Goal: Information Seeking & Learning: Check status

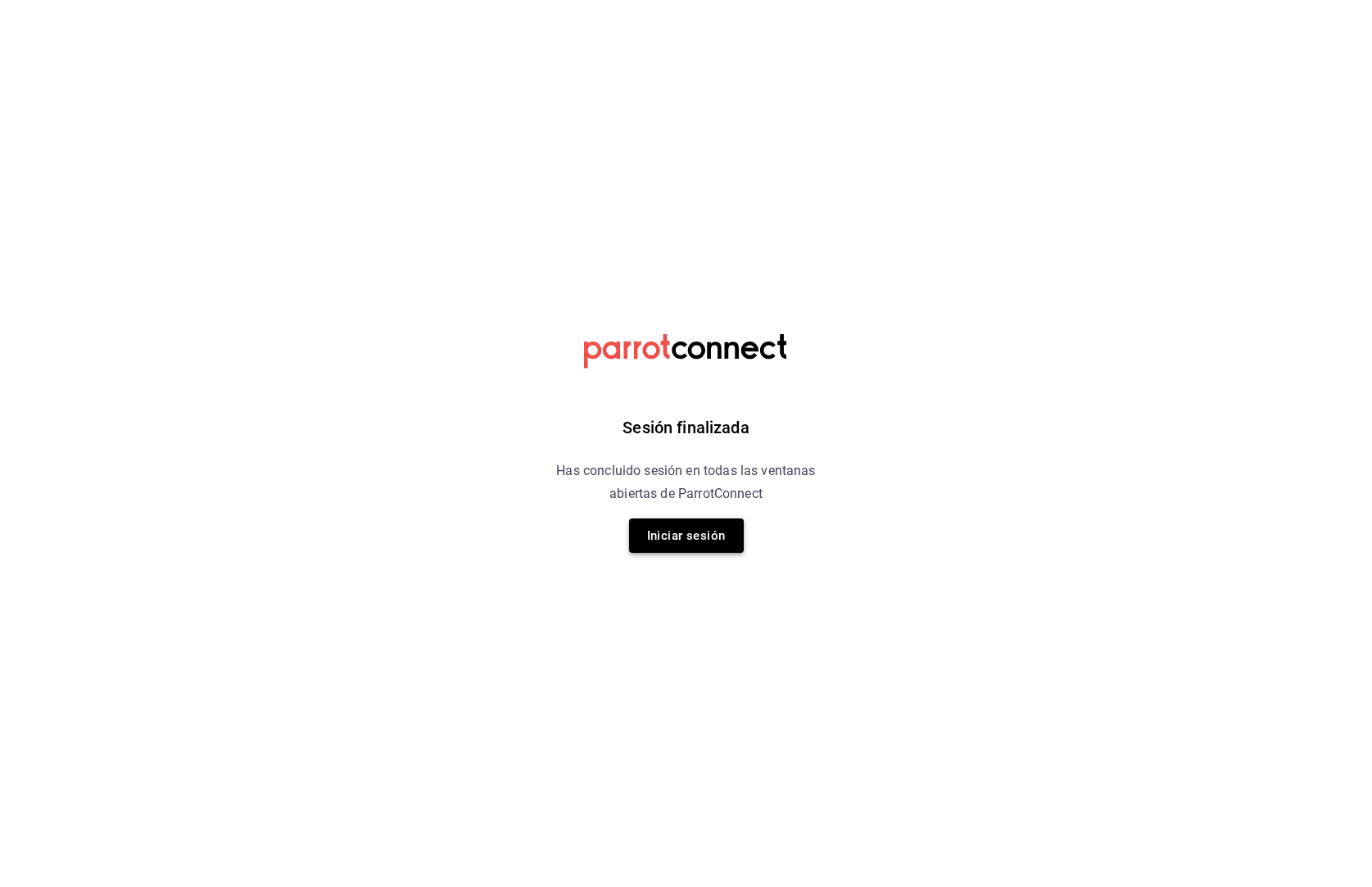
click at [686, 535] on button "Iniciar sesión" at bounding box center [686, 536] width 115 height 35
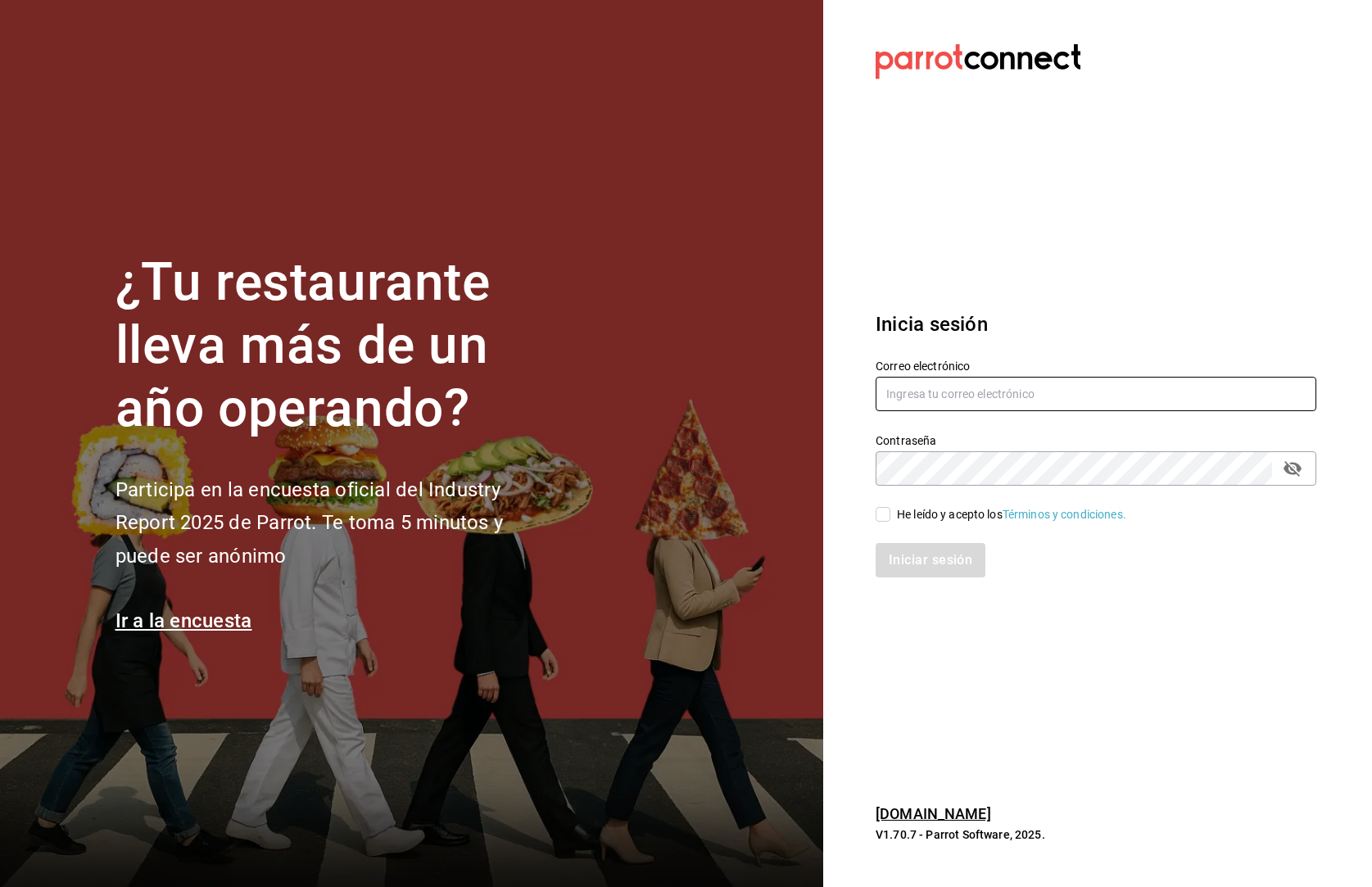
type input "[DOMAIN_NAME][EMAIL_ADDRESS][DOMAIN_NAME]"
click at [882, 516] on input "He leído y acepto los Términos y condiciones." at bounding box center [883, 514] width 15 height 15
checkbox input "true"
click at [896, 573] on button "Iniciar sesión" at bounding box center [931, 560] width 112 height 35
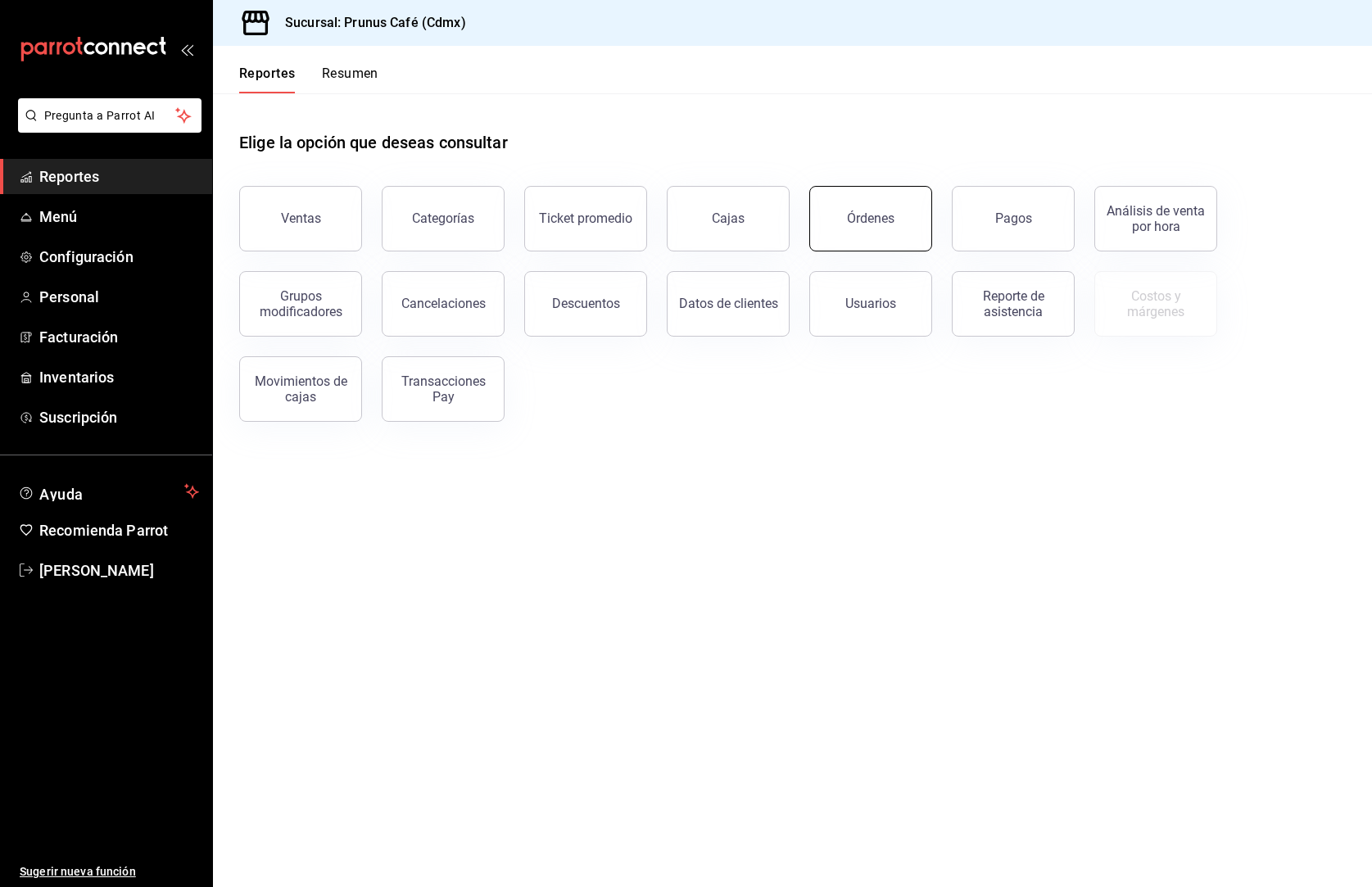
click at [860, 220] on div "Órdenes" at bounding box center [871, 219] width 47 height 16
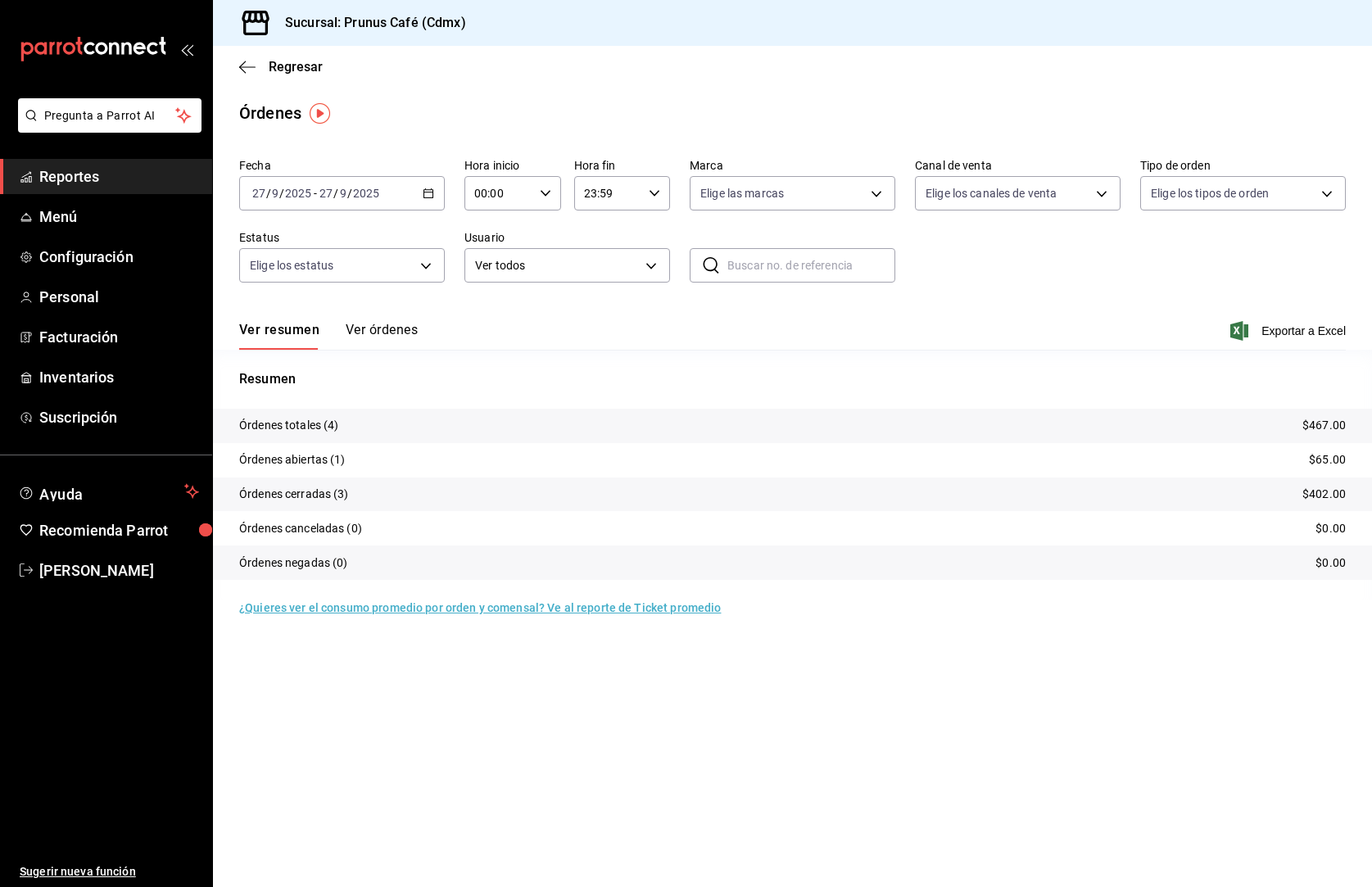
click at [361, 331] on button "Ver órdenes" at bounding box center [382, 336] width 72 height 28
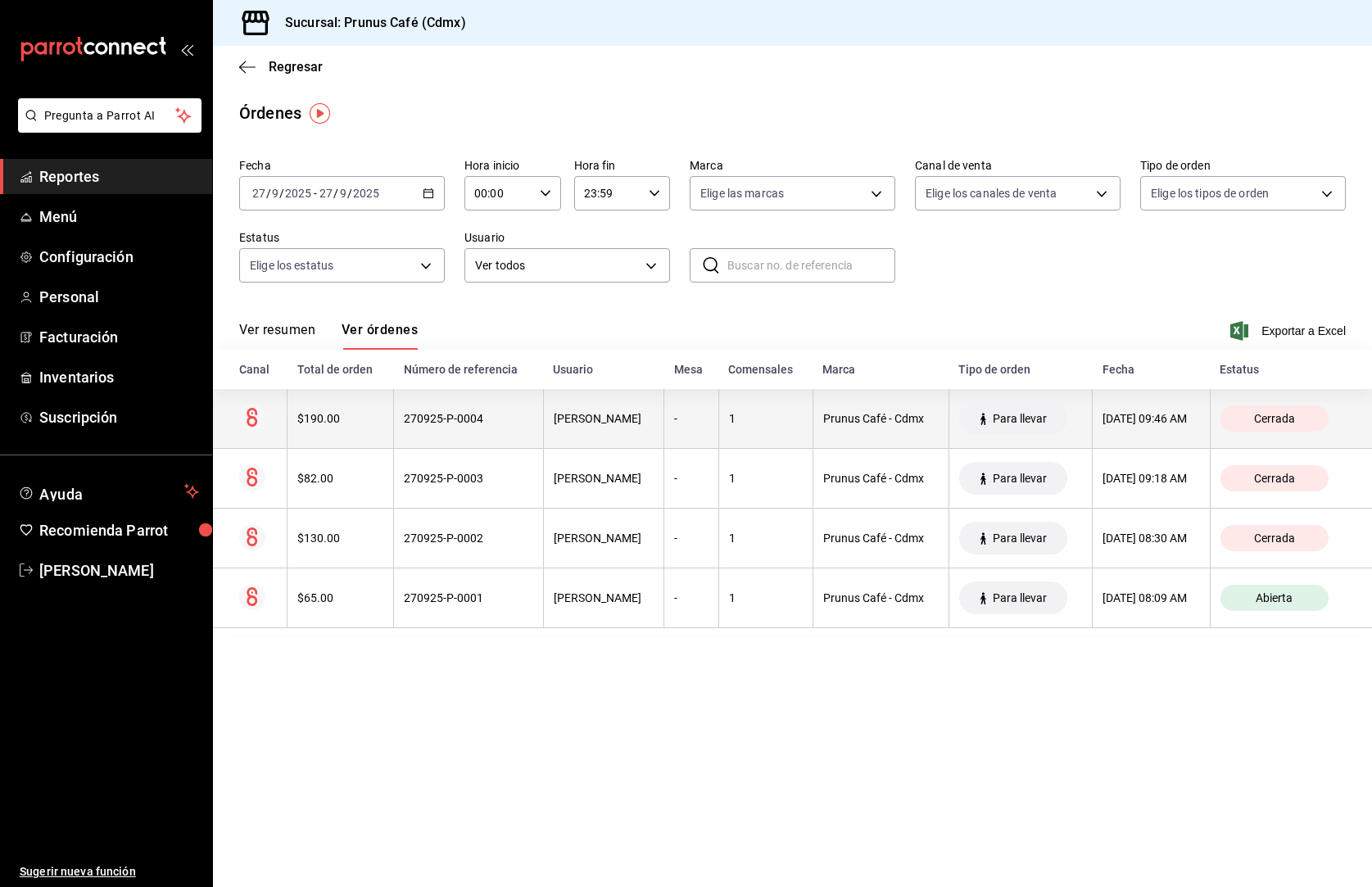
click at [335, 418] on div "$190.00" at bounding box center [340, 418] width 86 height 13
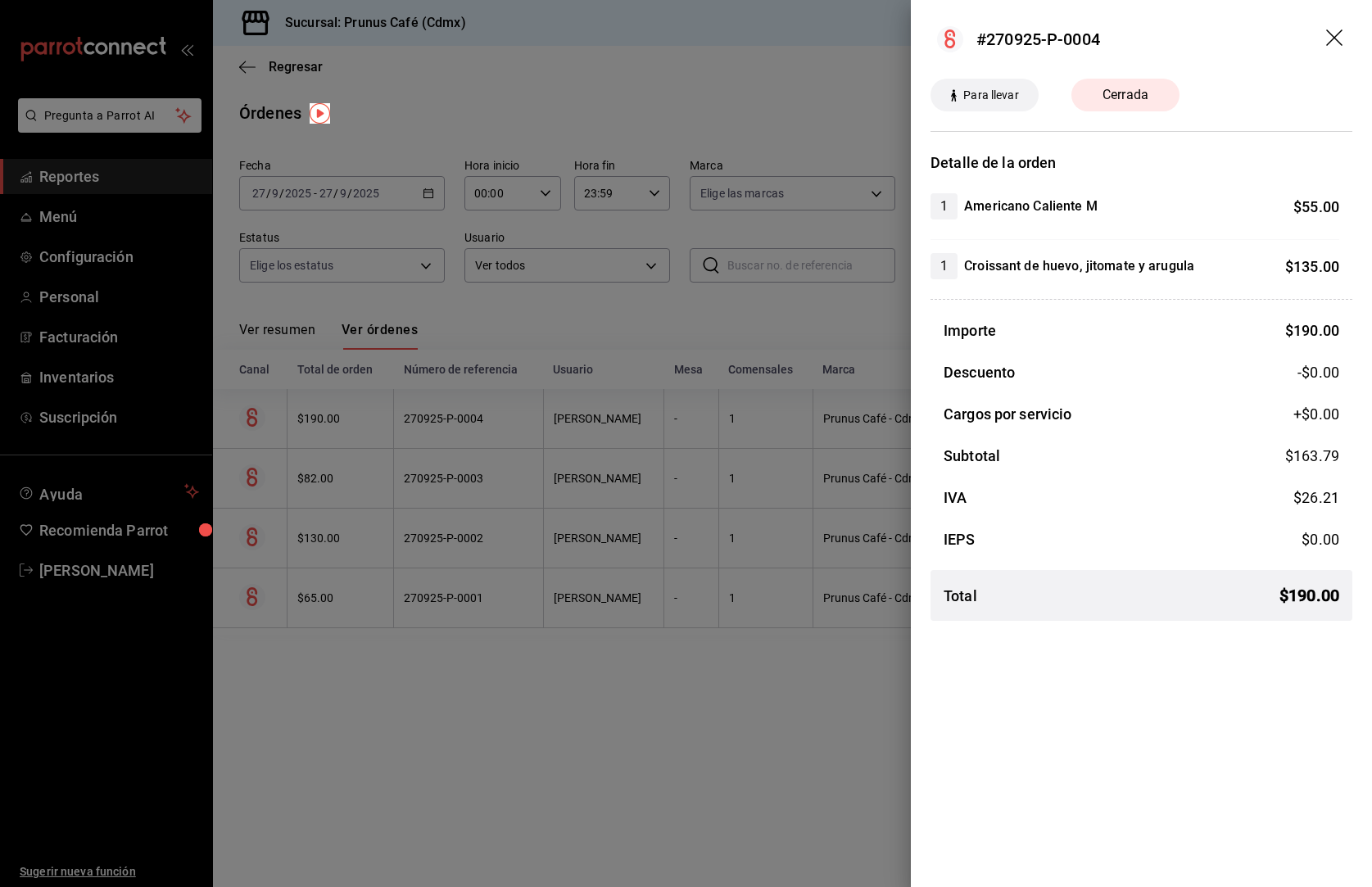
click at [765, 332] on div at bounding box center [686, 443] width 1372 height 887
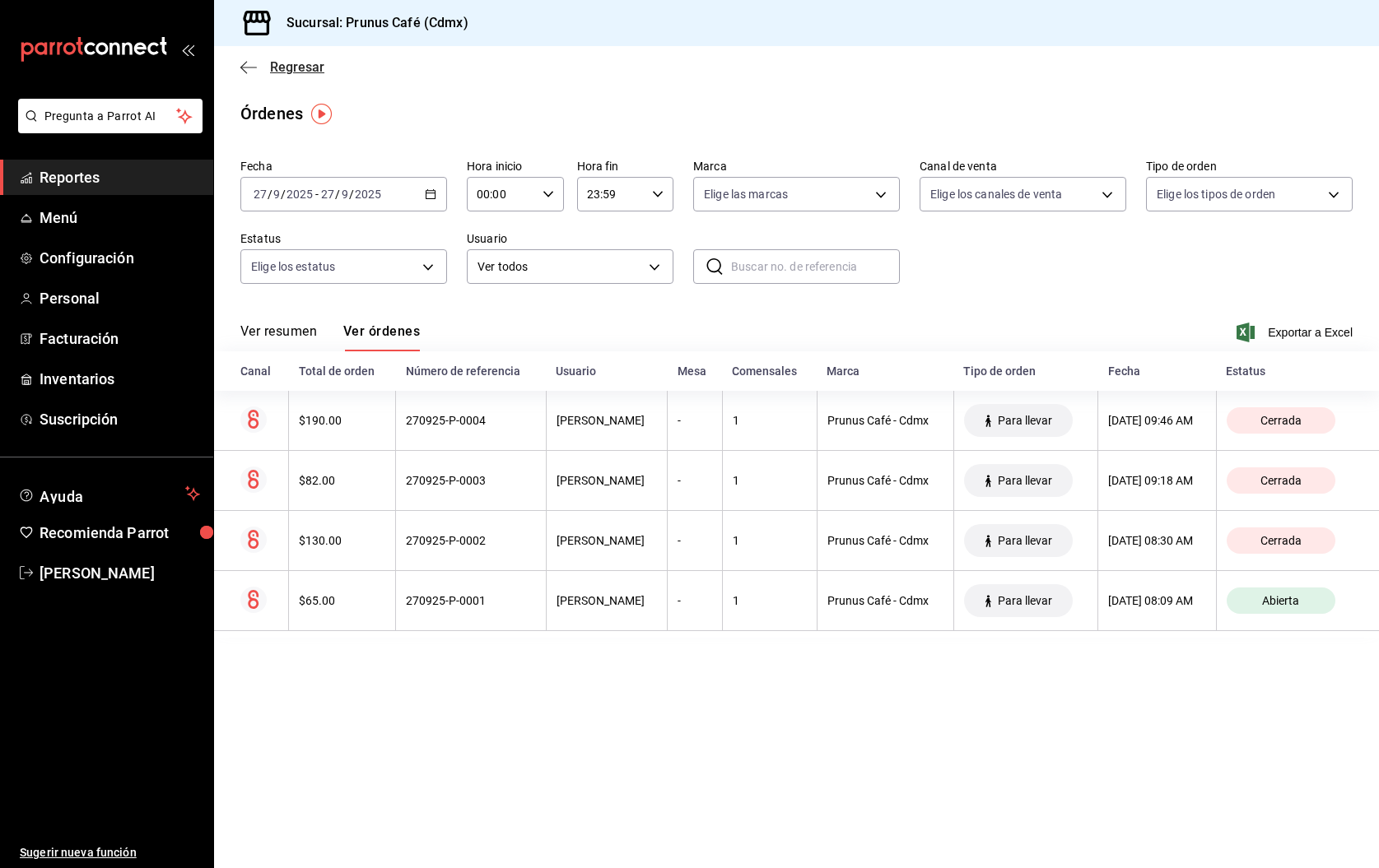
click at [245, 65] on icon "button" at bounding box center [248, 67] width 17 height 15
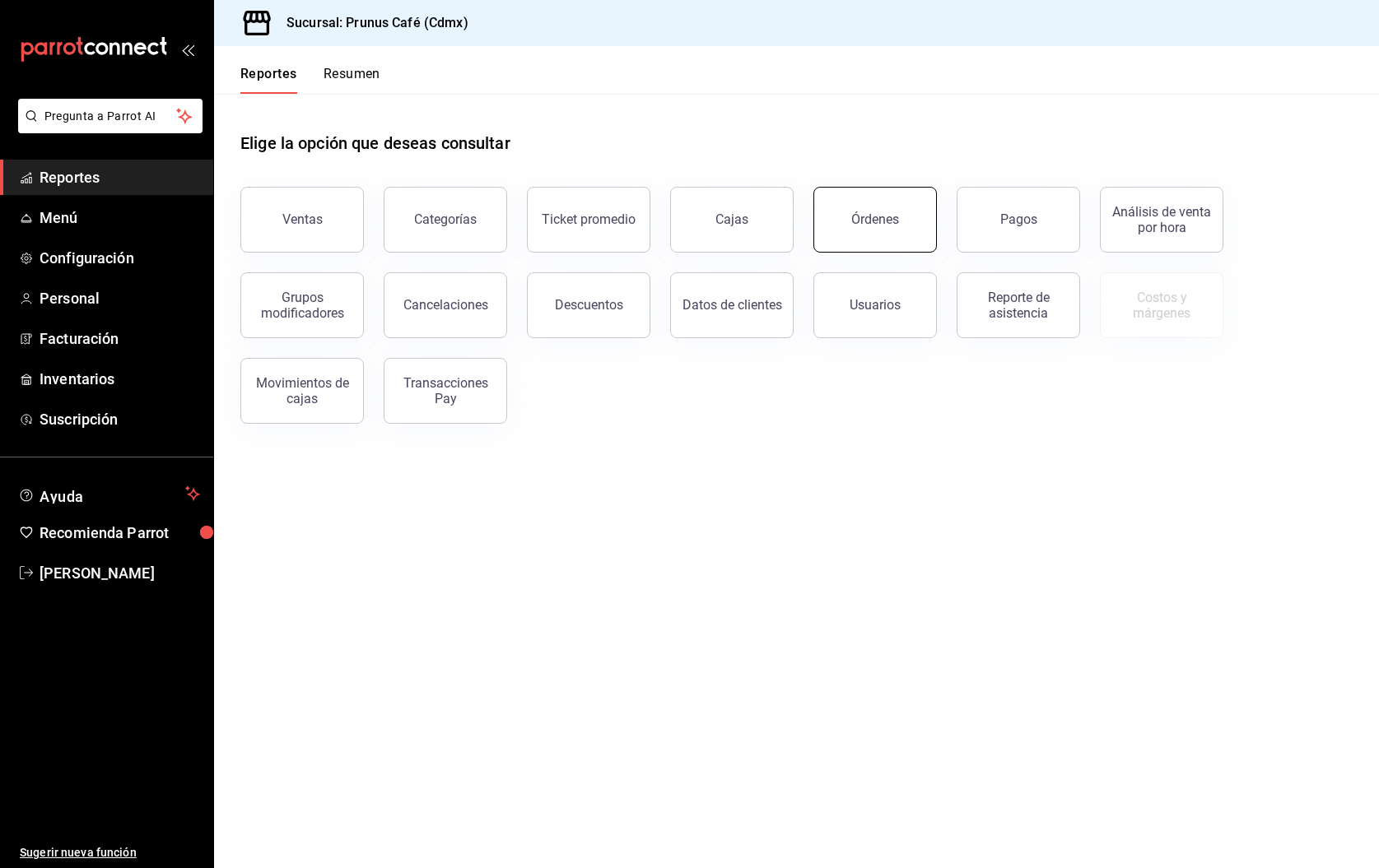
click at [886, 217] on div "Órdenes" at bounding box center [875, 219] width 48 height 16
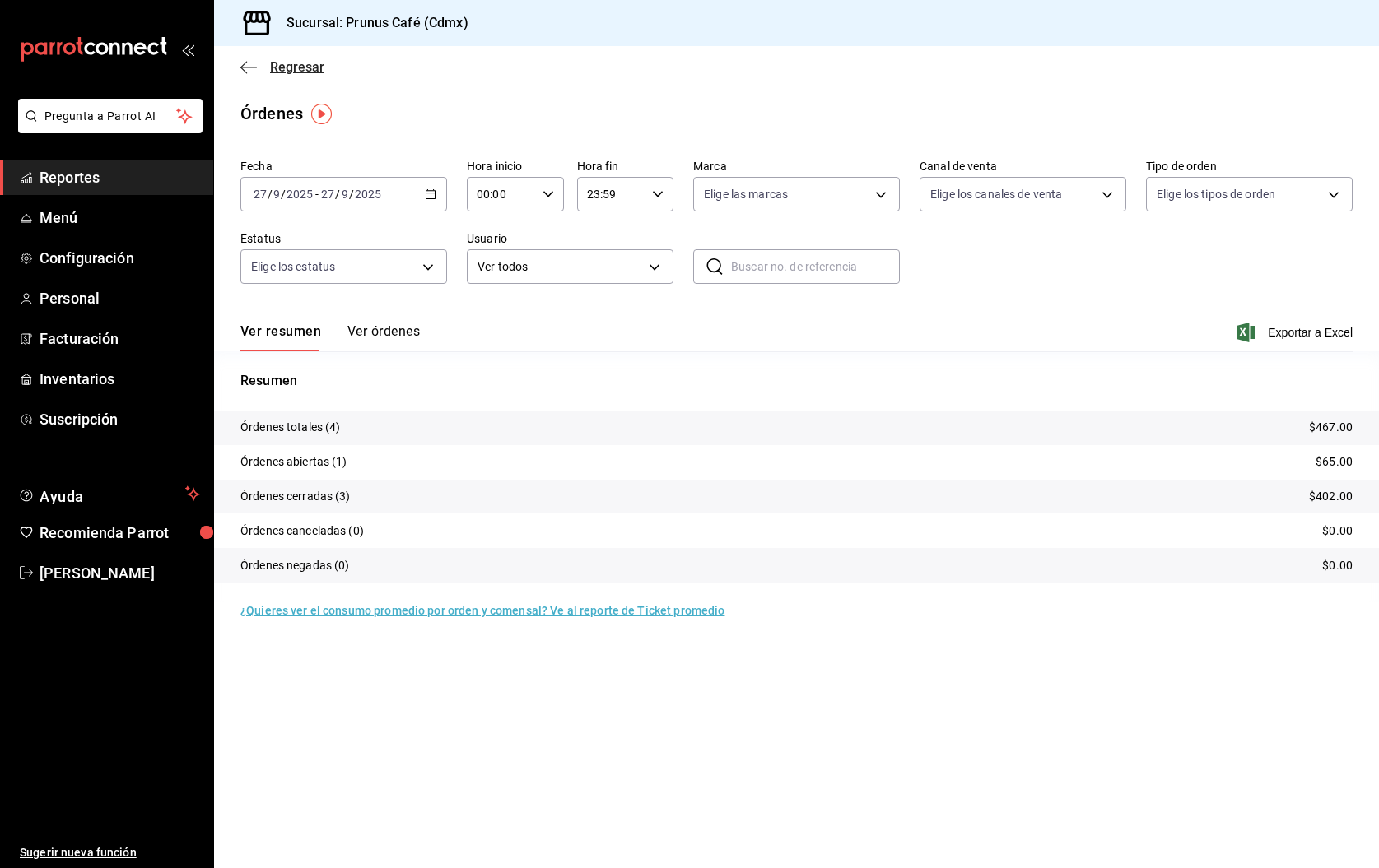
click at [242, 65] on icon "button" at bounding box center [248, 67] width 17 height 15
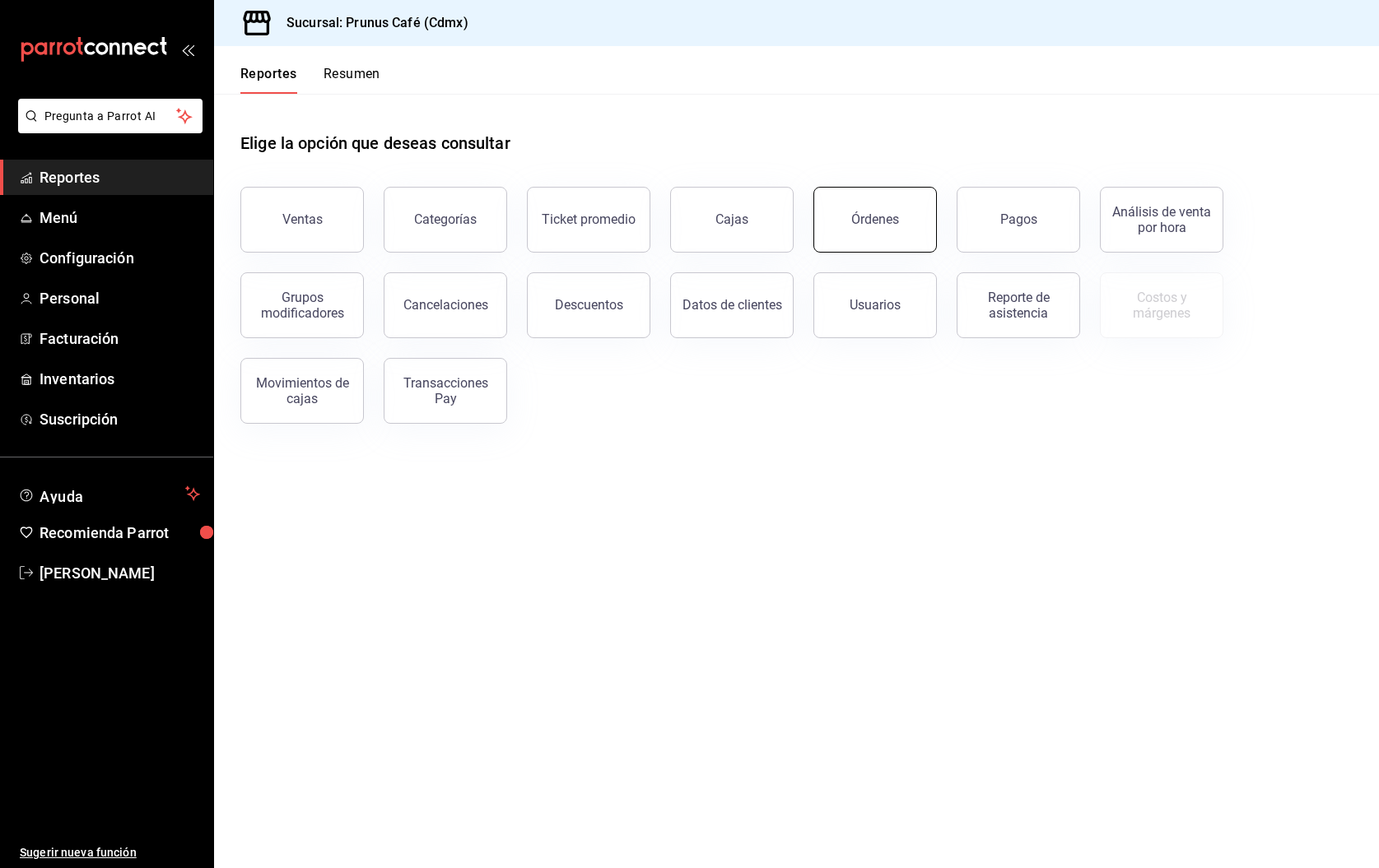
click at [891, 243] on button "Órdenes" at bounding box center [875, 219] width 123 height 66
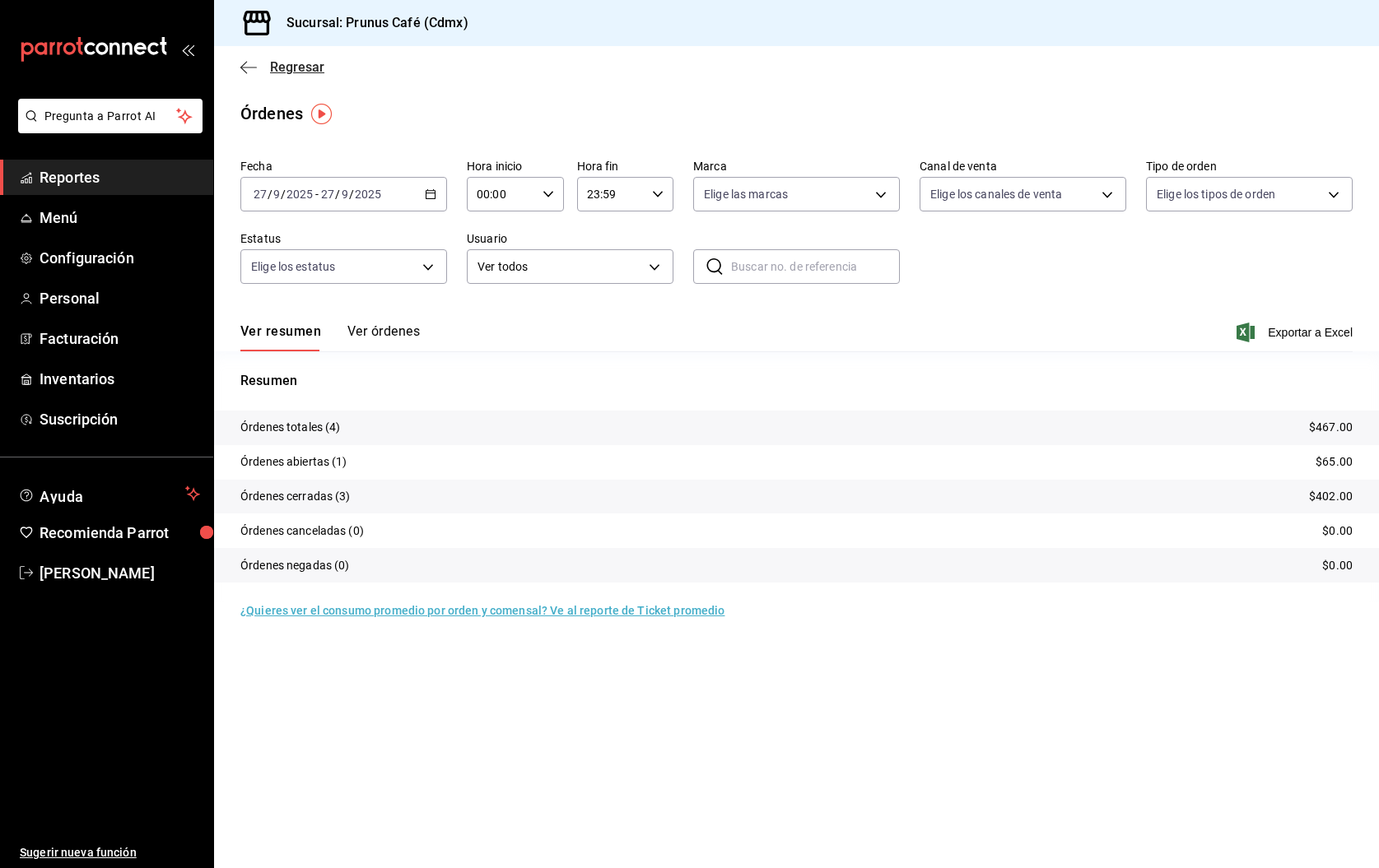
click at [252, 65] on icon "button" at bounding box center [248, 67] width 17 height 15
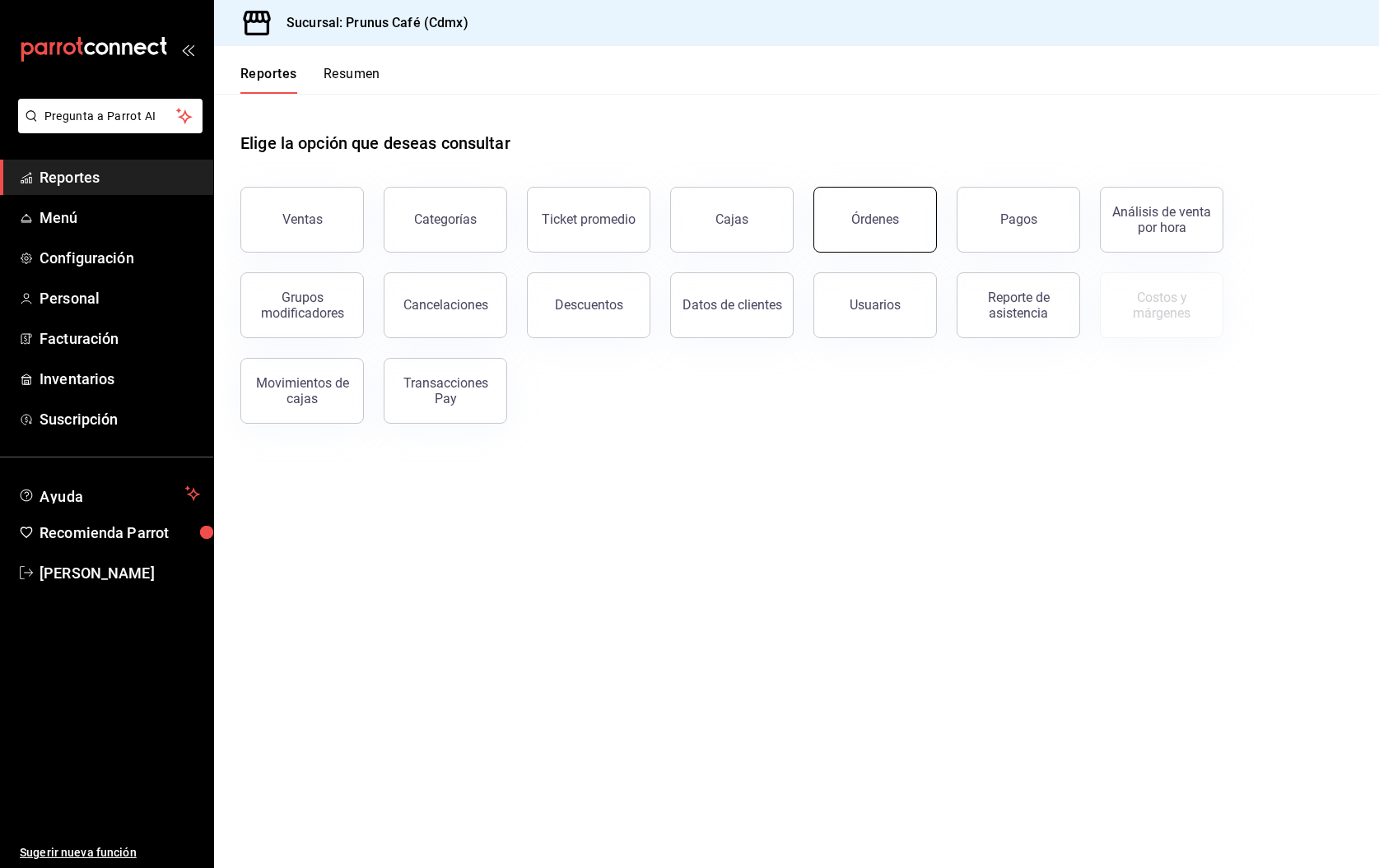
click at [848, 217] on button "Órdenes" at bounding box center [875, 219] width 123 height 66
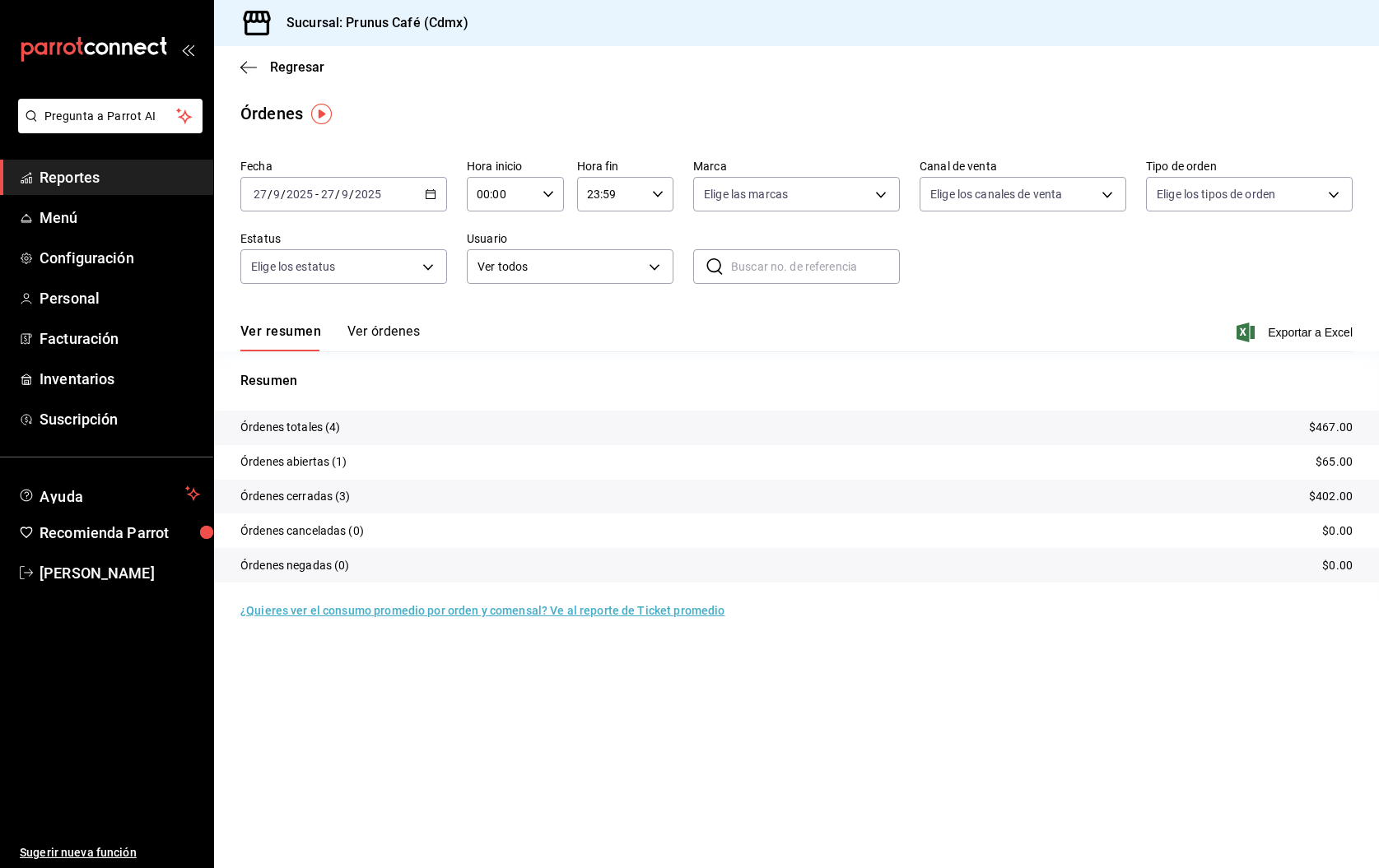
click at [361, 331] on button "Ver órdenes" at bounding box center [383, 338] width 73 height 28
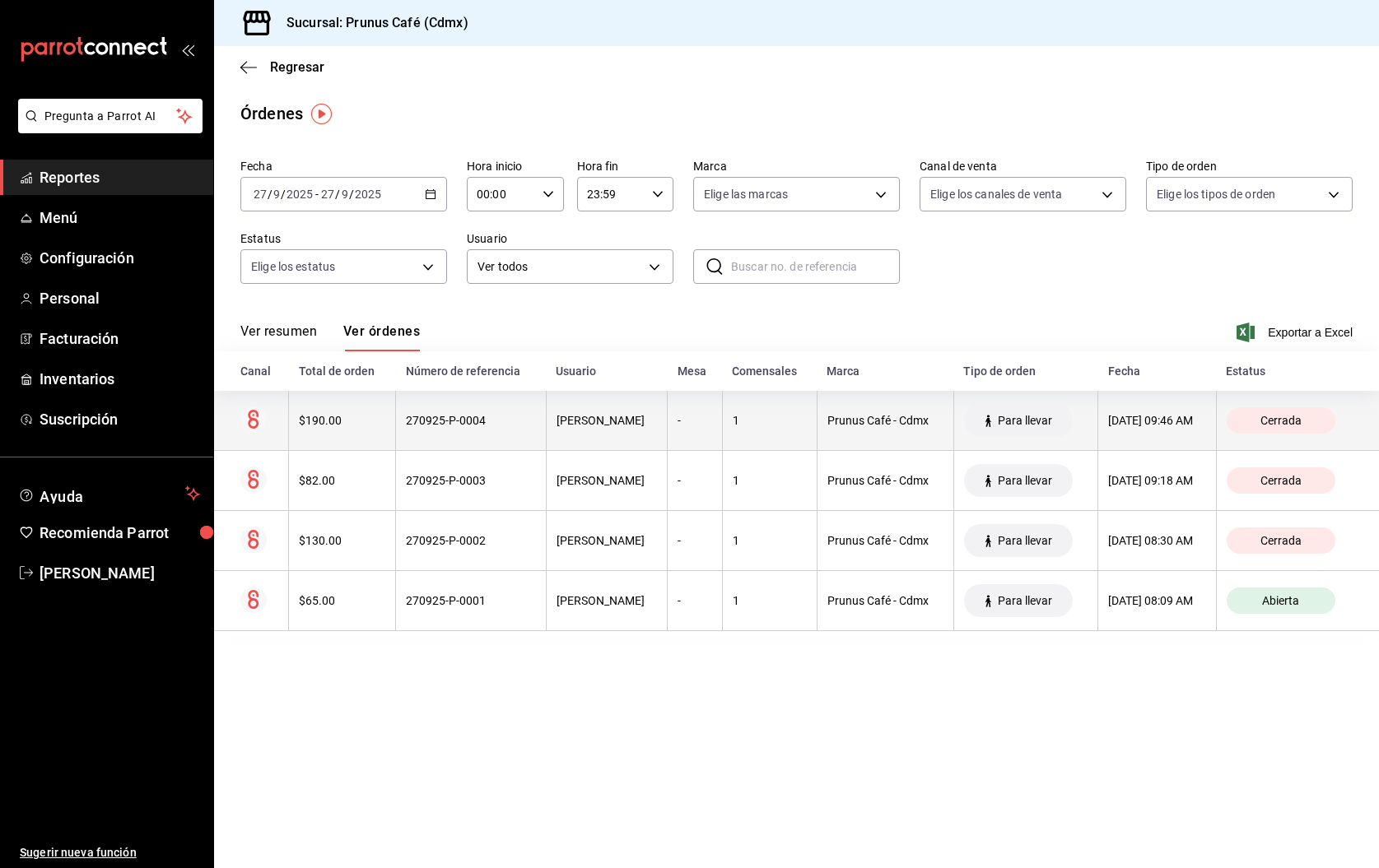
click at [480, 435] on th "270925-P-0004" at bounding box center [472, 421] width 151 height 60
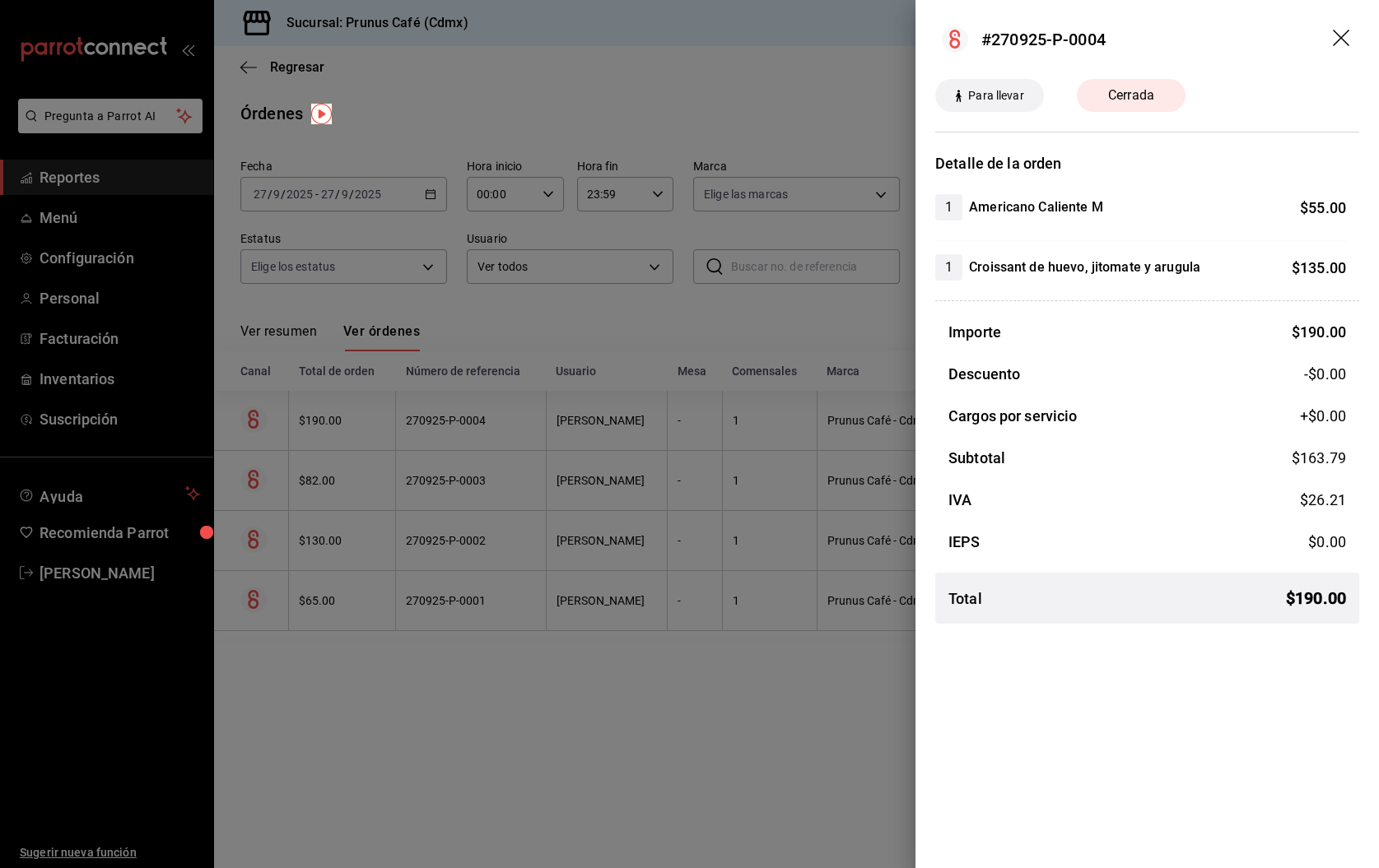
click at [490, 400] on div at bounding box center [690, 434] width 1379 height 868
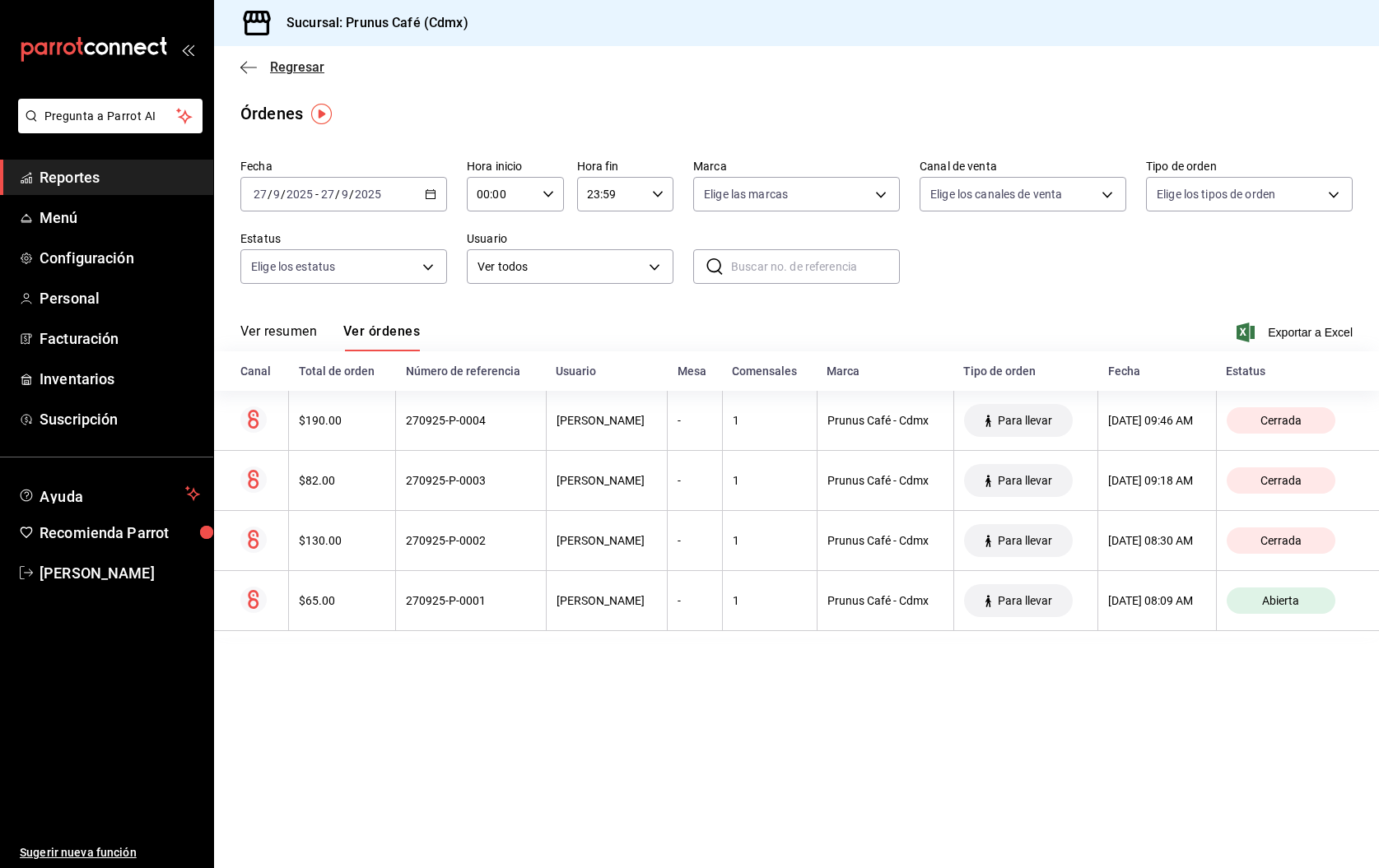
click at [242, 65] on icon "button" at bounding box center [248, 67] width 17 height 15
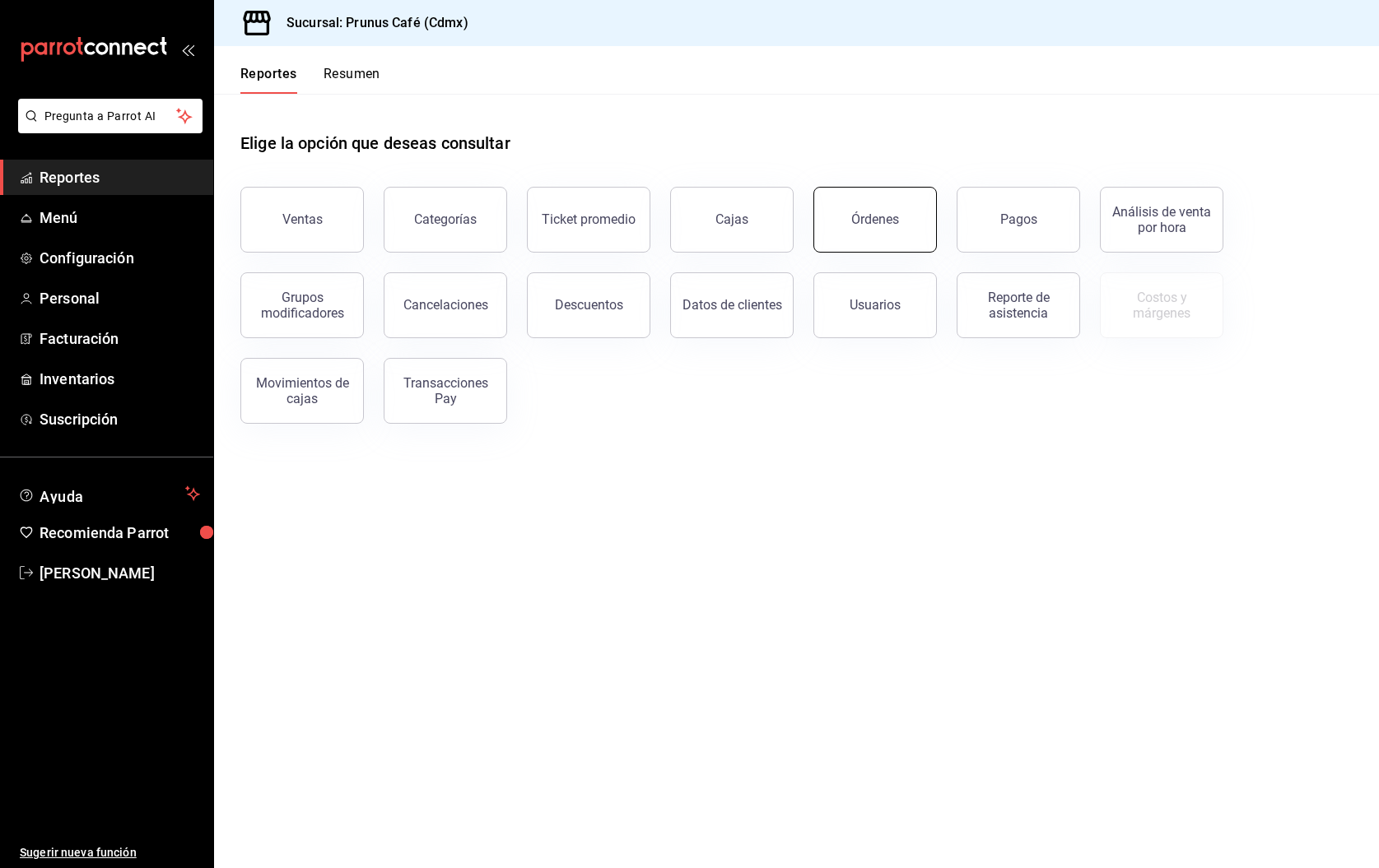
click at [846, 201] on button "Órdenes" at bounding box center [875, 219] width 123 height 66
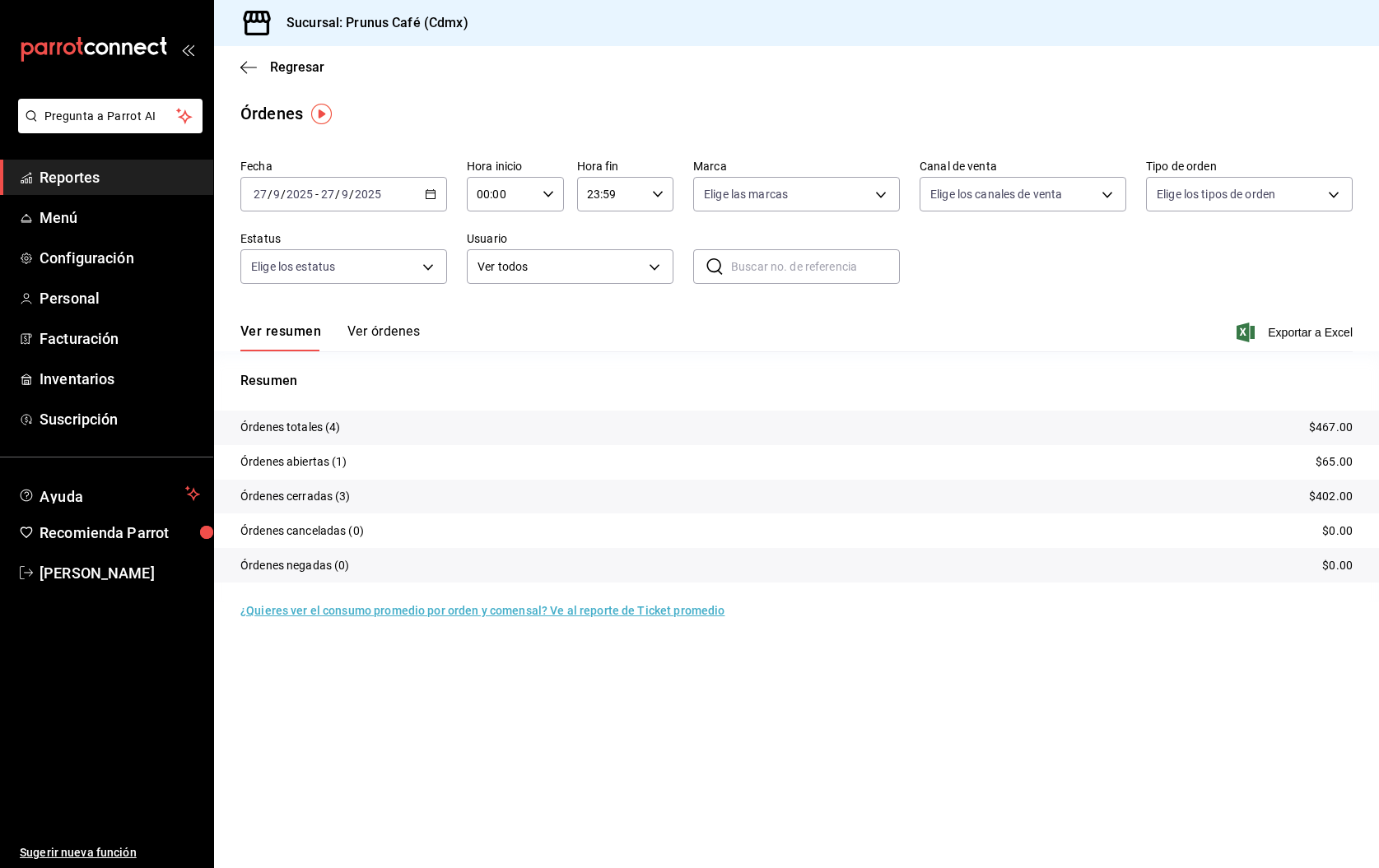
click at [396, 335] on button "Ver órdenes" at bounding box center [383, 338] width 73 height 28
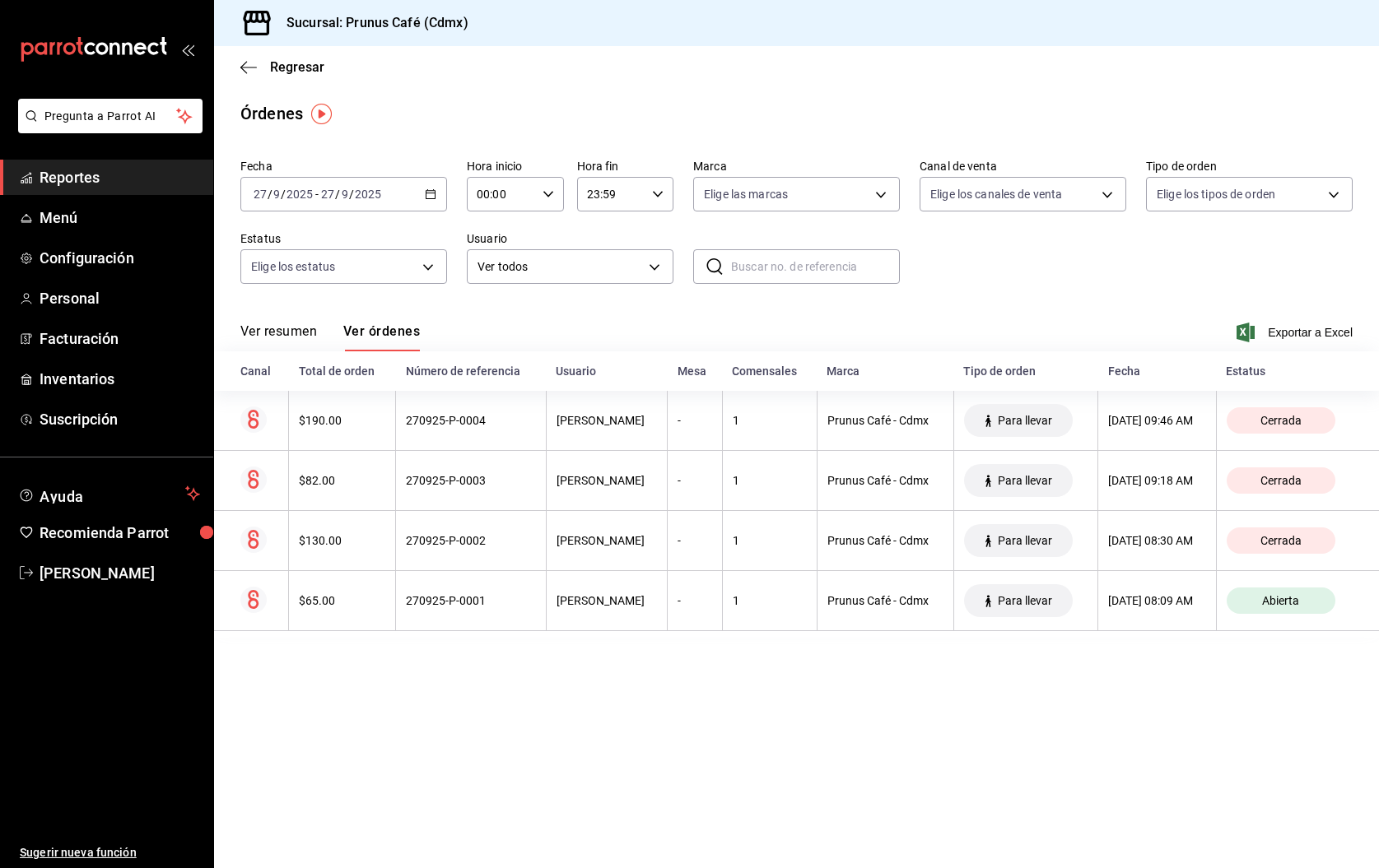
click at [278, 334] on button "Ver resumen" at bounding box center [278, 338] width 77 height 28
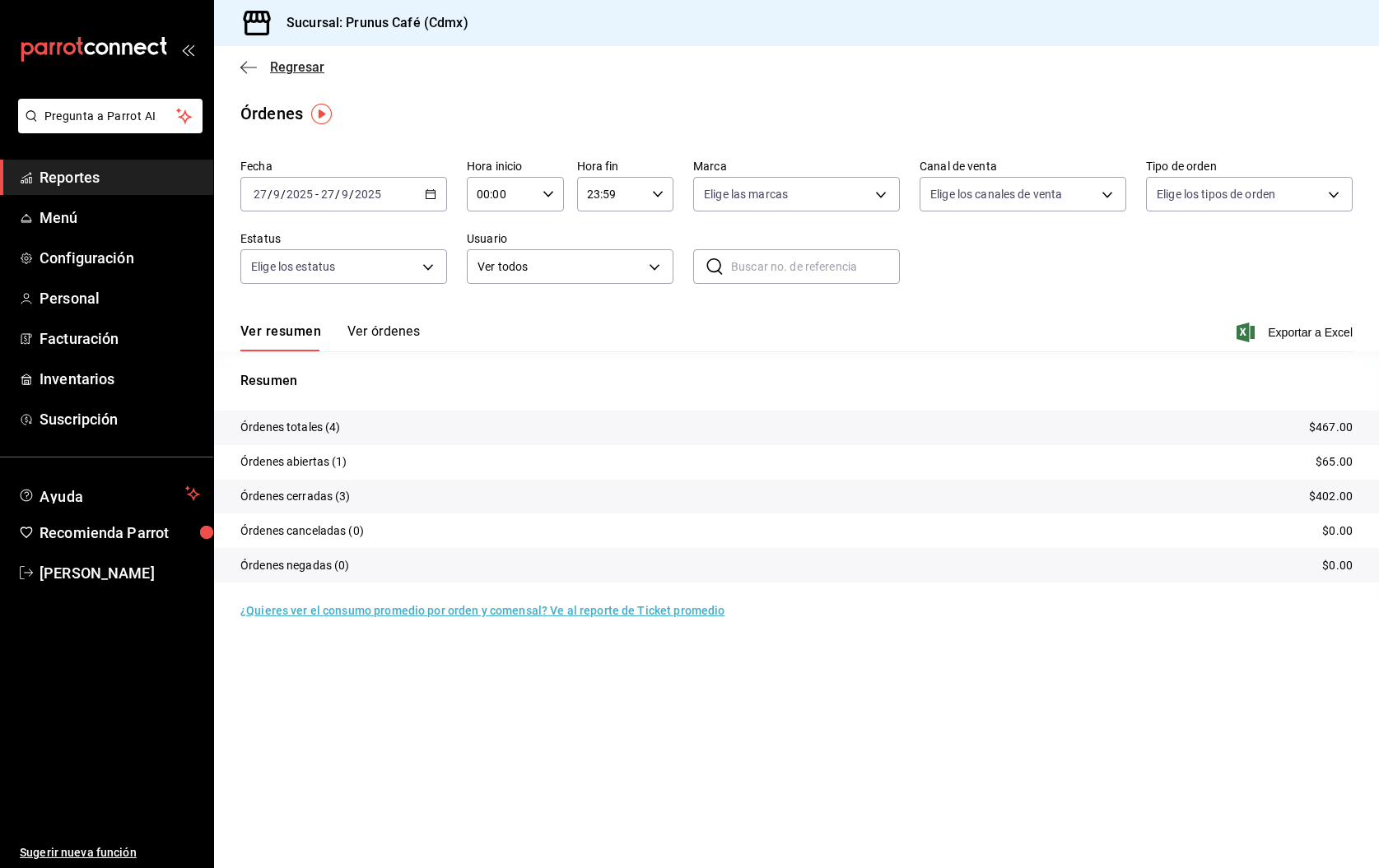
click at [244, 64] on icon "button" at bounding box center [243, 67] width 7 height 12
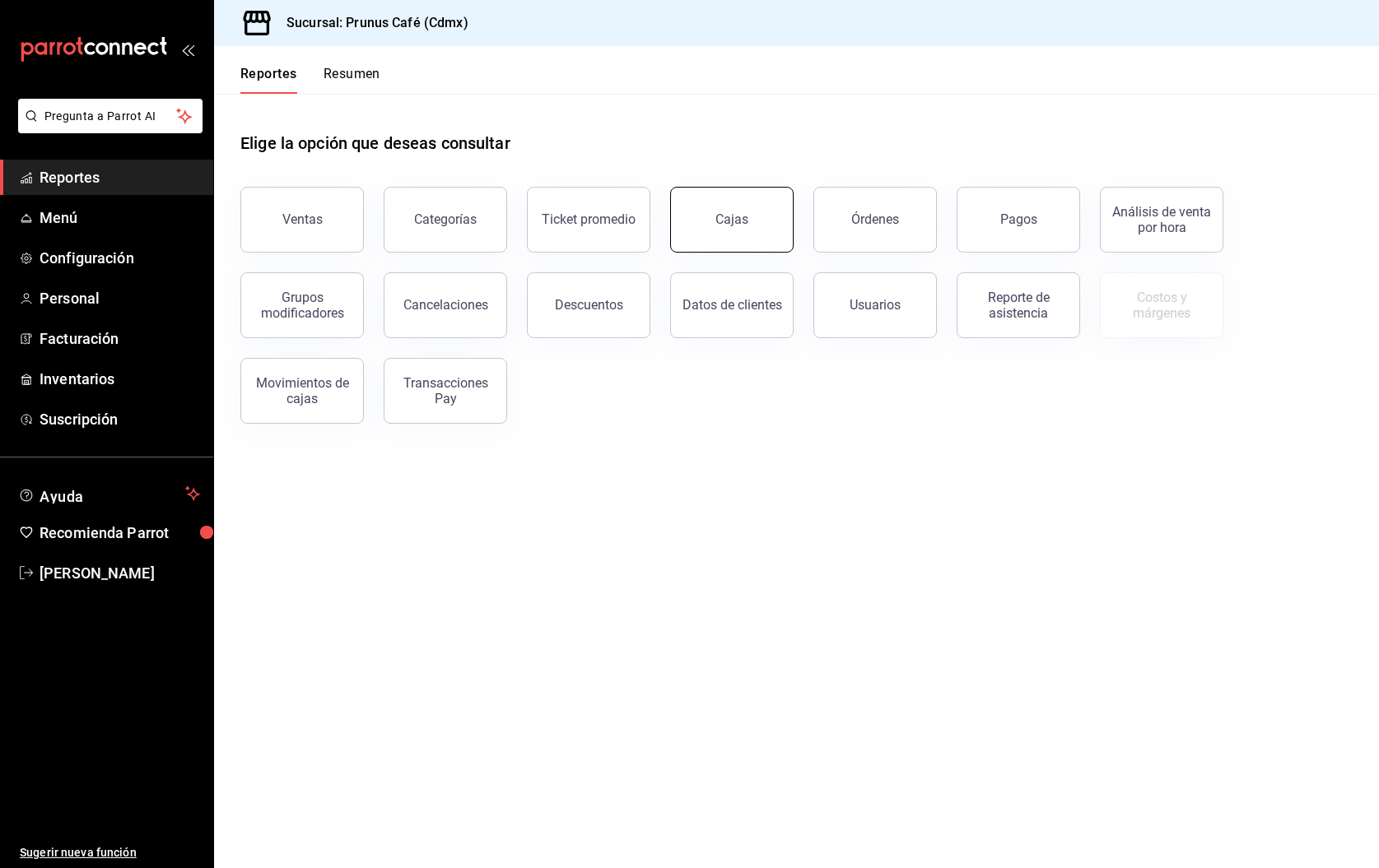
click at [721, 223] on div "Cajas" at bounding box center [732, 219] width 34 height 20
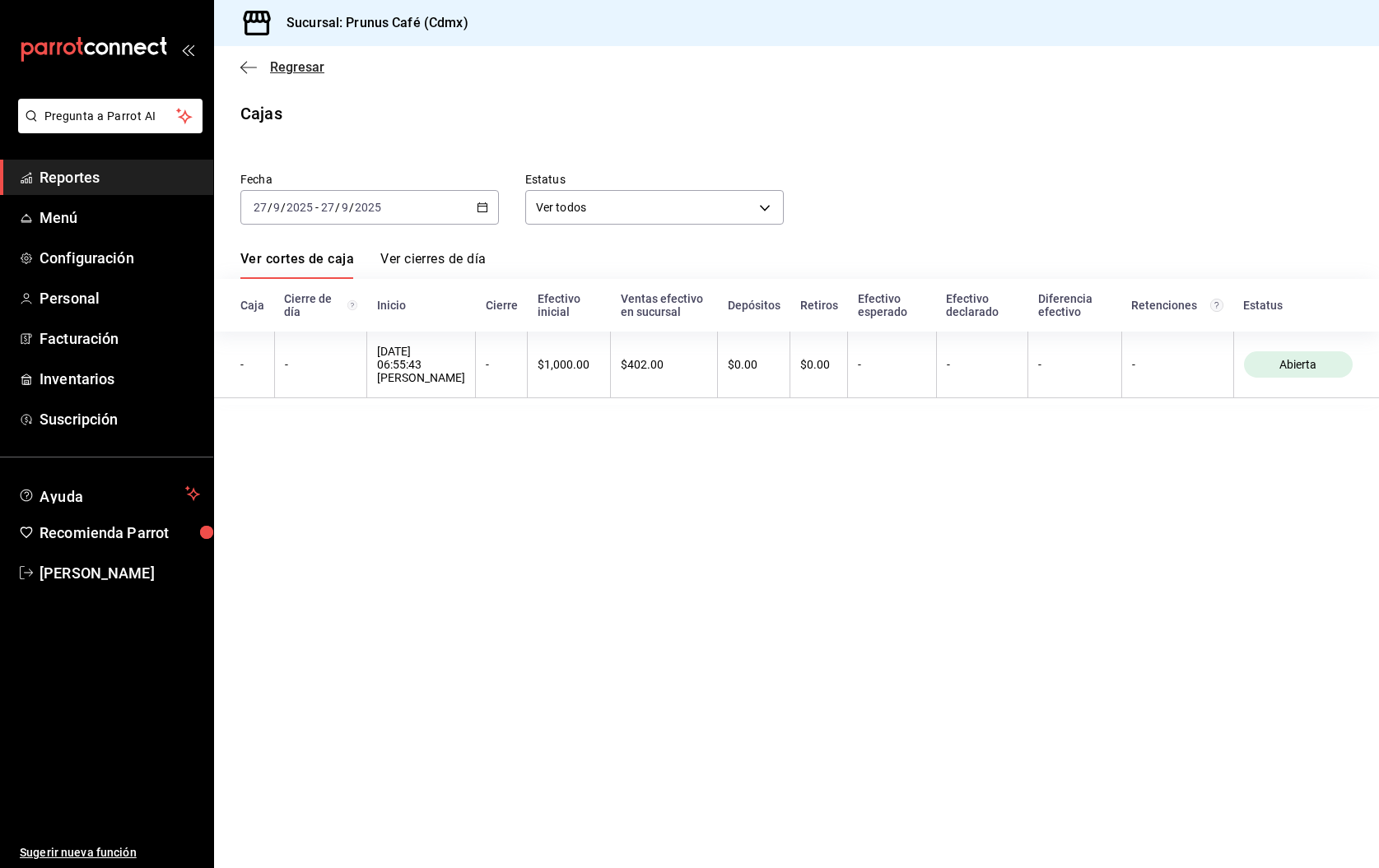
click at [247, 70] on icon "button" at bounding box center [248, 67] width 17 height 15
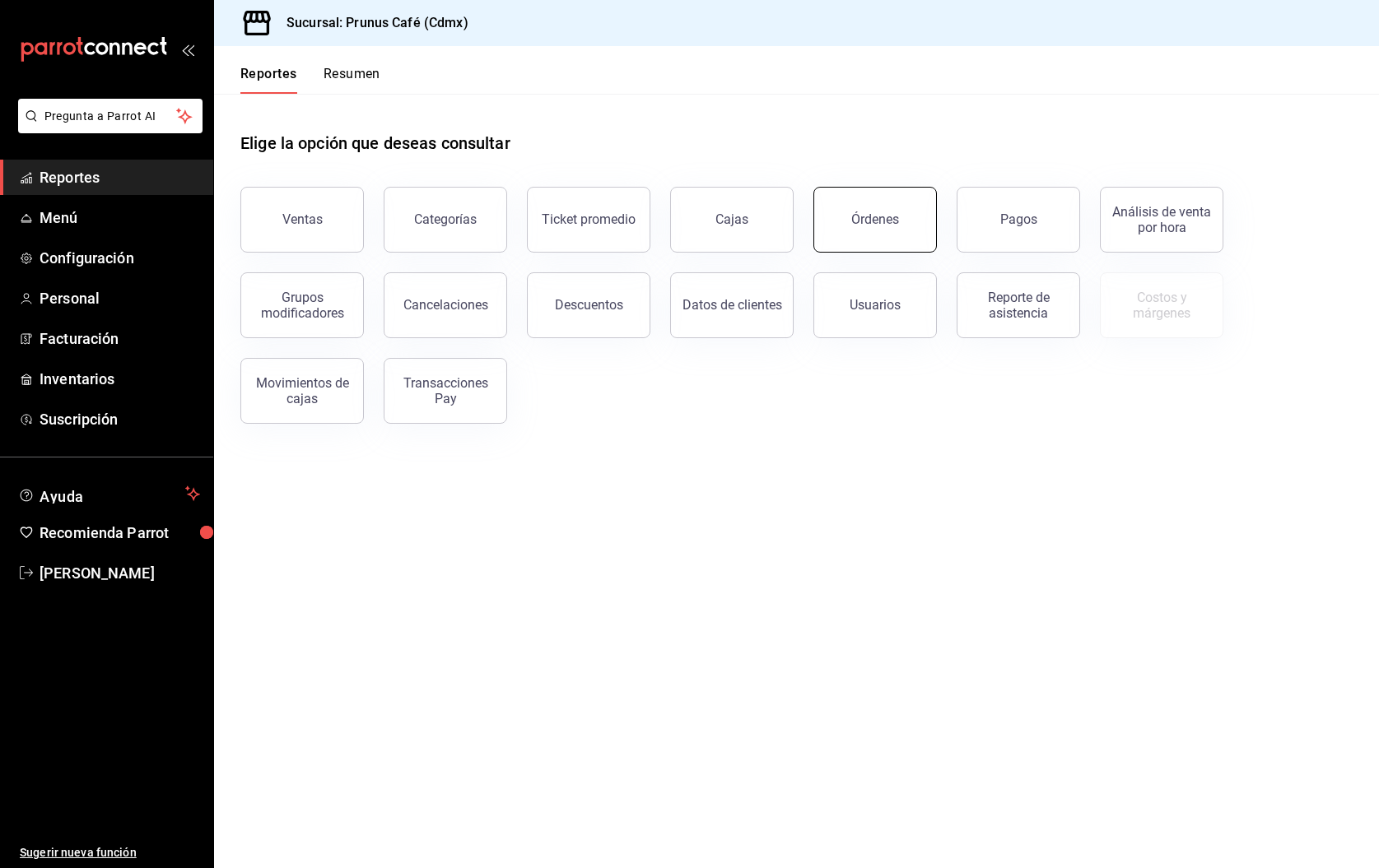
click at [872, 218] on div "Órdenes" at bounding box center [875, 219] width 48 height 16
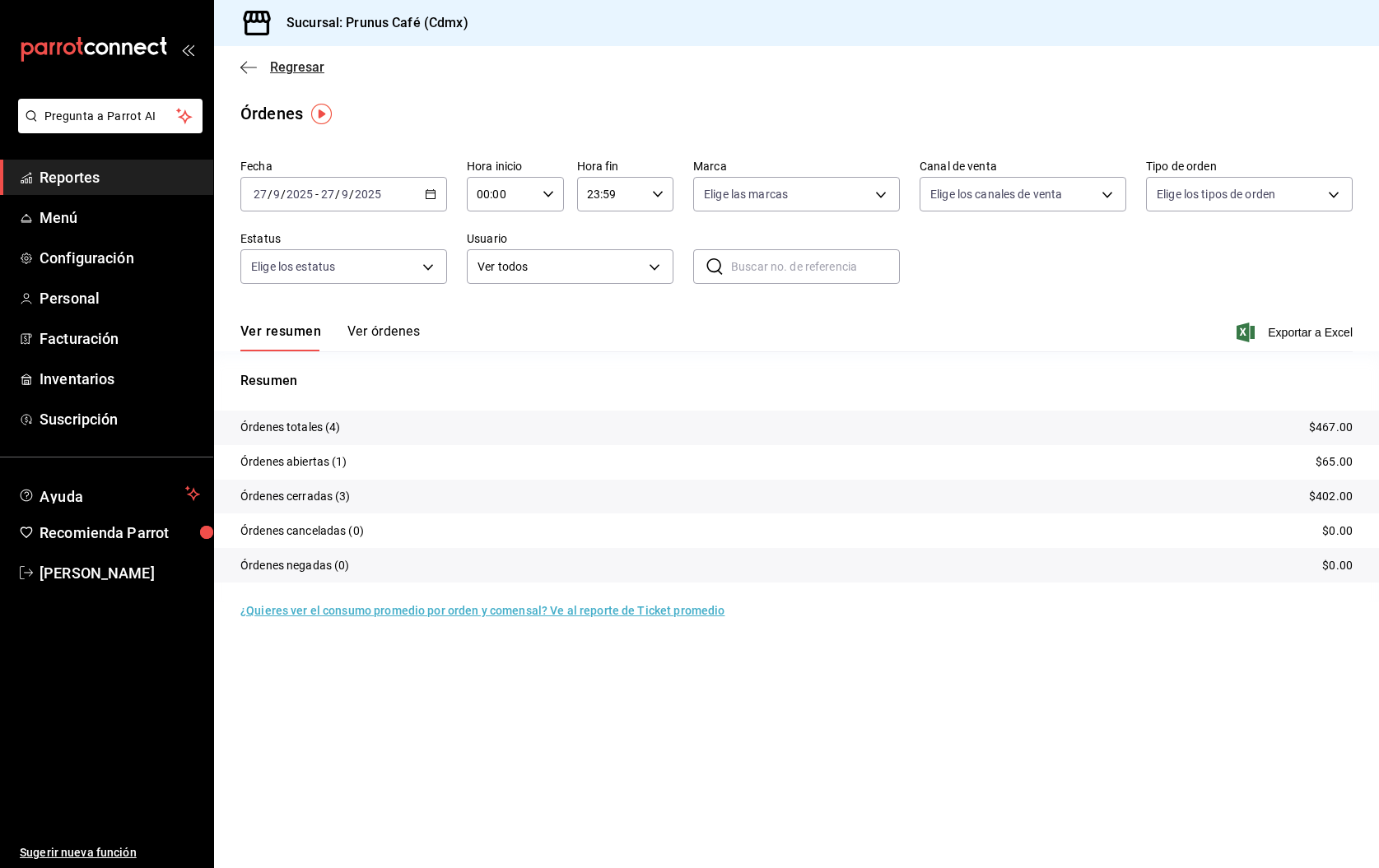
click at [243, 62] on icon "button" at bounding box center [248, 67] width 17 height 15
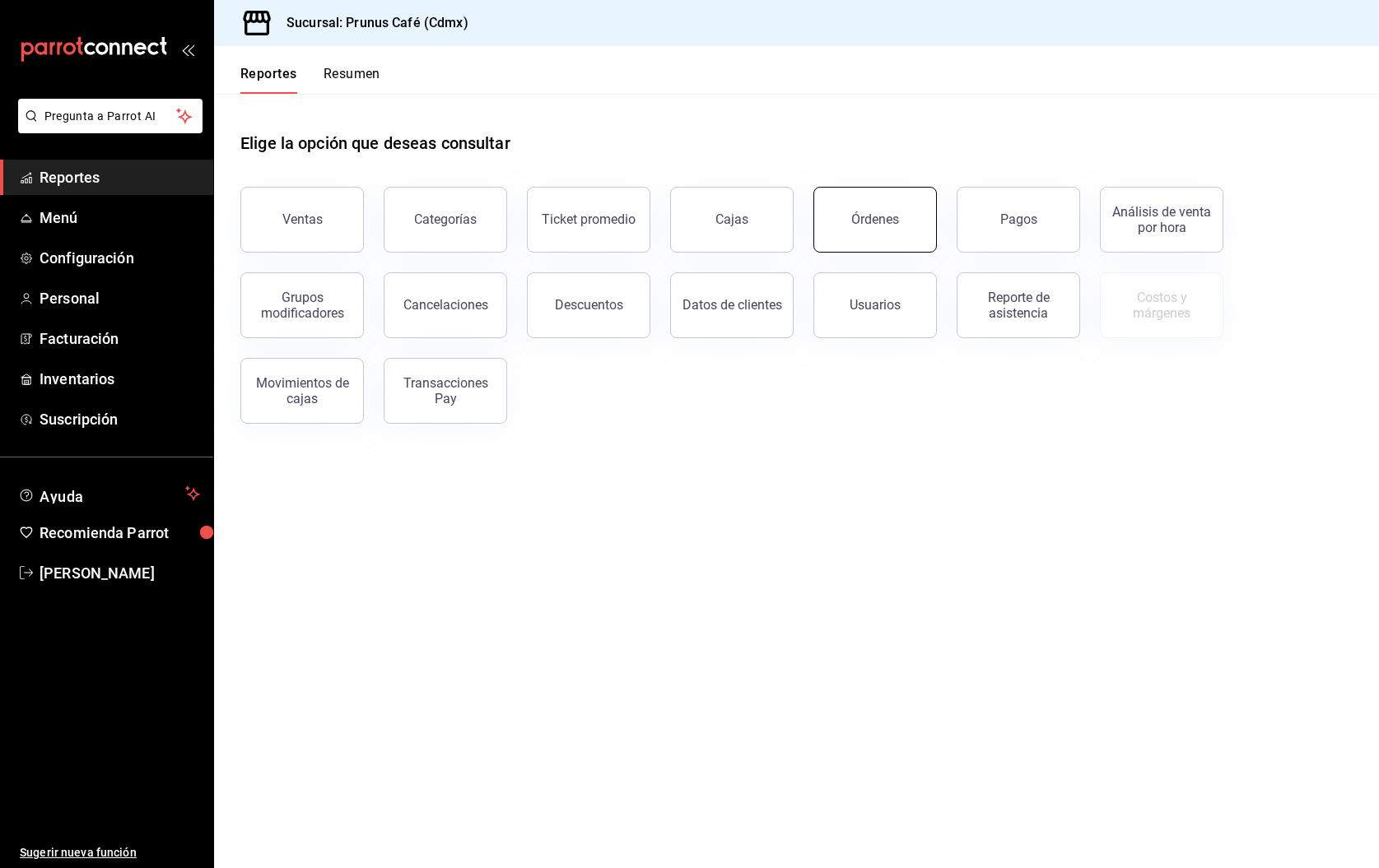
click at [857, 218] on div "Órdenes" at bounding box center [875, 219] width 48 height 16
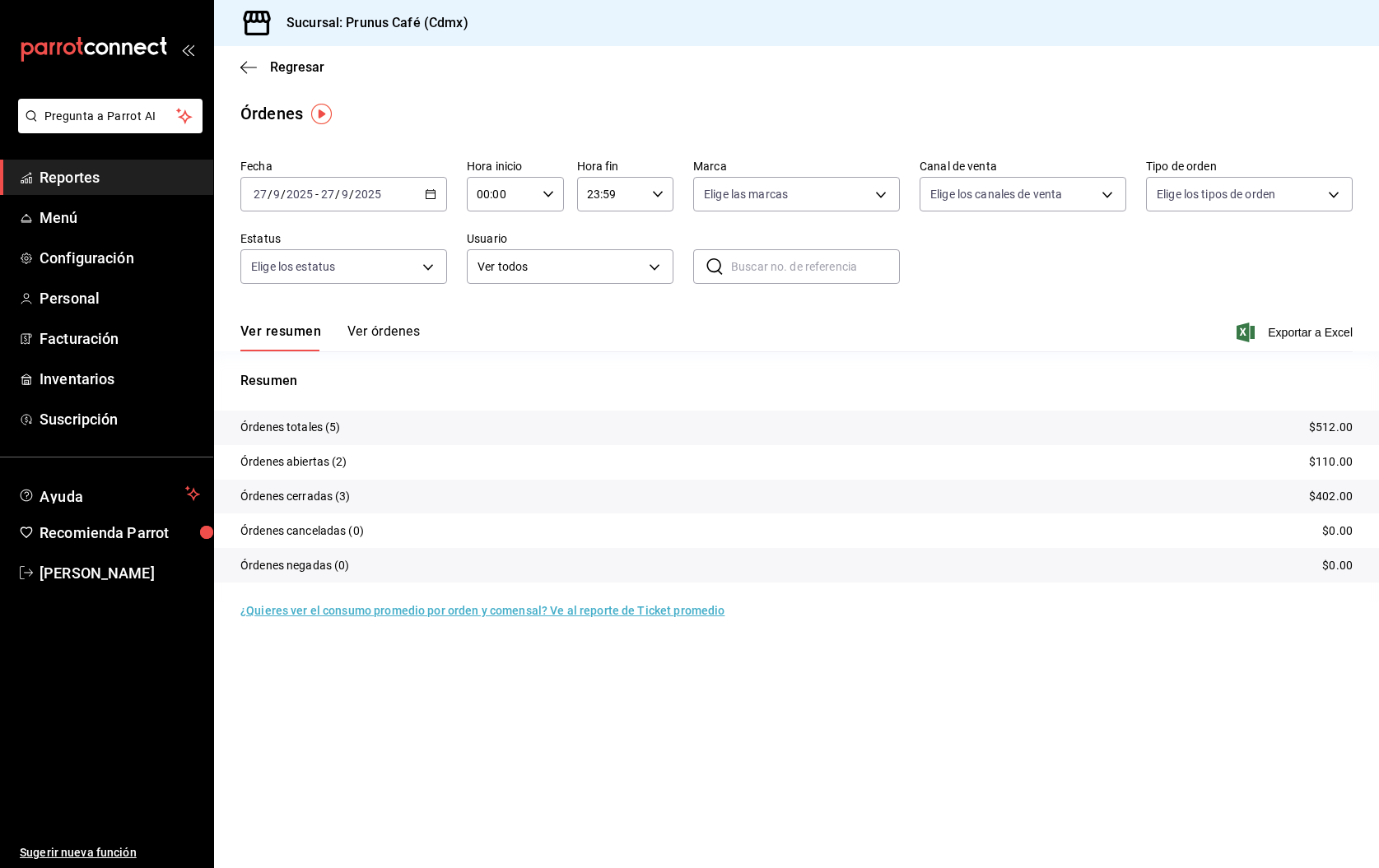
click at [380, 328] on button "Ver órdenes" at bounding box center [383, 338] width 73 height 28
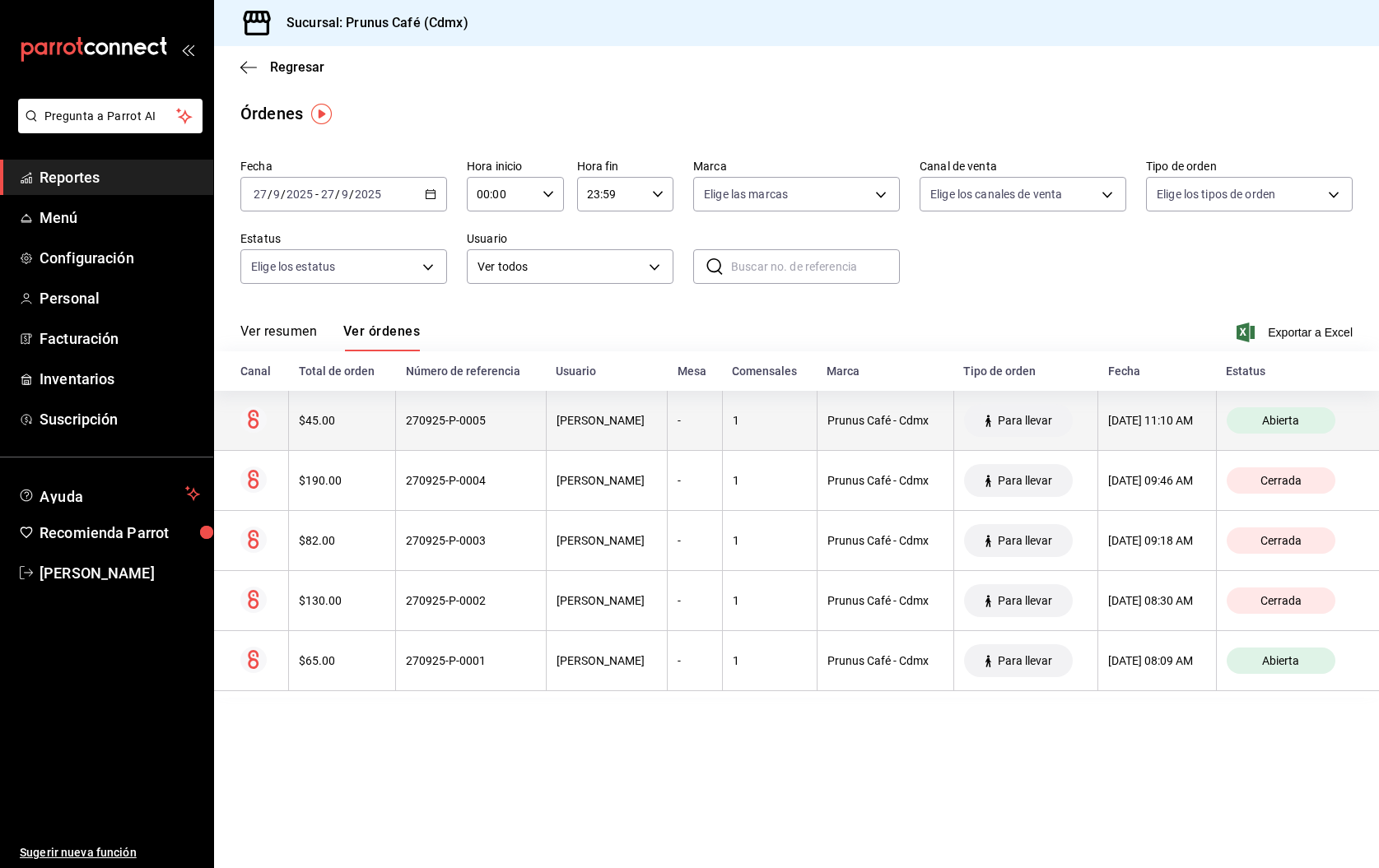
click at [356, 434] on th "$45.00" at bounding box center [343, 421] width 107 height 60
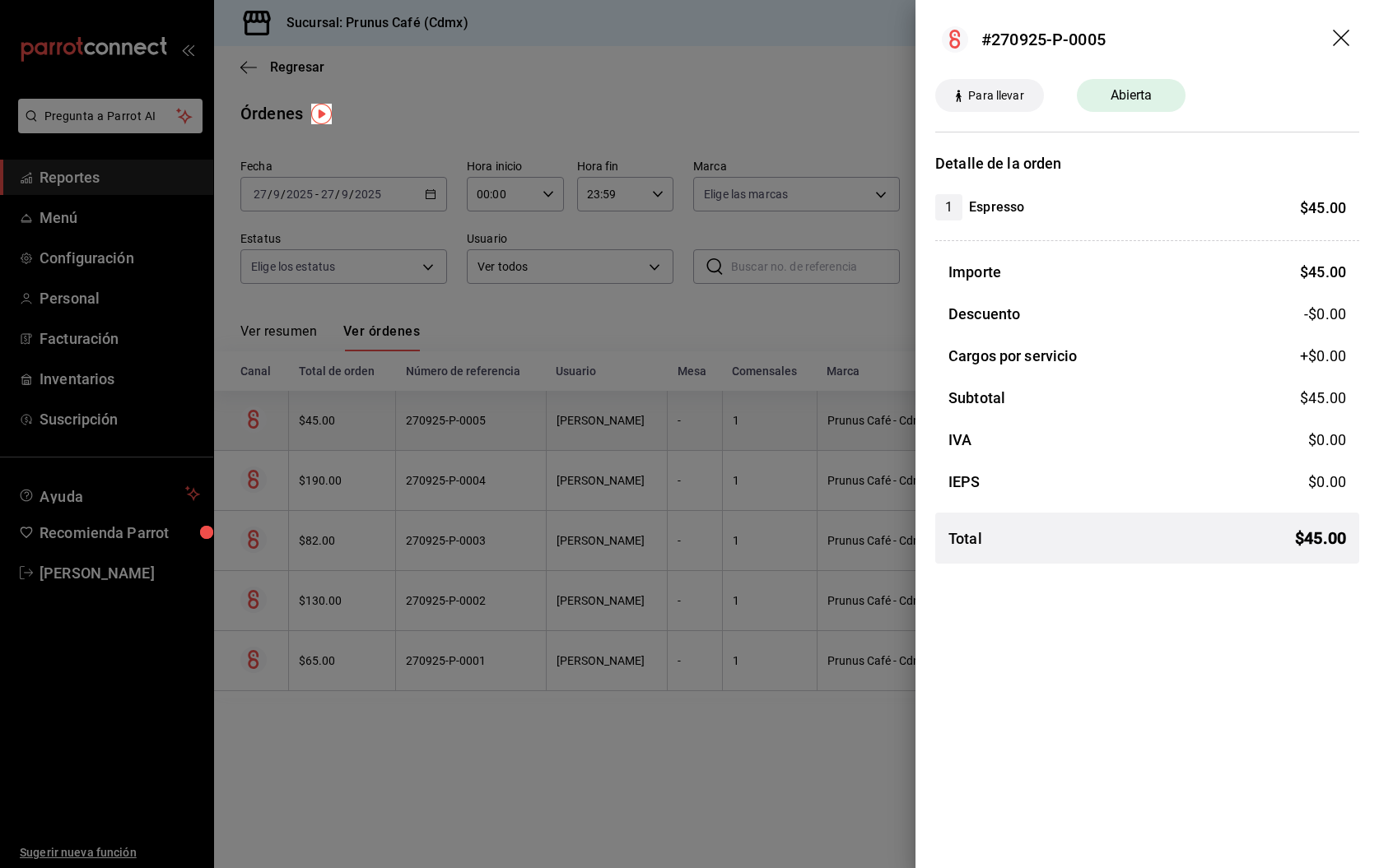
click at [356, 434] on div at bounding box center [690, 434] width 1379 height 868
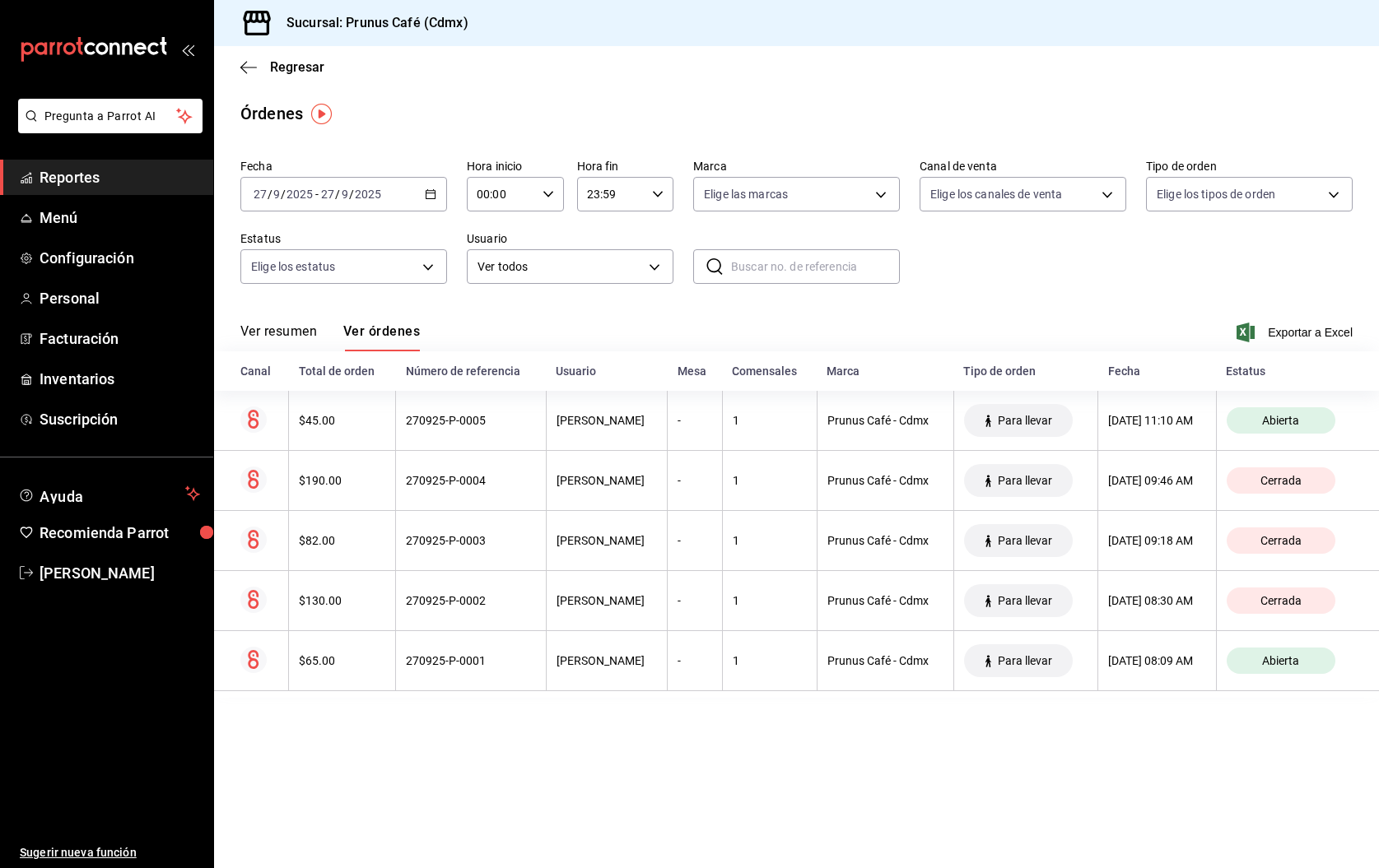
click at [266, 324] on button "Ver resumen" at bounding box center [278, 338] width 77 height 28
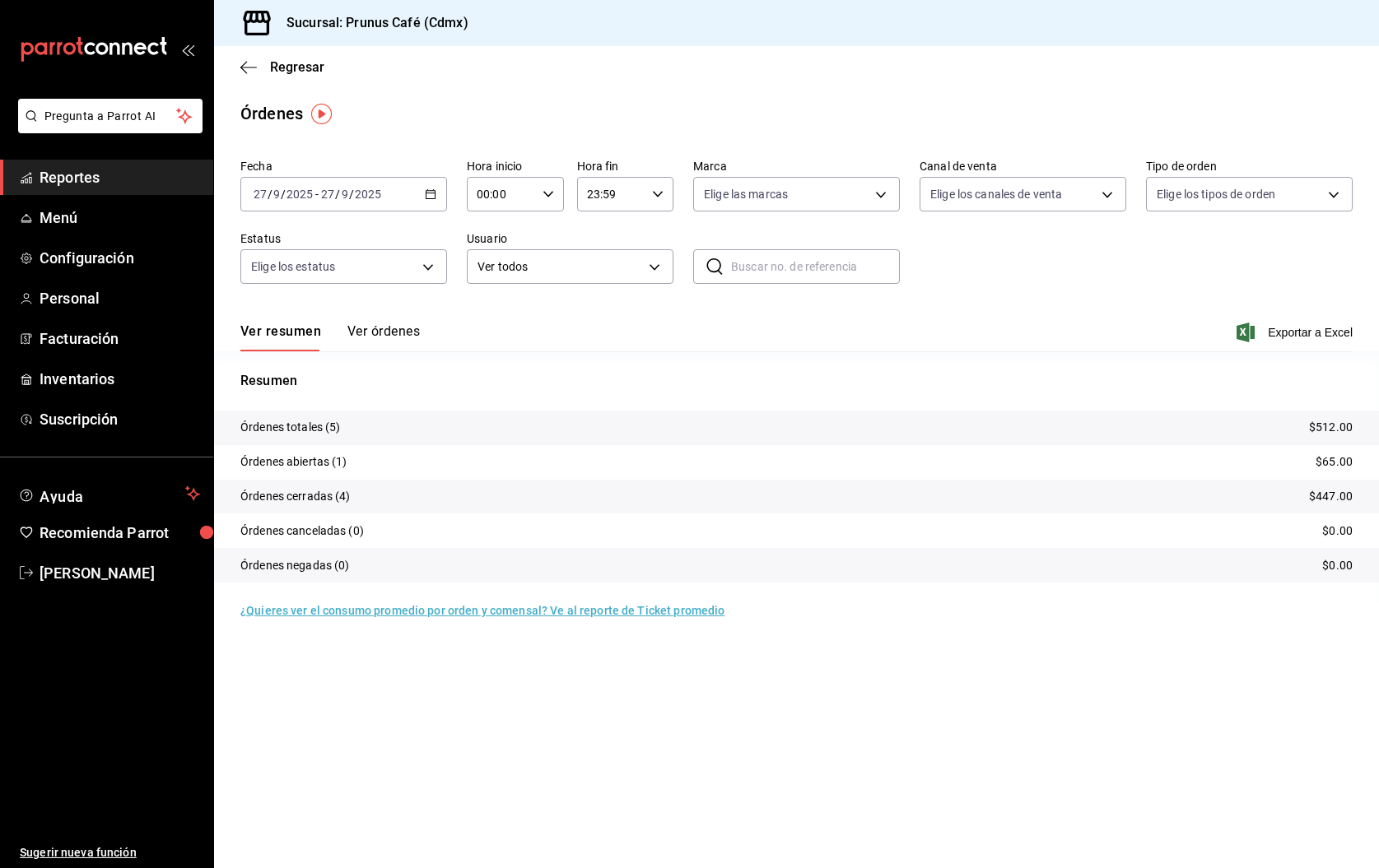
click at [358, 326] on button "Ver órdenes" at bounding box center [383, 338] width 73 height 28
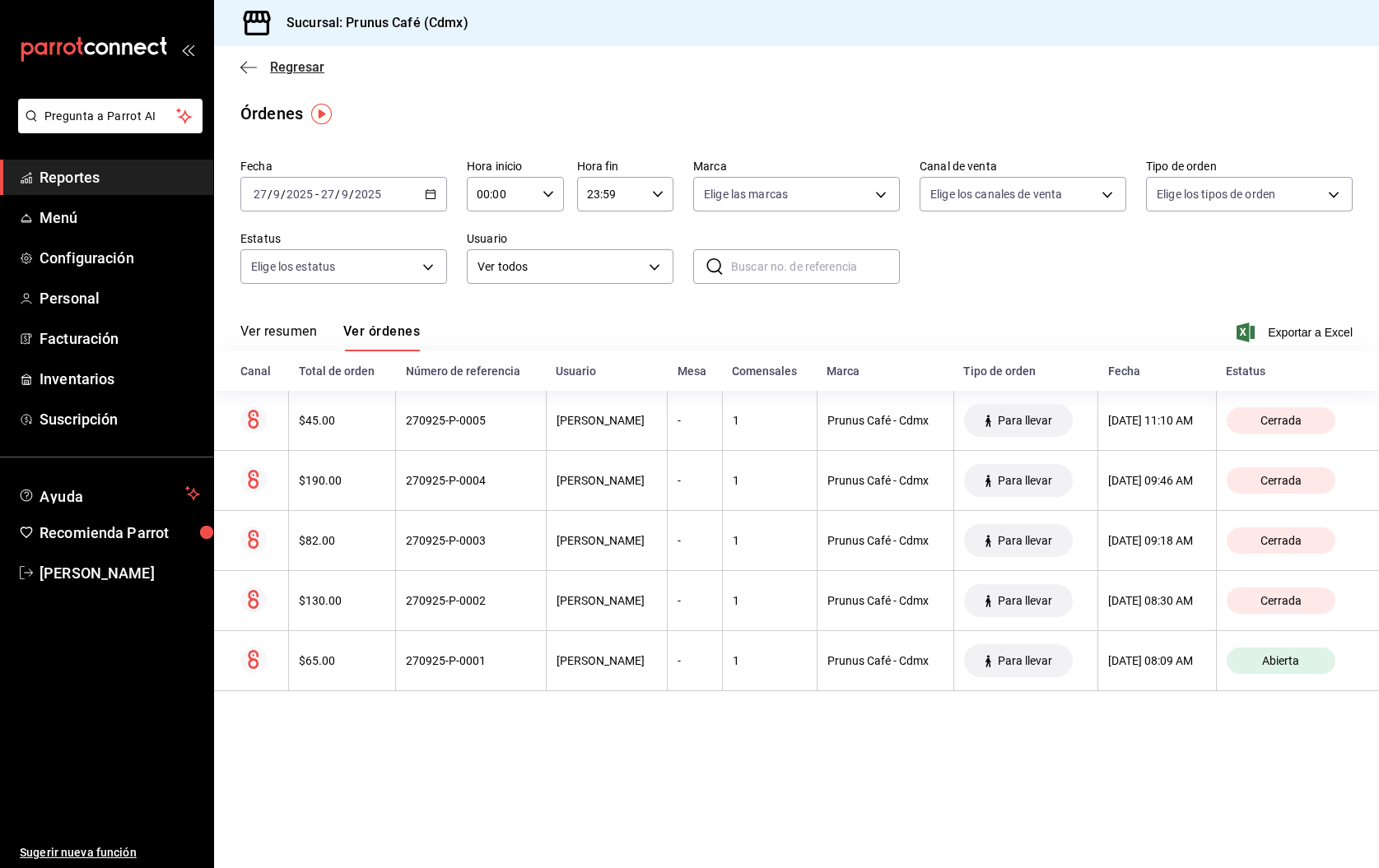
click at [252, 72] on icon "button" at bounding box center [248, 67] width 17 height 15
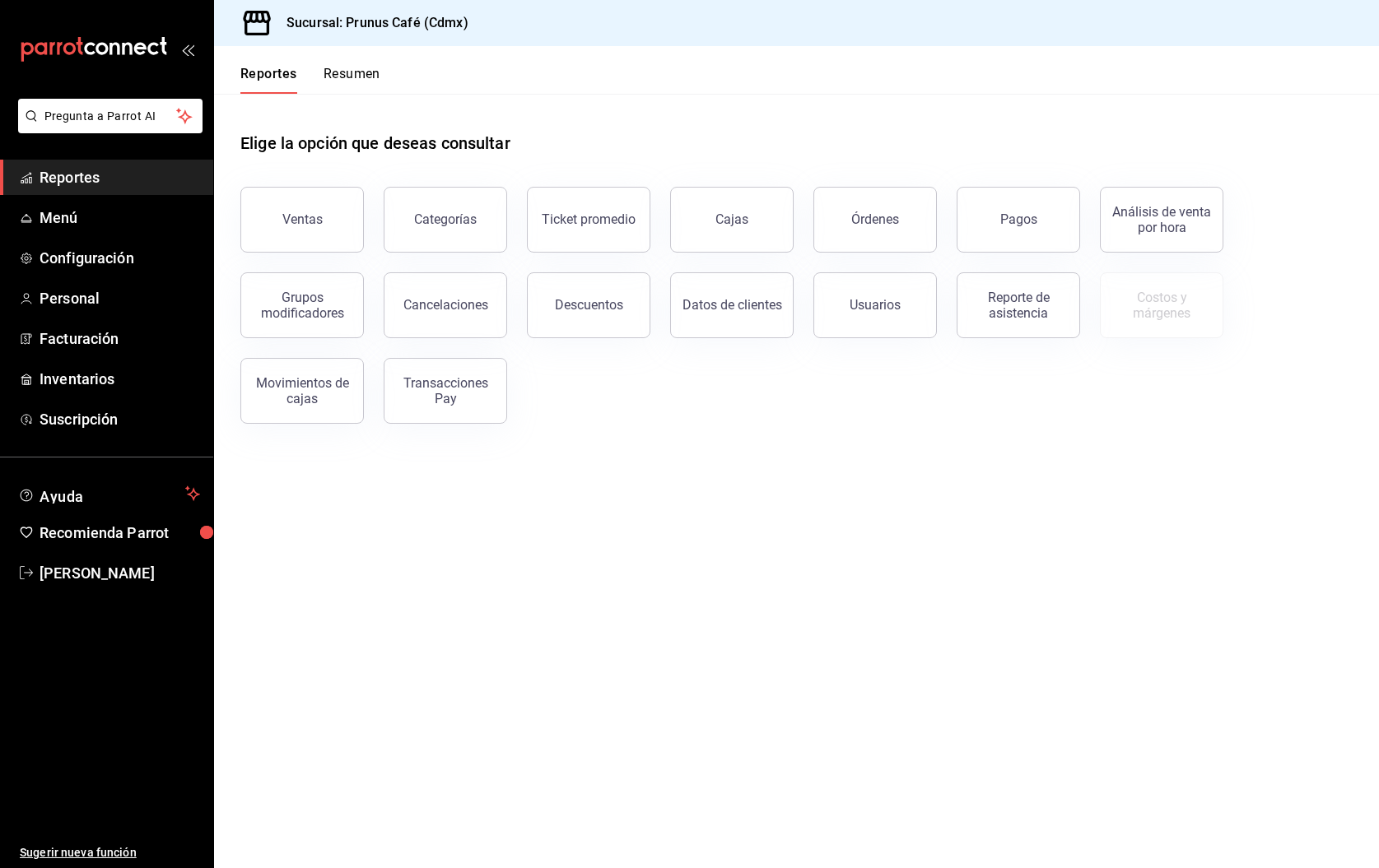
scroll to position [0, 1]
click at [358, 84] on button "Resumen" at bounding box center [352, 79] width 57 height 28
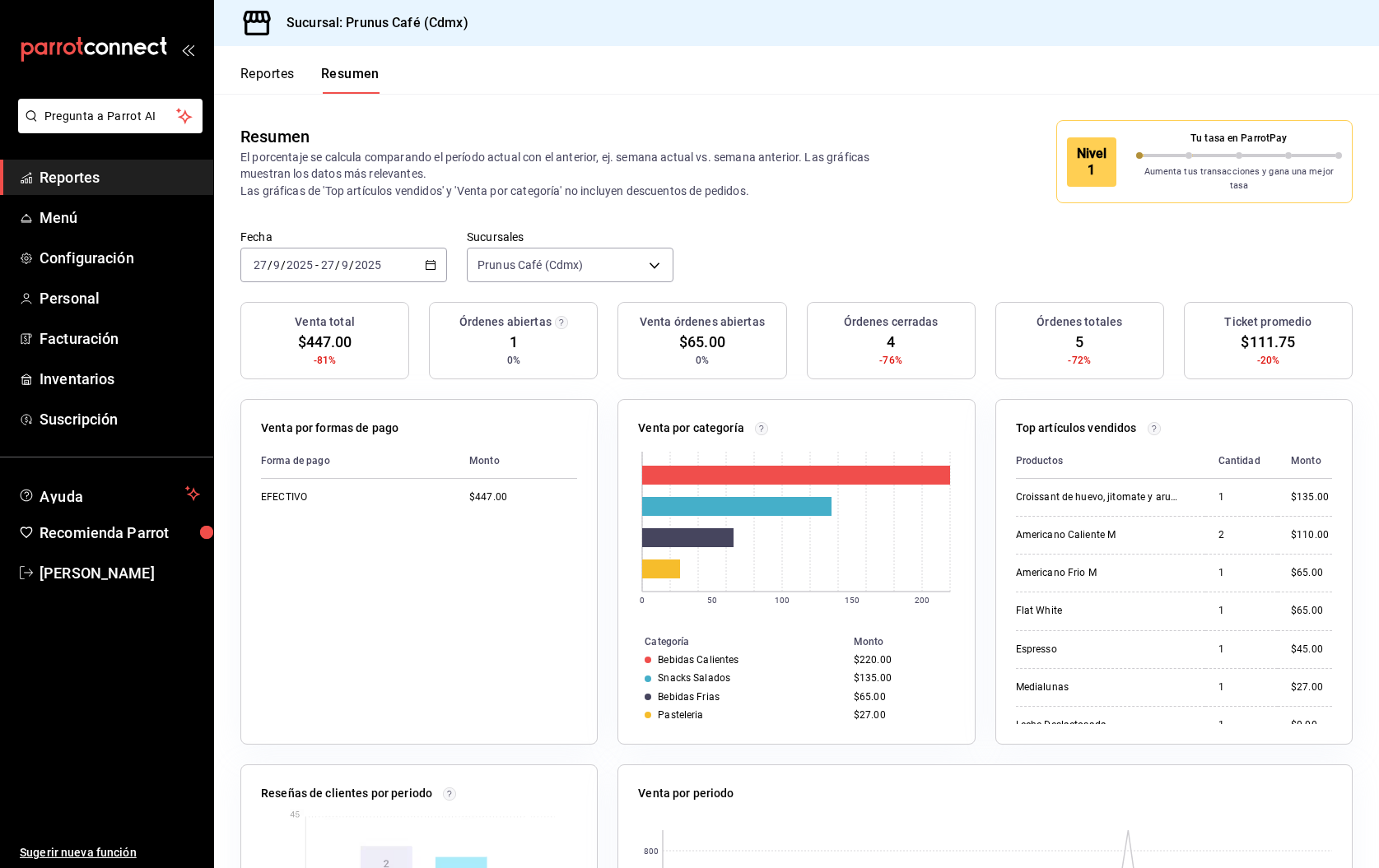
click at [267, 92] on button "Reportes" at bounding box center [267, 79] width 55 height 28
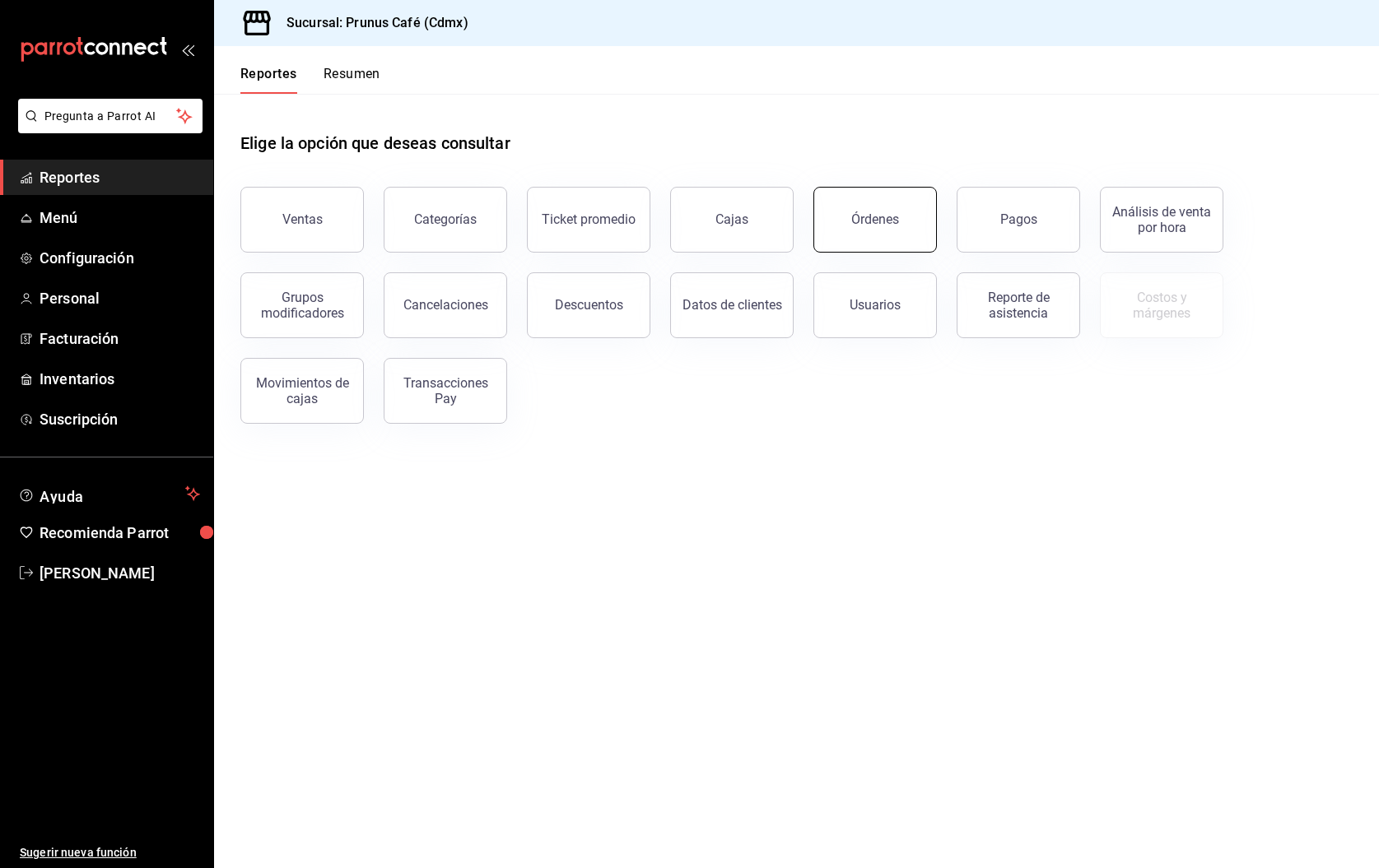
click at [870, 228] on button "Órdenes" at bounding box center [875, 219] width 123 height 66
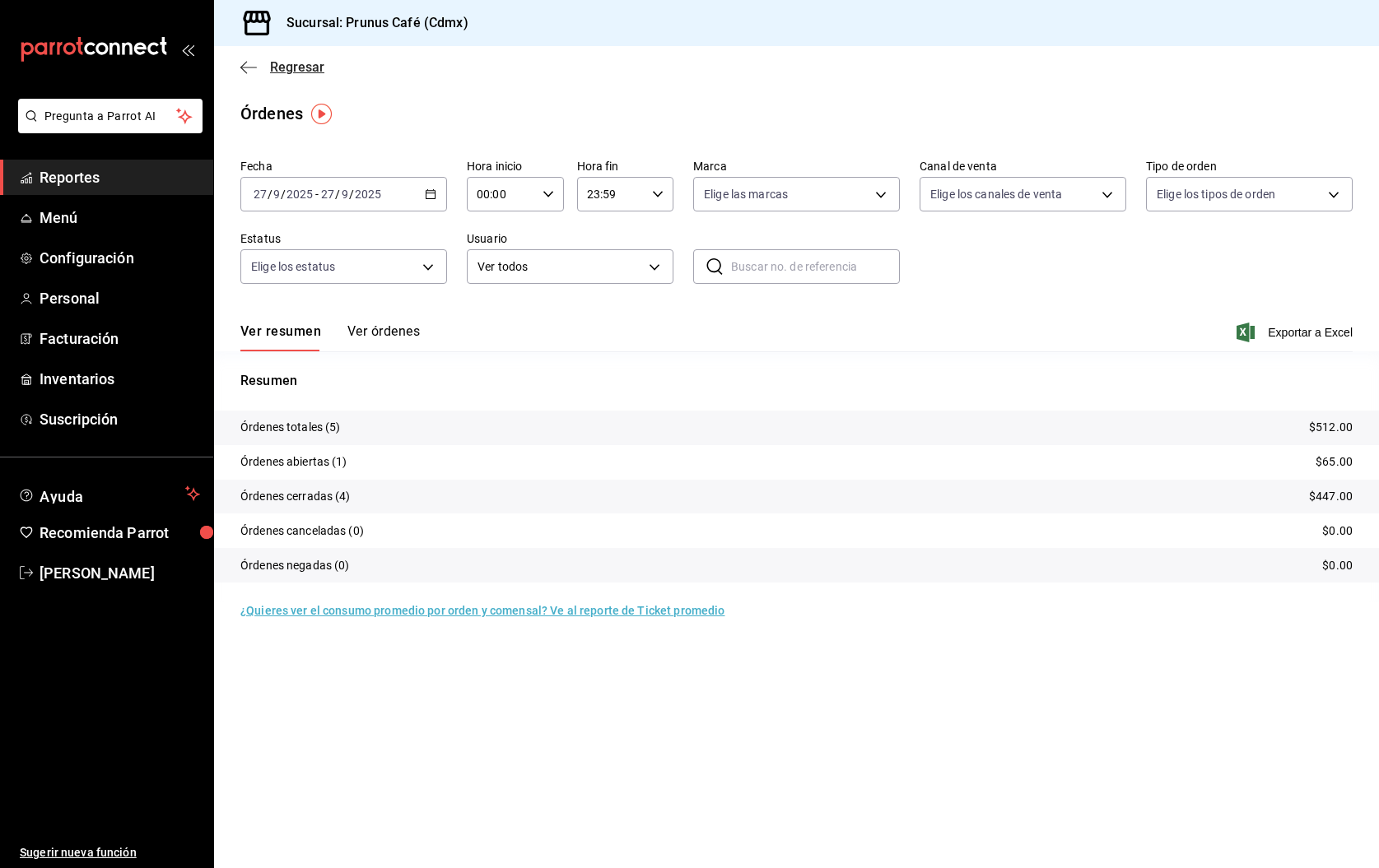
click at [247, 63] on icon "button" at bounding box center [248, 67] width 17 height 15
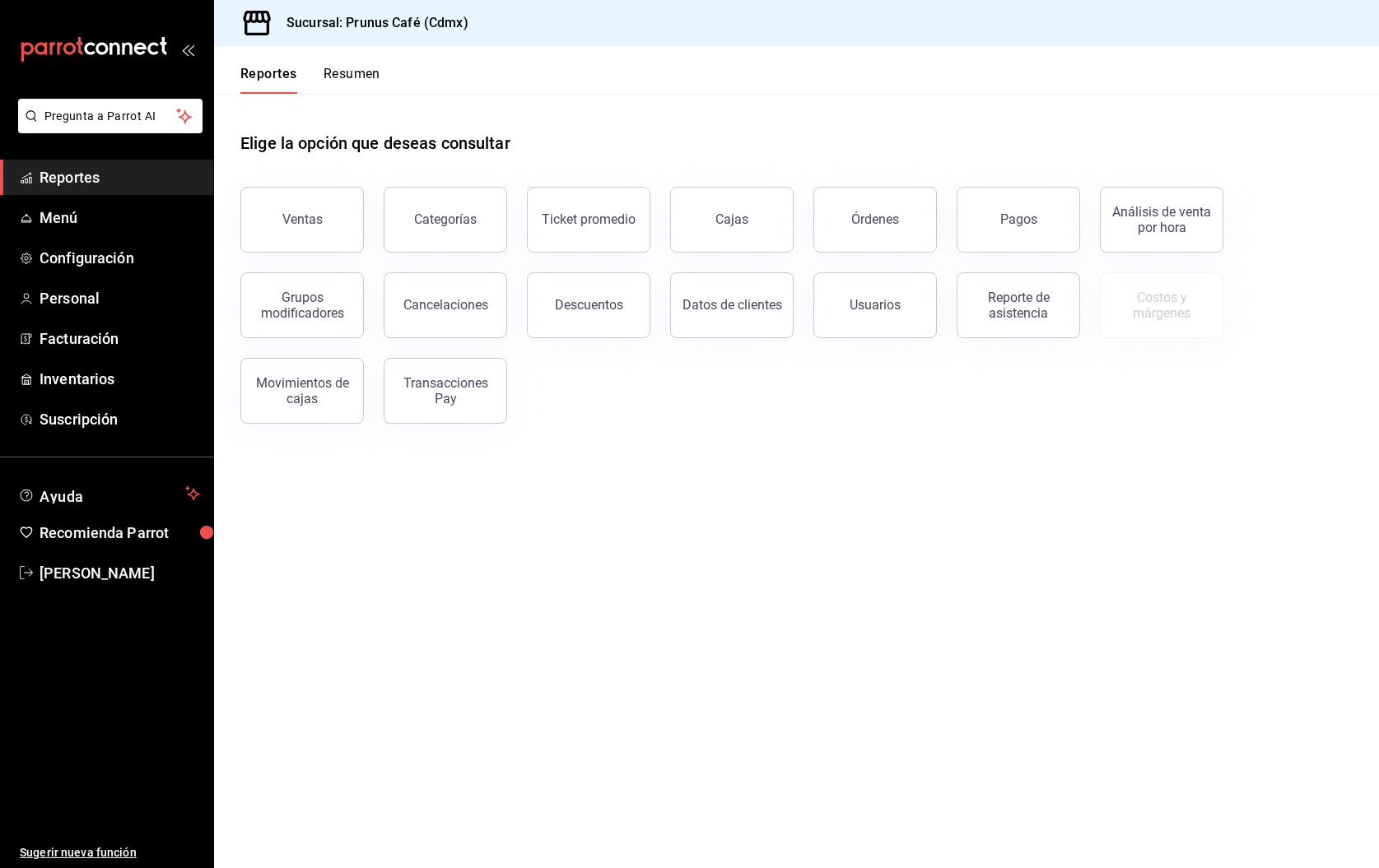
click at [121, 181] on span "Reportes" at bounding box center [120, 177] width 161 height 22
click at [363, 76] on button "Resumen" at bounding box center [352, 79] width 57 height 28
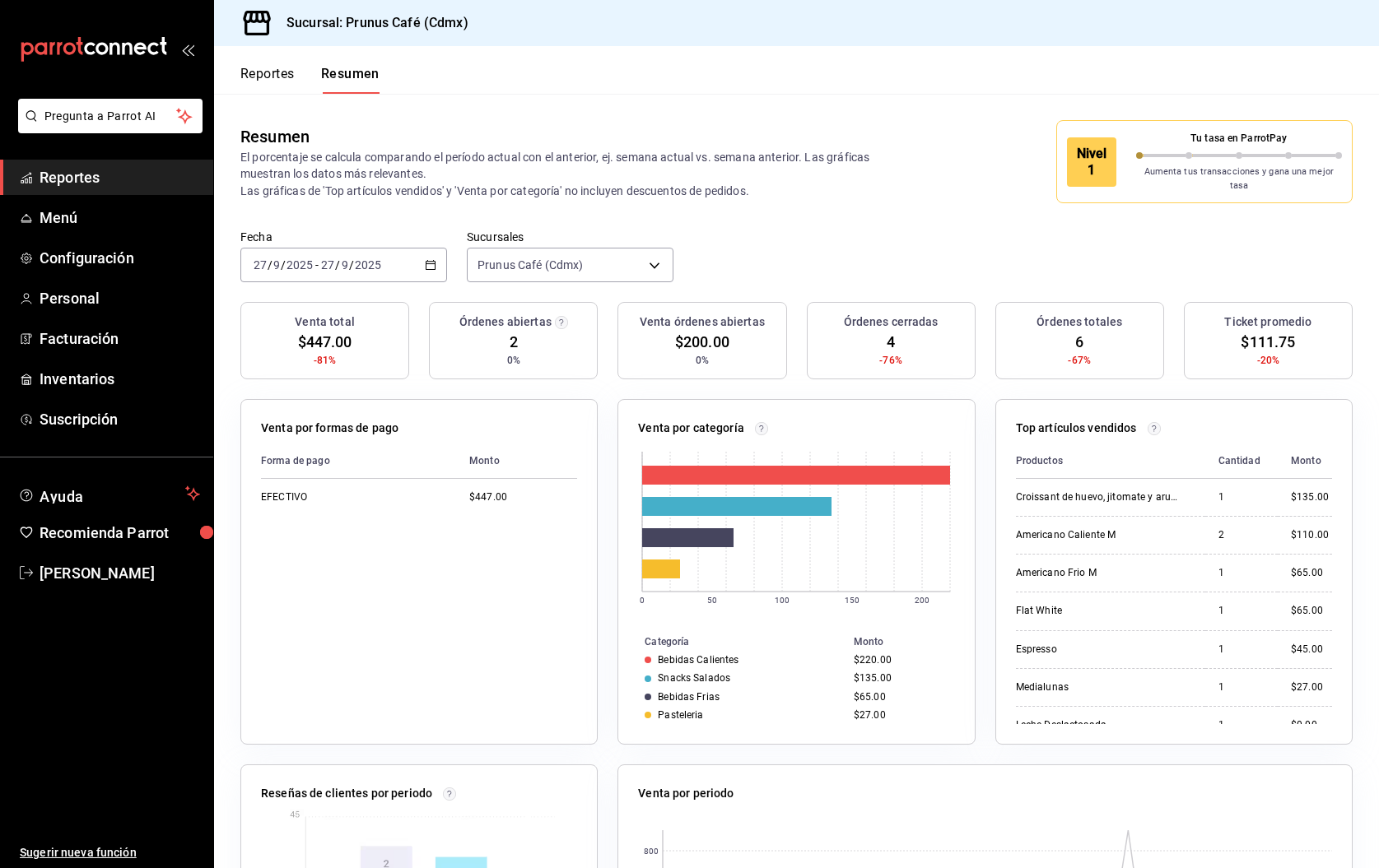
click at [268, 74] on button "Reportes" at bounding box center [267, 79] width 55 height 28
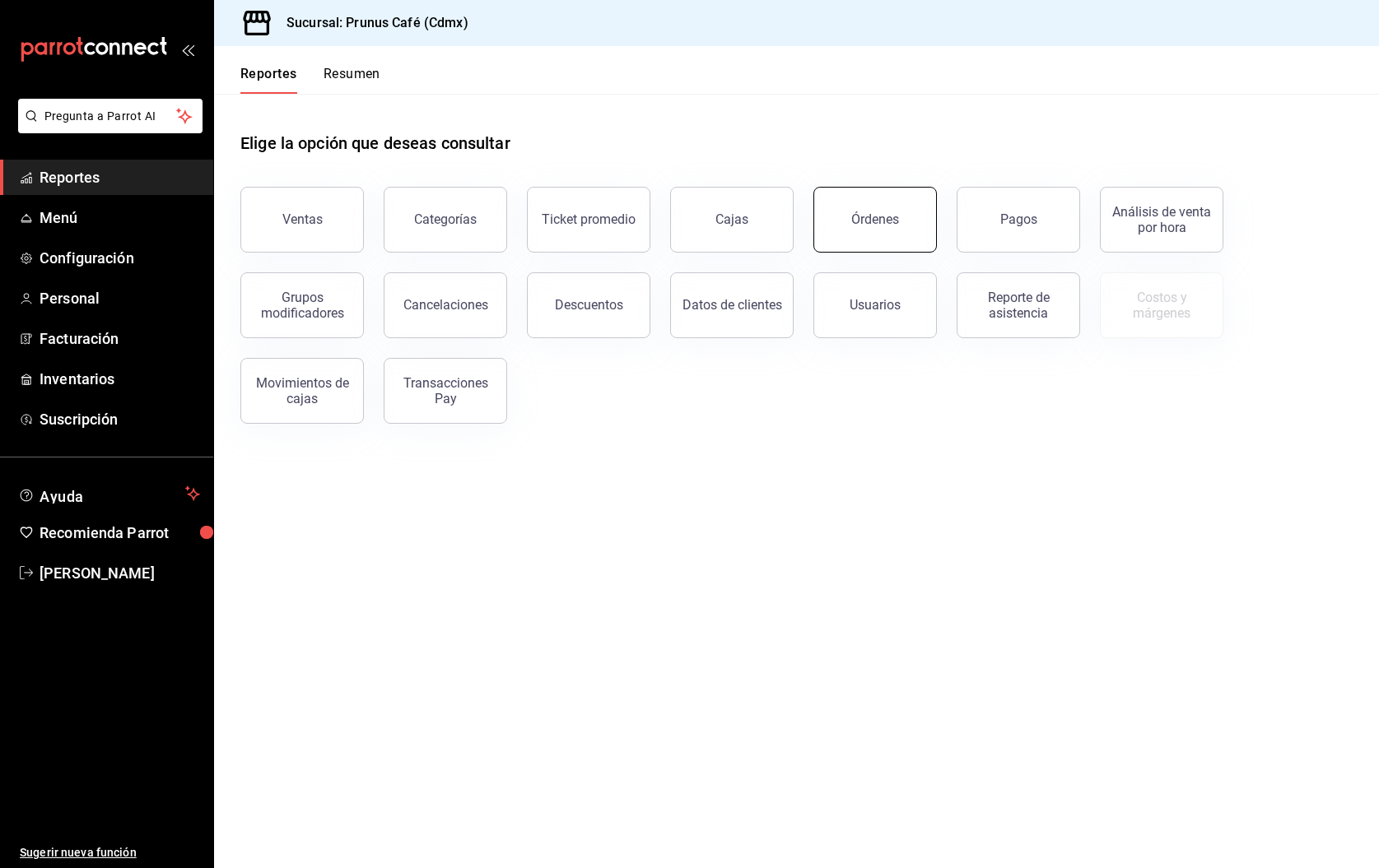
click at [881, 229] on button "Órdenes" at bounding box center [875, 219] width 123 height 66
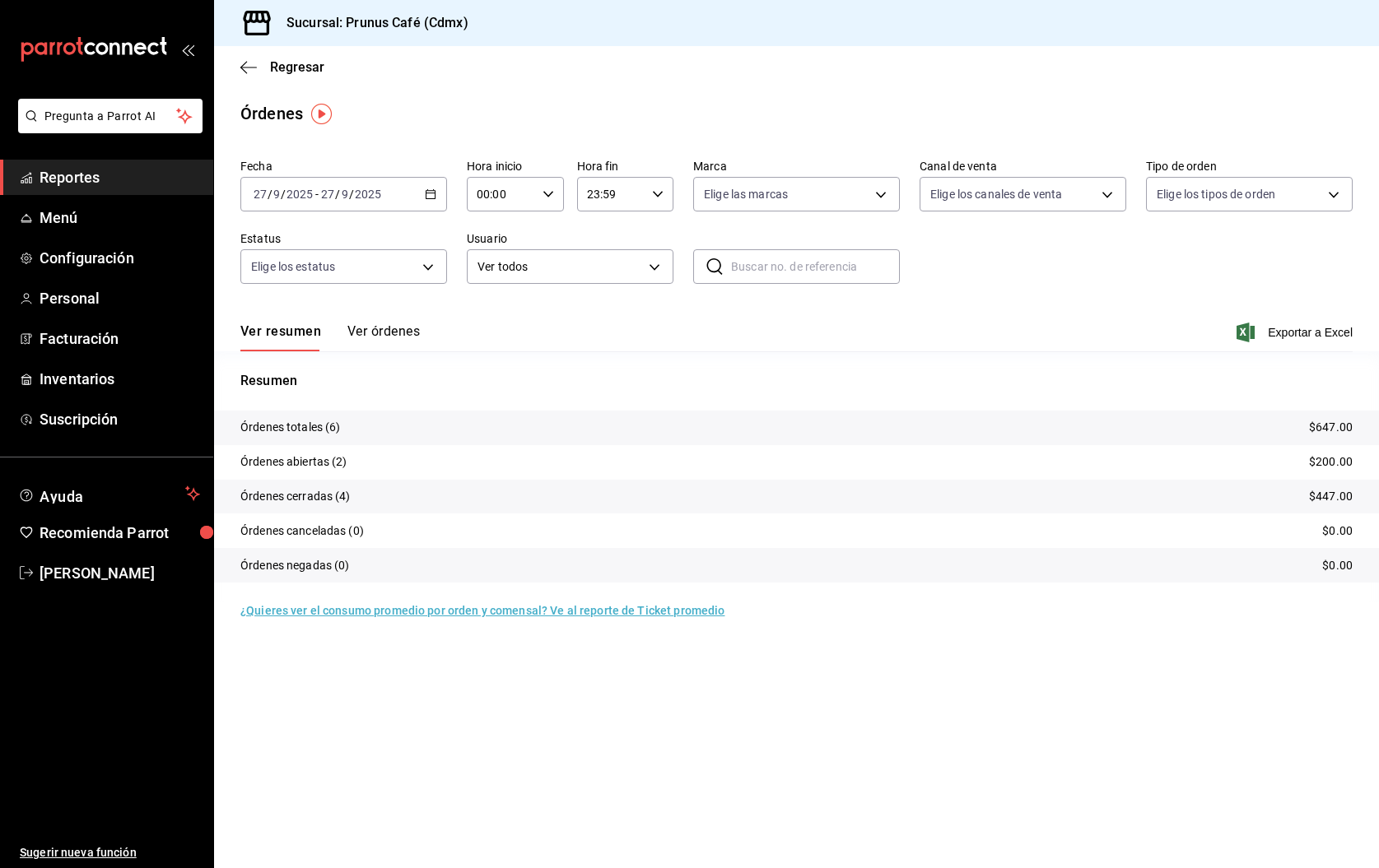
click at [383, 334] on button "Ver órdenes" at bounding box center [383, 338] width 73 height 28
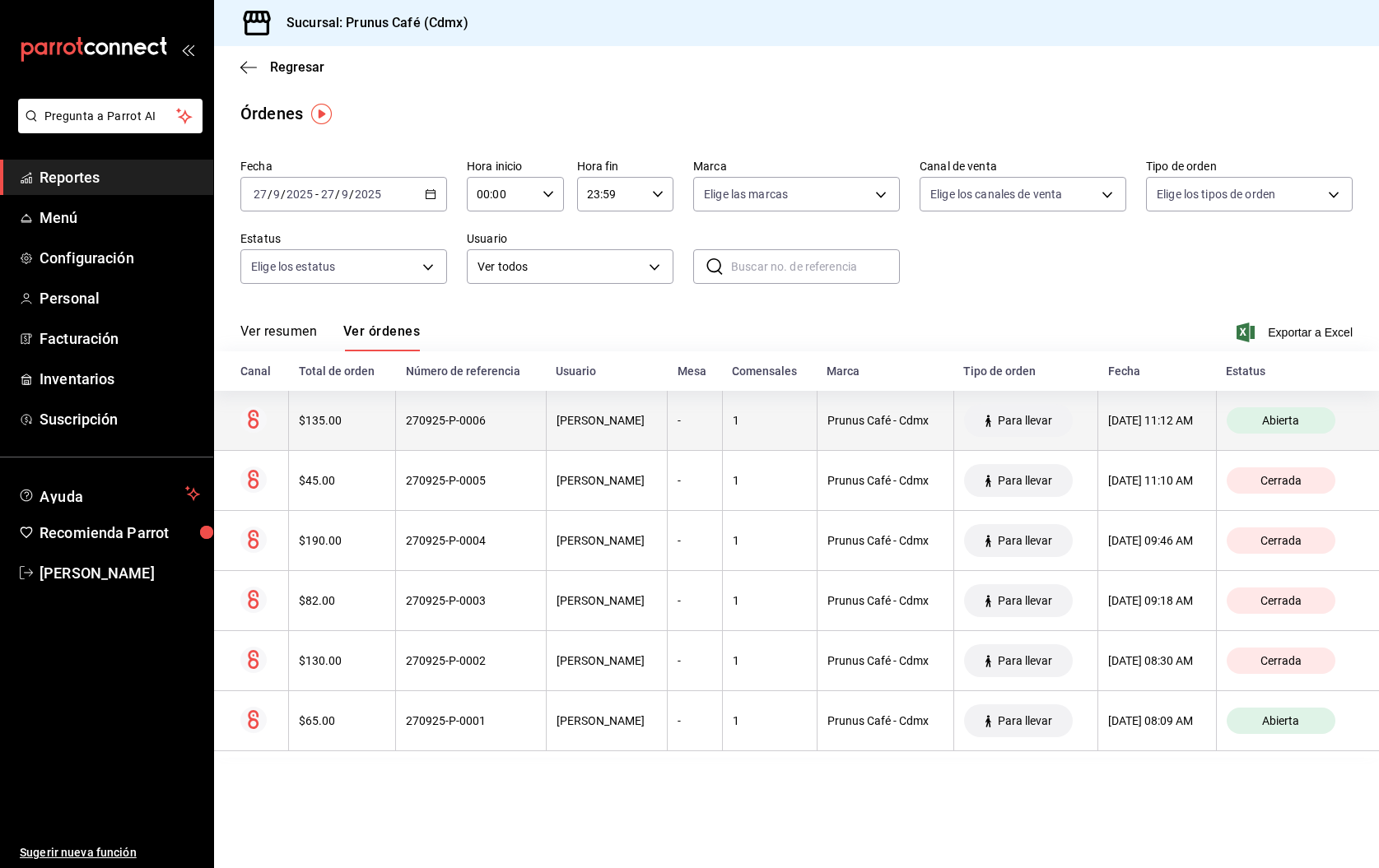
click at [352, 410] on th "$135.00" at bounding box center [343, 421] width 107 height 60
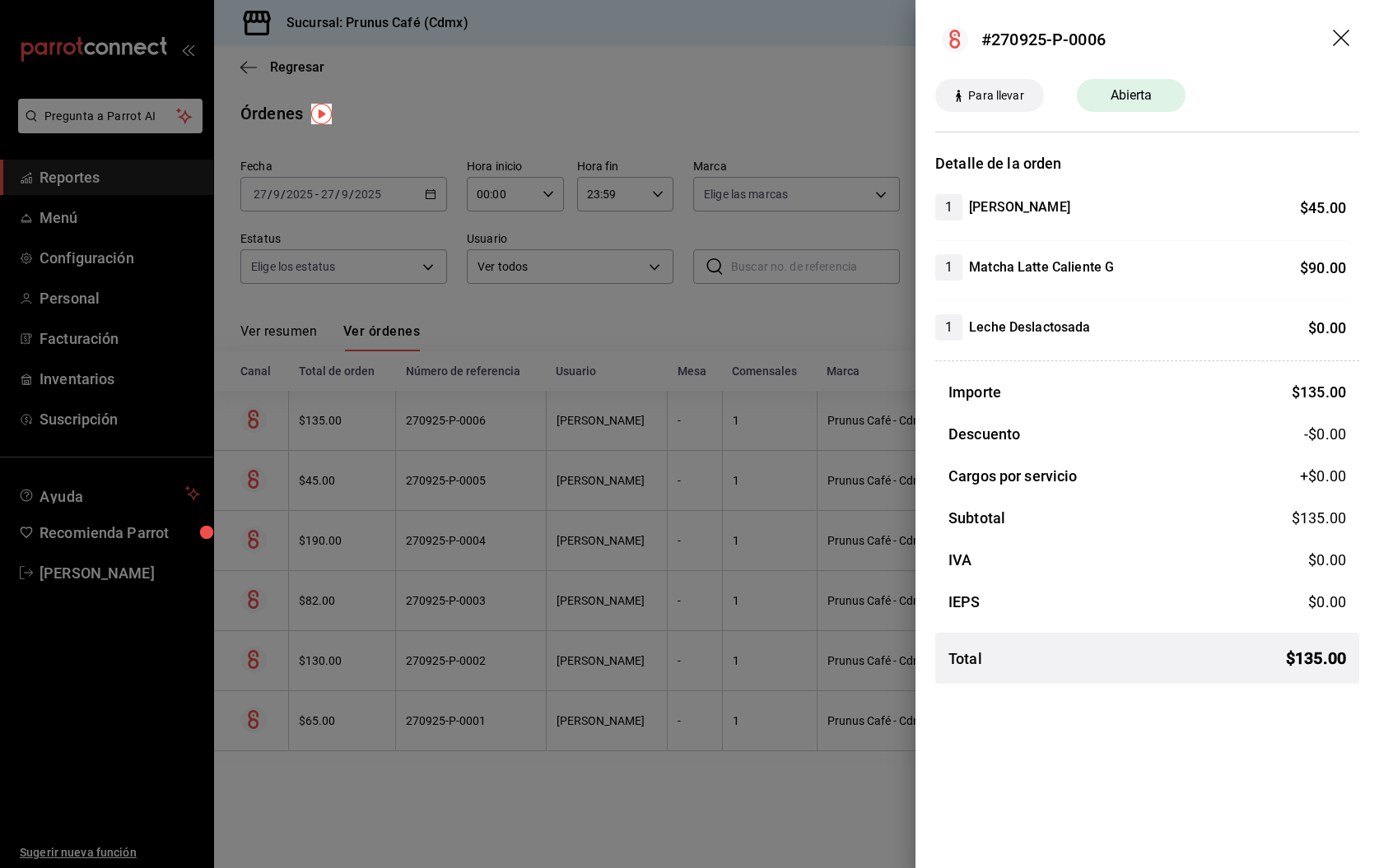
click at [1339, 51] on header "#270925-P-0006" at bounding box center [1147, 40] width 464 height 79
click at [877, 287] on div at bounding box center [690, 434] width 1379 height 868
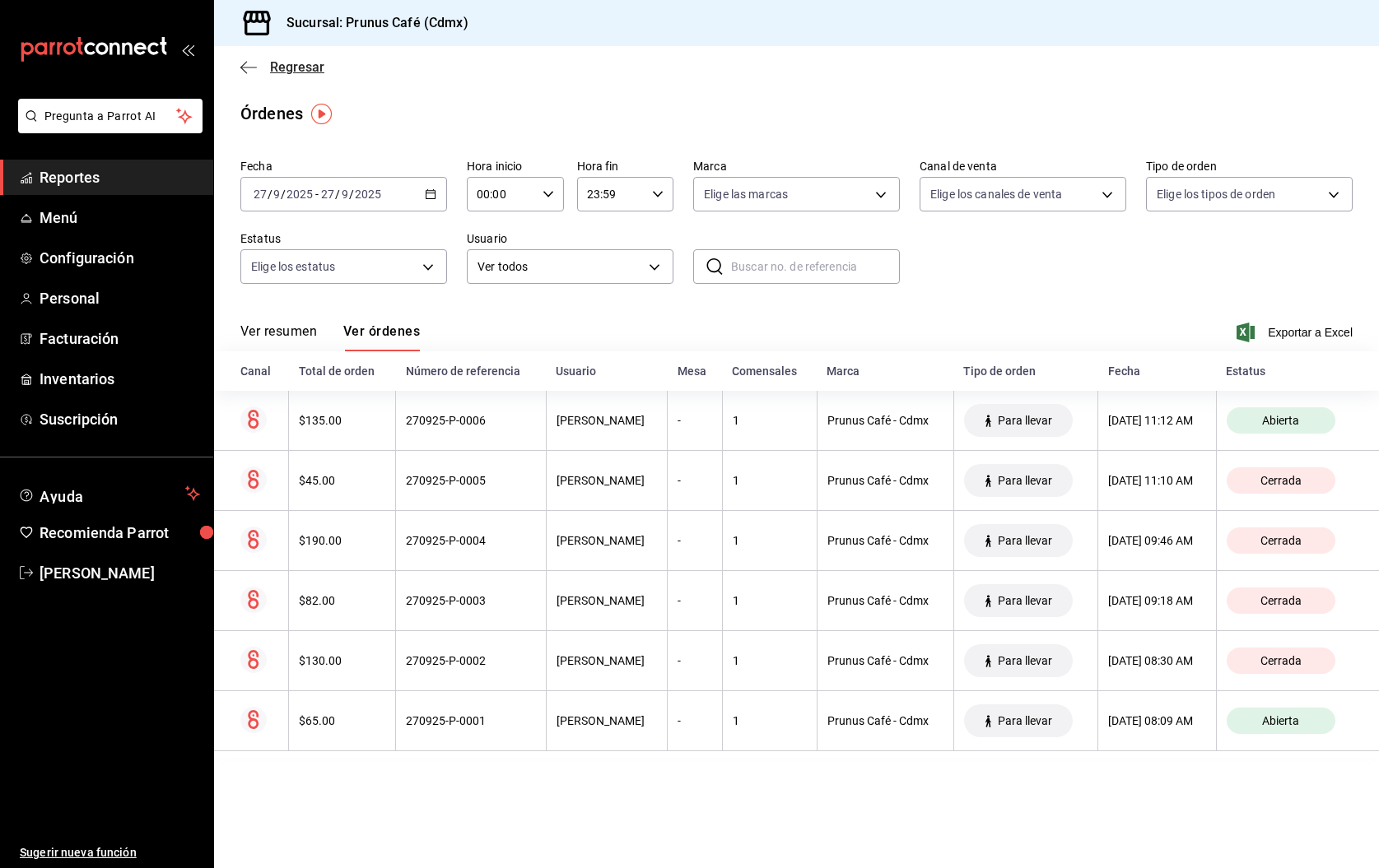
click at [245, 65] on icon "button" at bounding box center [248, 67] width 17 height 15
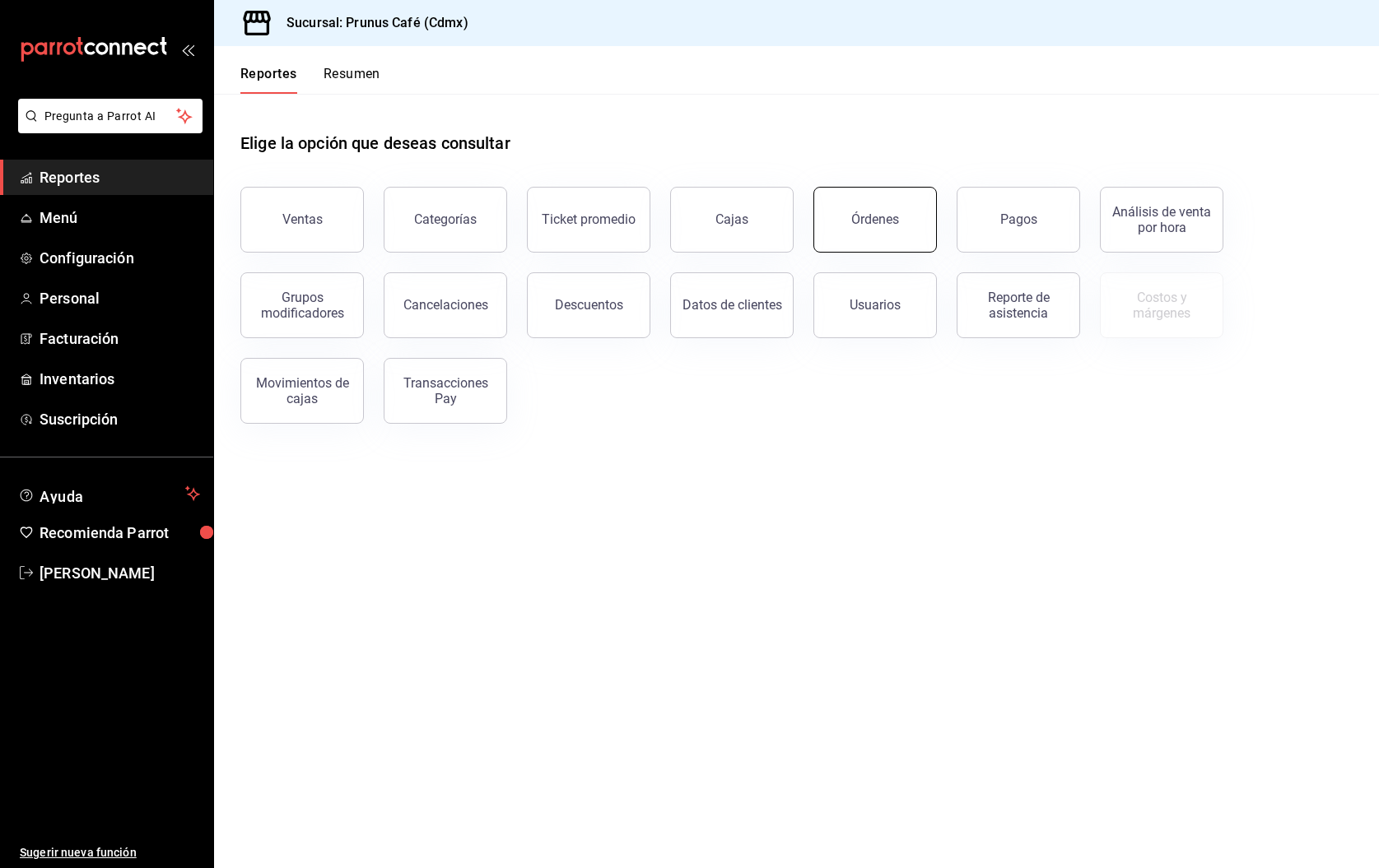
click at [881, 216] on div "Órdenes" at bounding box center [875, 219] width 48 height 16
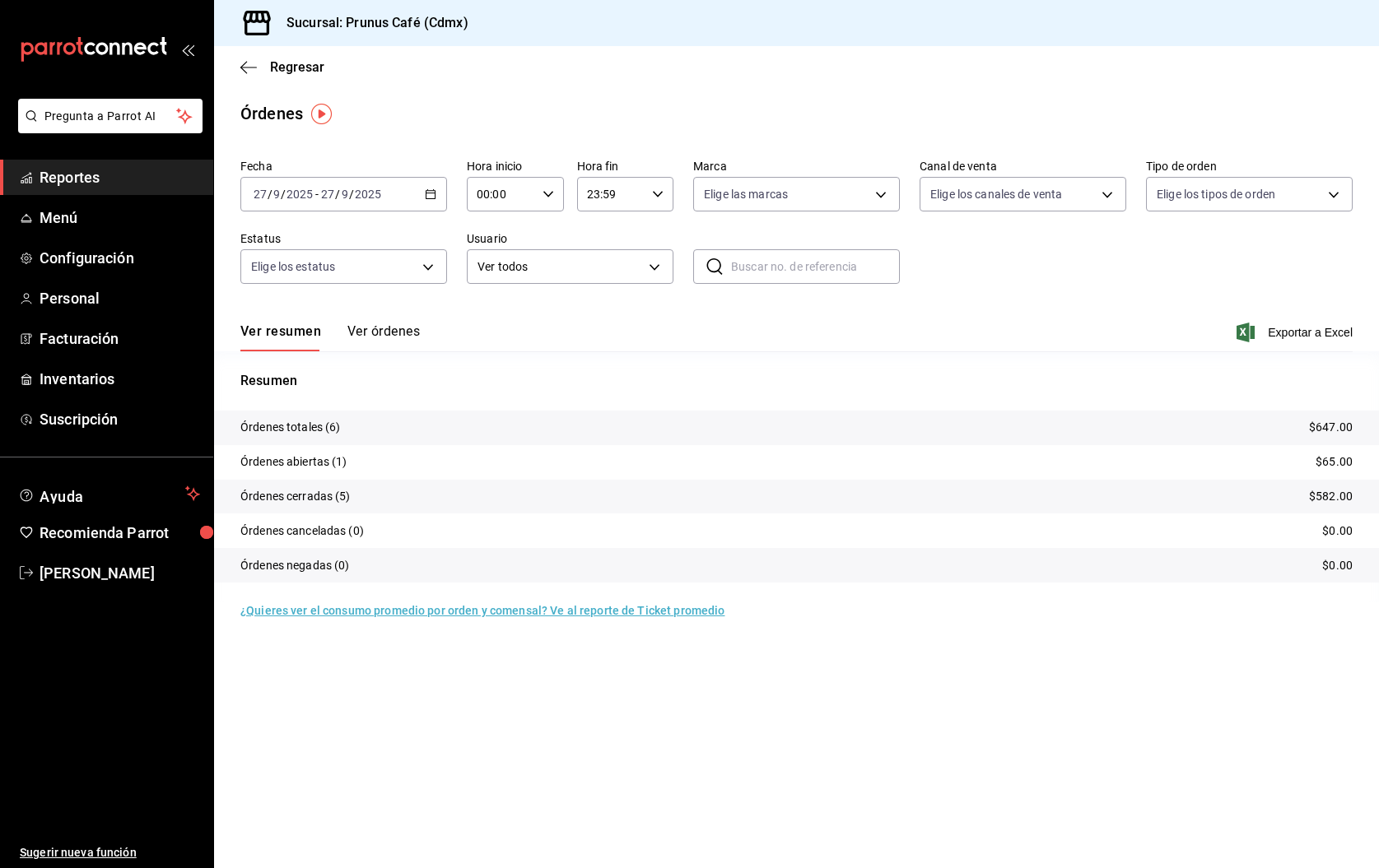
click at [374, 335] on button "Ver órdenes" at bounding box center [383, 338] width 73 height 28
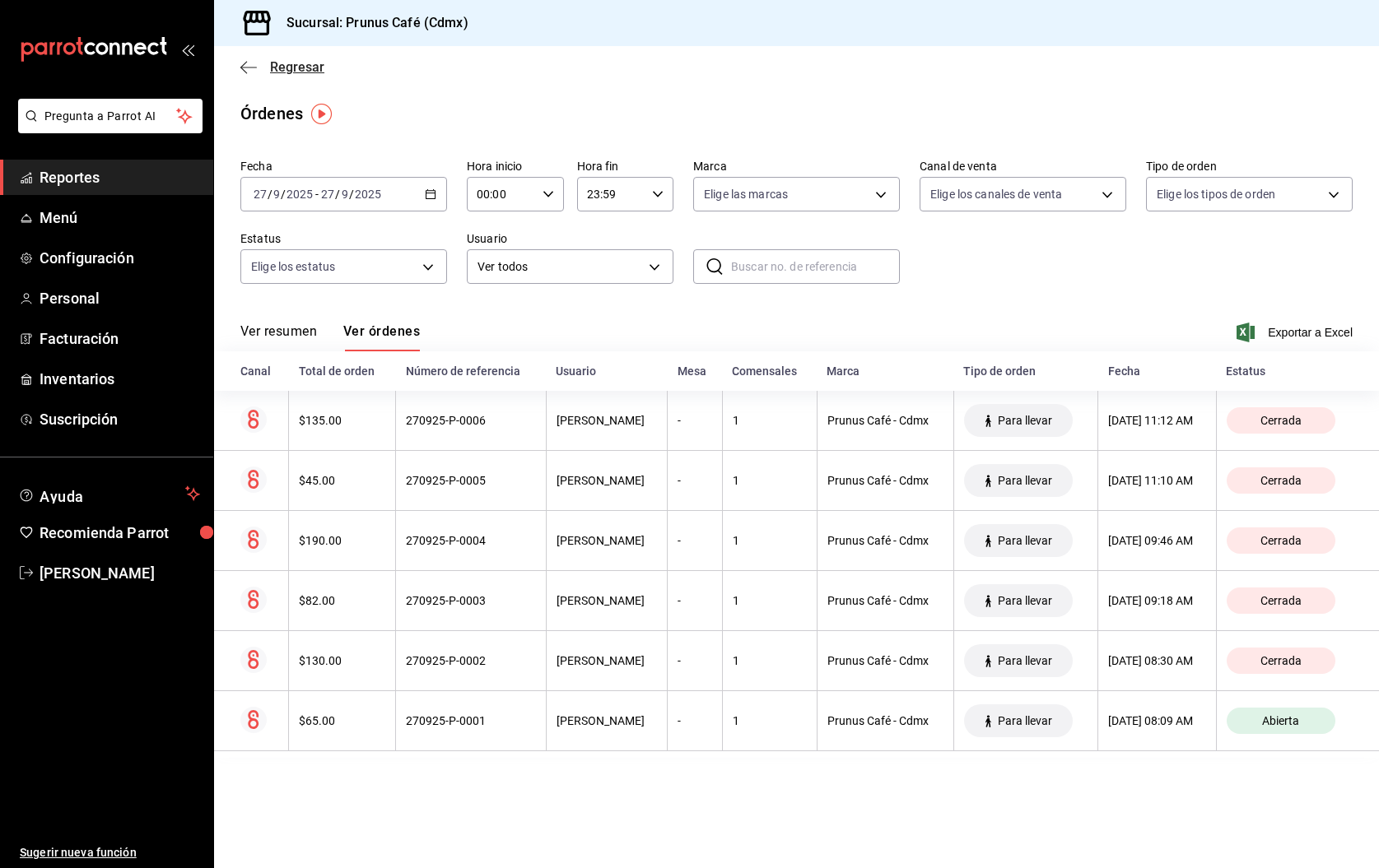
click at [247, 70] on icon "button" at bounding box center [248, 67] width 17 height 15
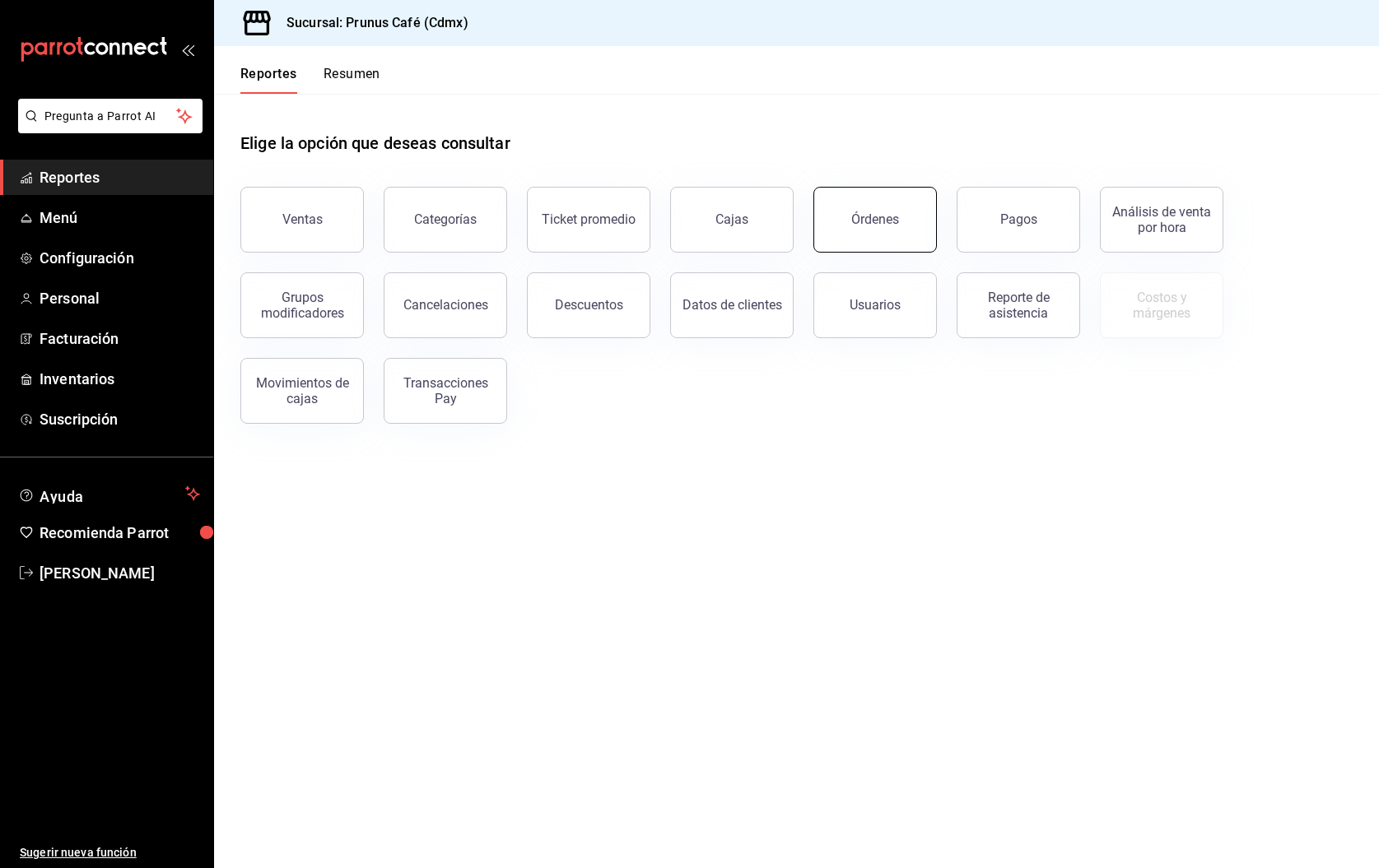
click at [901, 218] on button "Órdenes" at bounding box center [875, 219] width 123 height 66
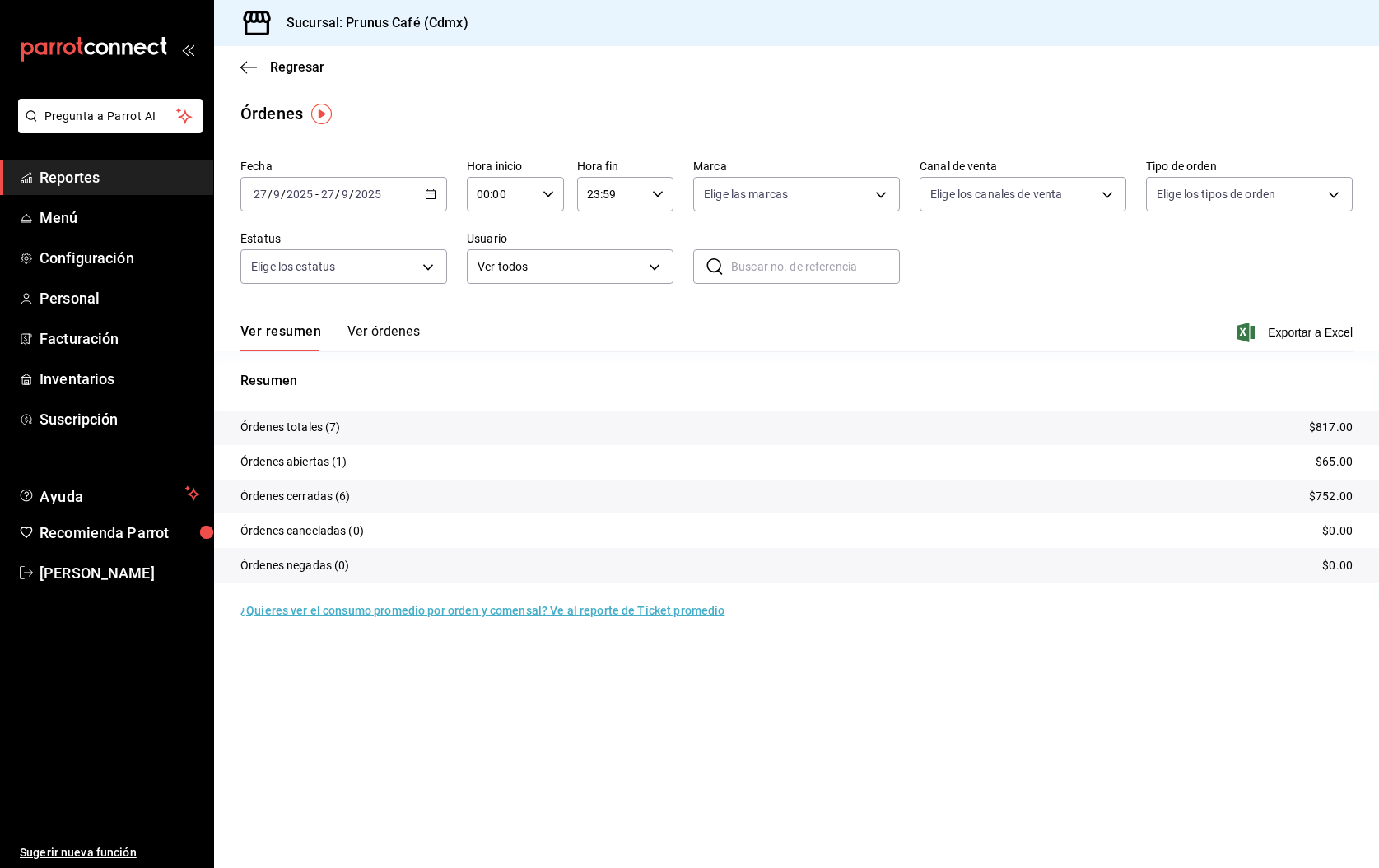
click at [439, 420] on tr "Órdenes totales (7) $817.00" at bounding box center [796, 427] width 1165 height 35
click at [396, 329] on button "Ver órdenes" at bounding box center [383, 338] width 73 height 28
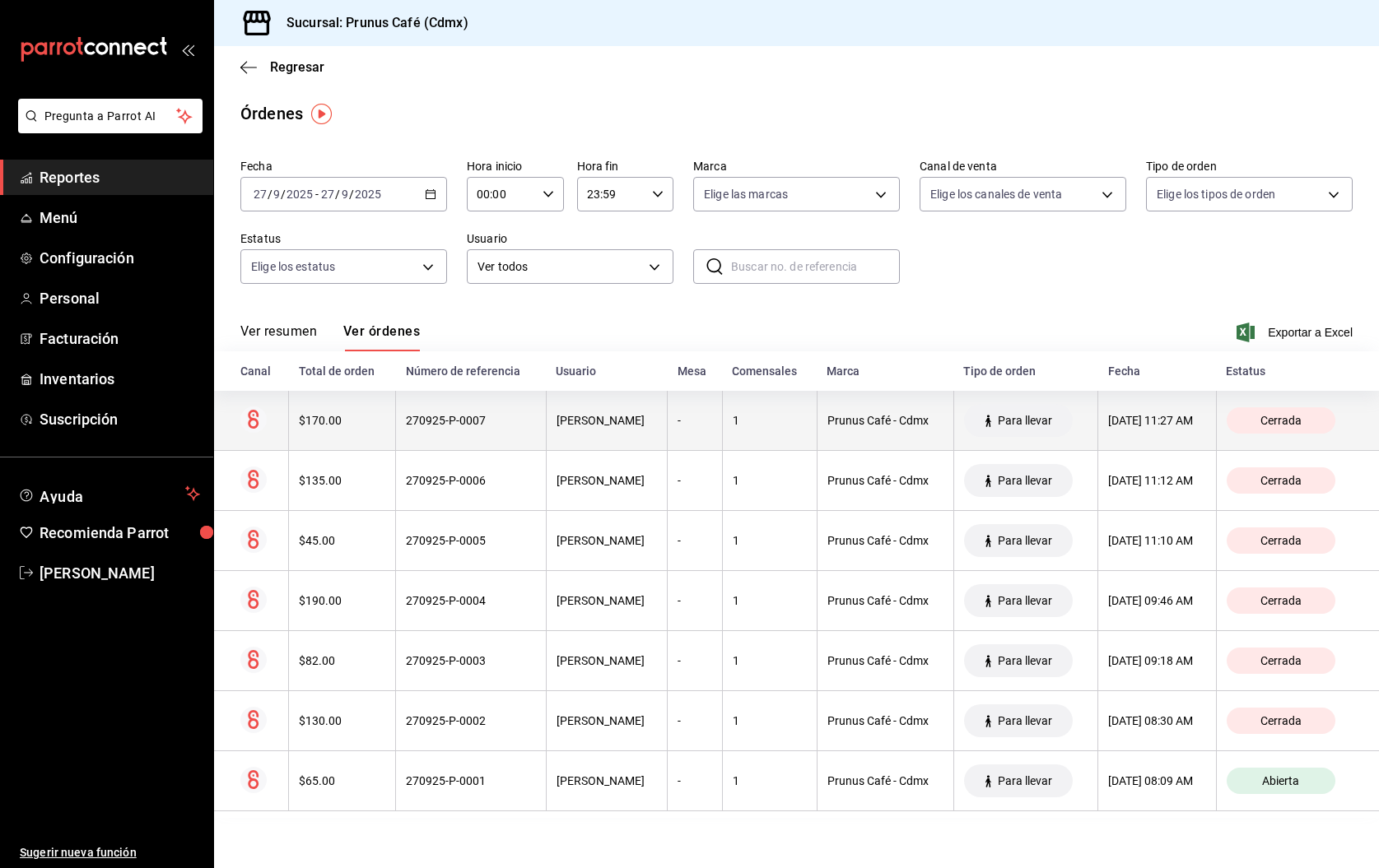
click at [363, 422] on div "$170.00" at bounding box center [342, 420] width 86 height 13
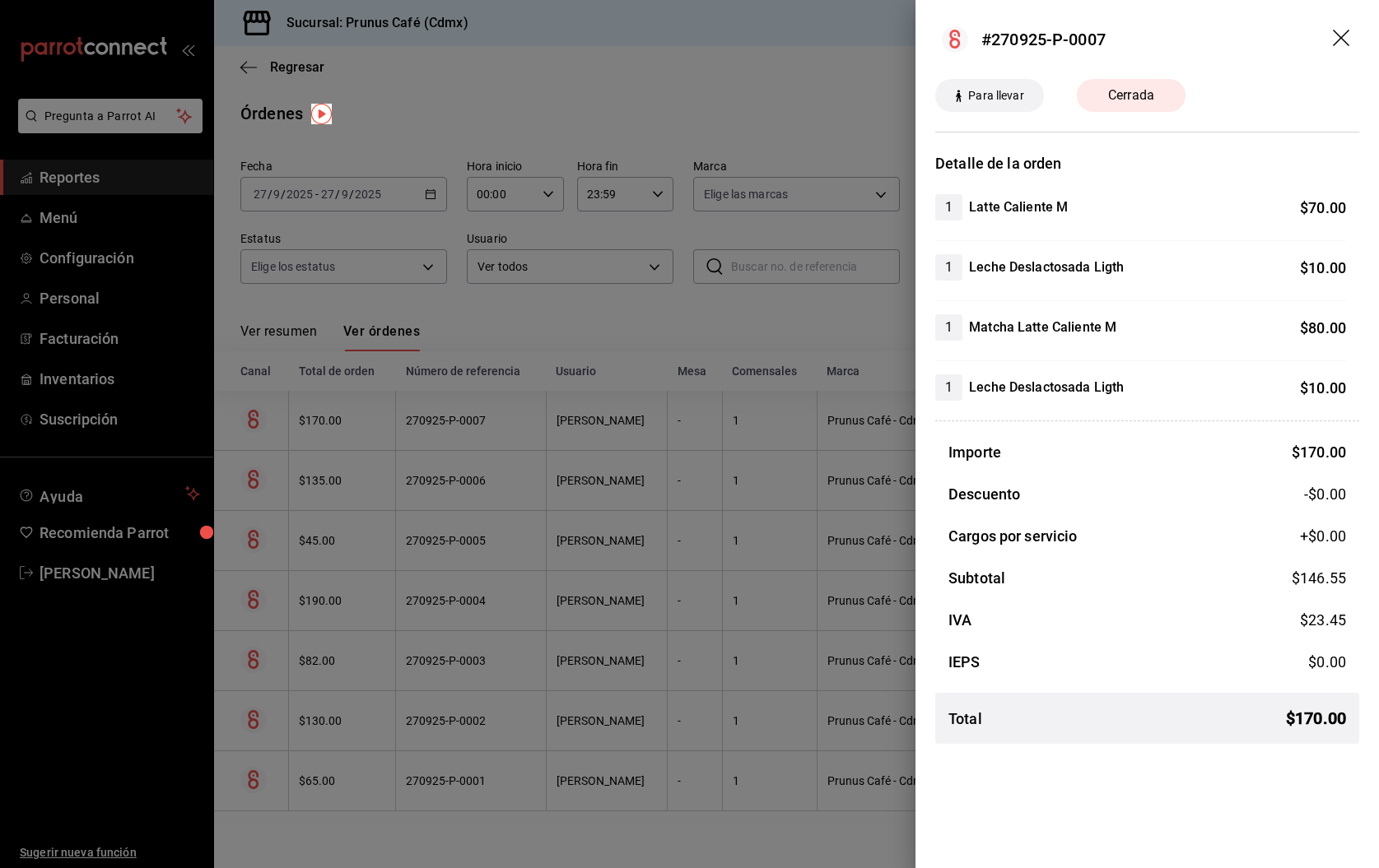
click at [766, 339] on div at bounding box center [690, 434] width 1379 height 868
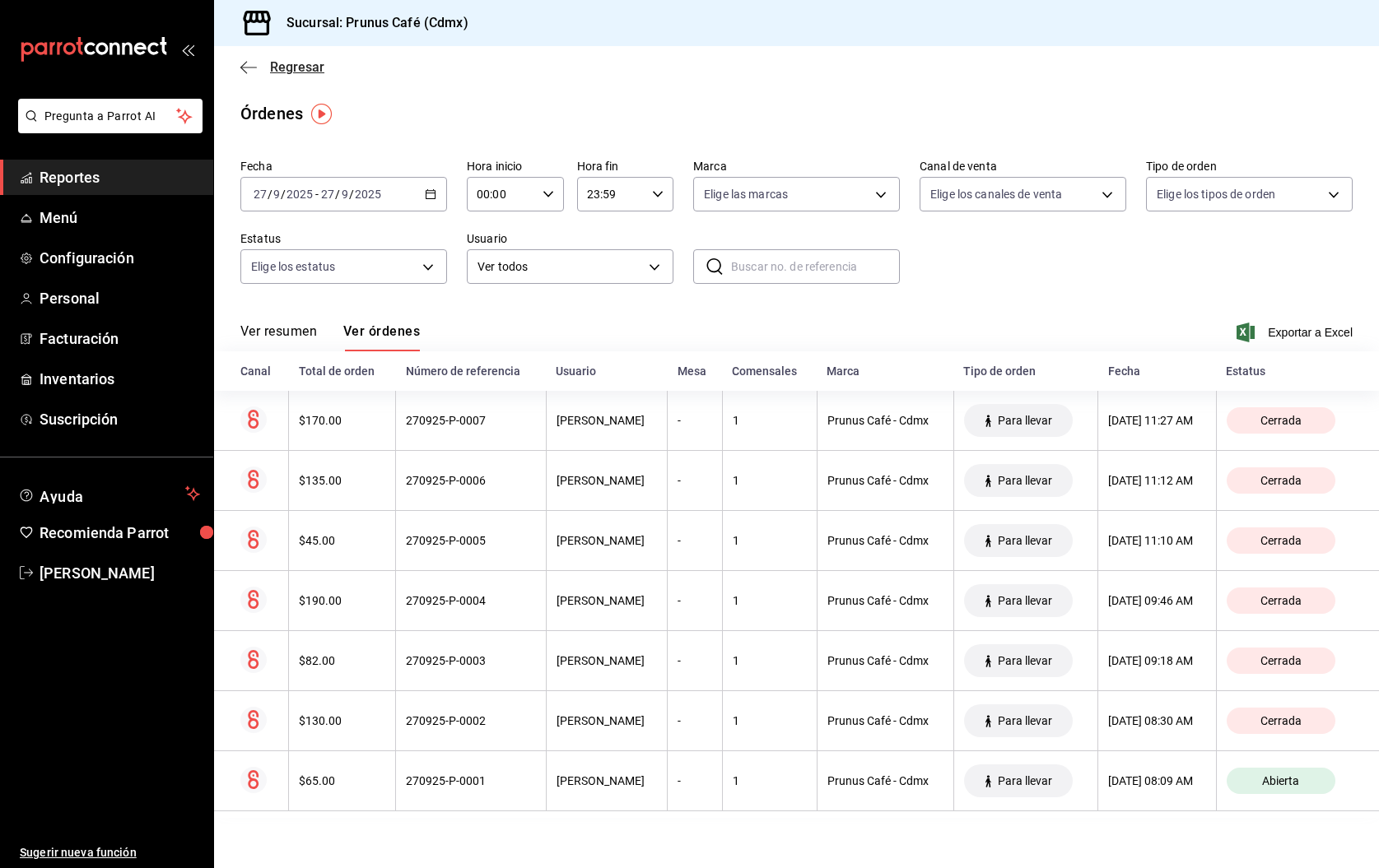
click at [242, 64] on icon "button" at bounding box center [248, 67] width 17 height 15
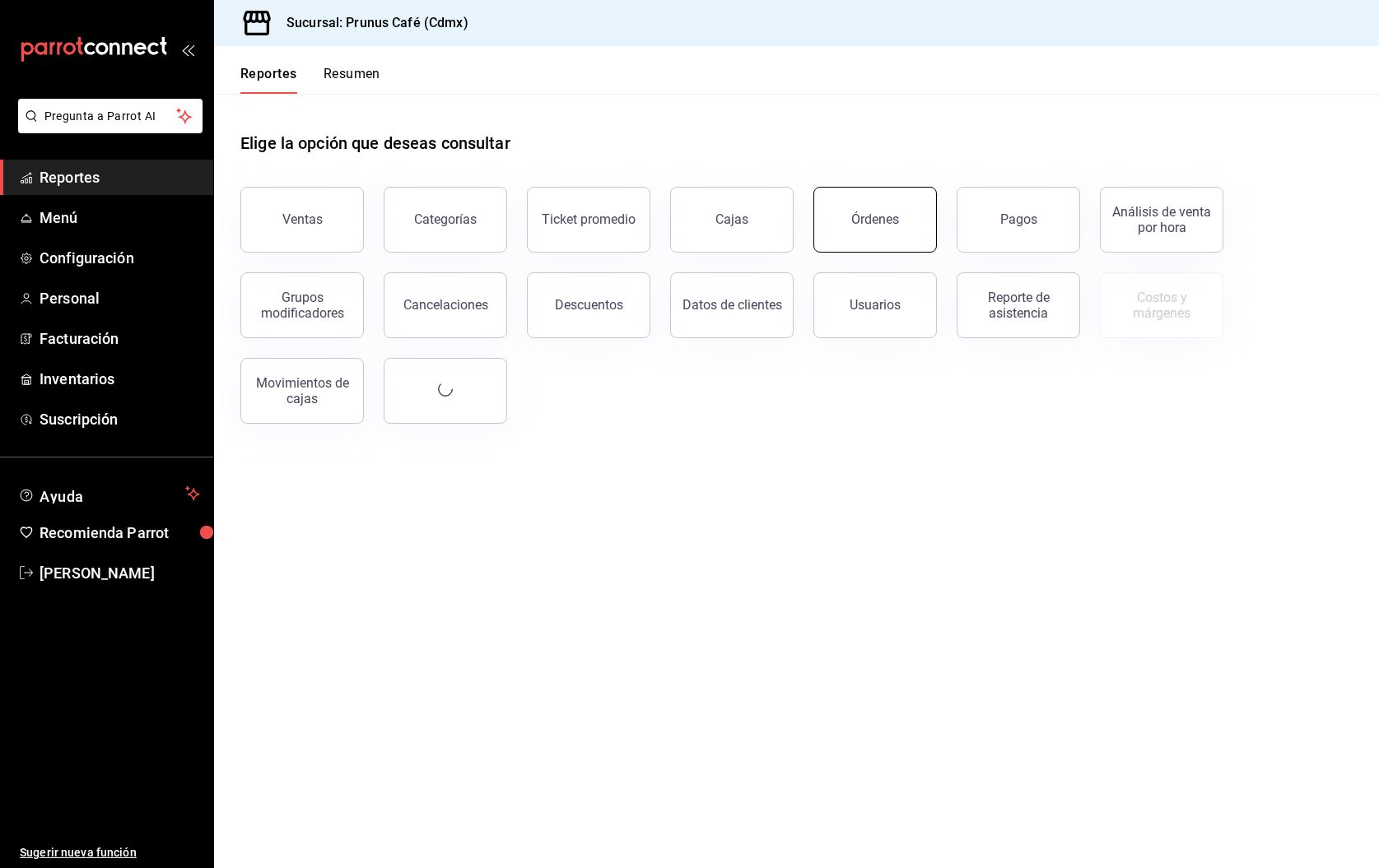
click at [863, 223] on div "Órdenes" at bounding box center [875, 219] width 48 height 16
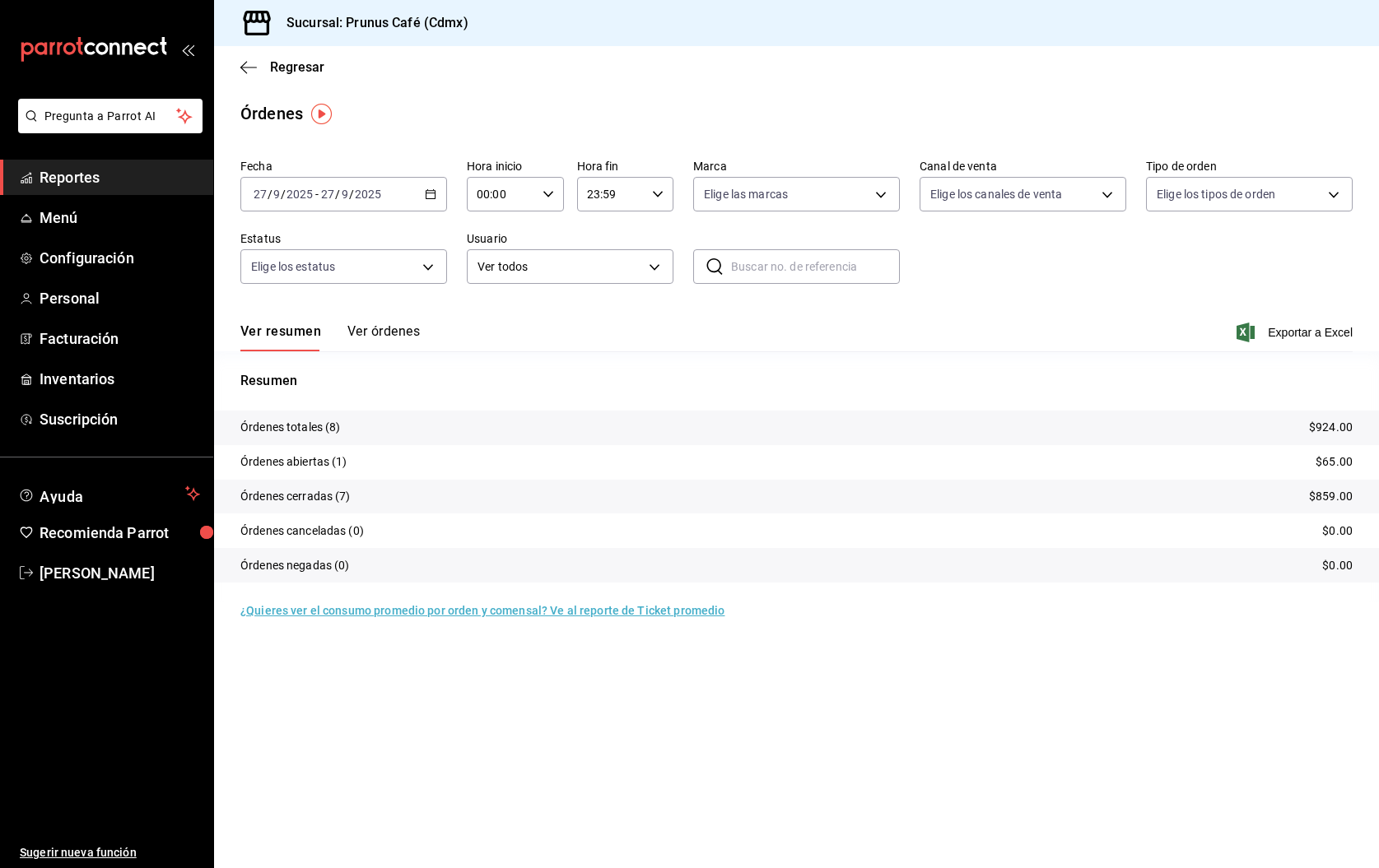
click at [383, 331] on button "Ver órdenes" at bounding box center [383, 338] width 73 height 28
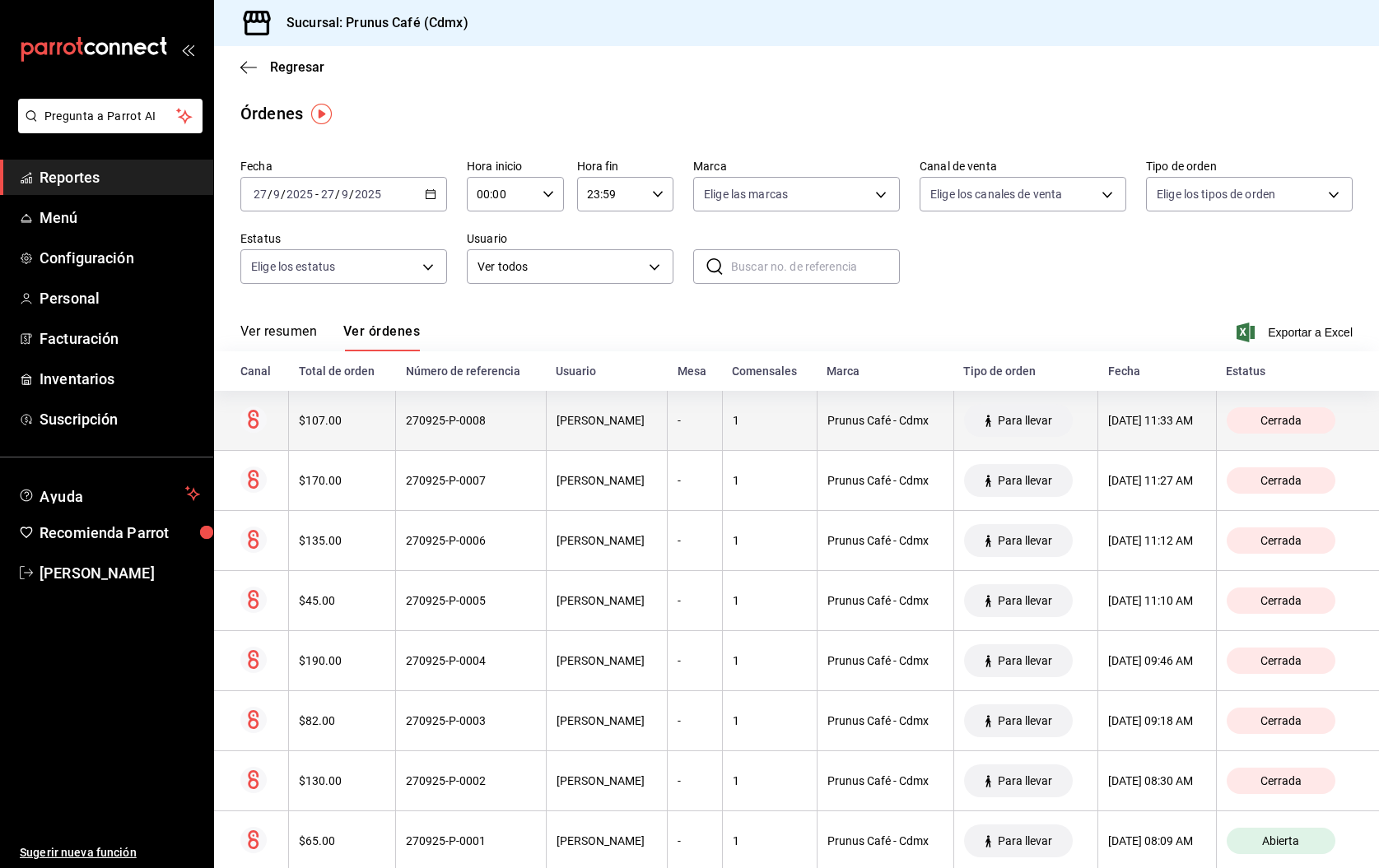
click at [344, 446] on th "$107.00" at bounding box center [343, 421] width 107 height 60
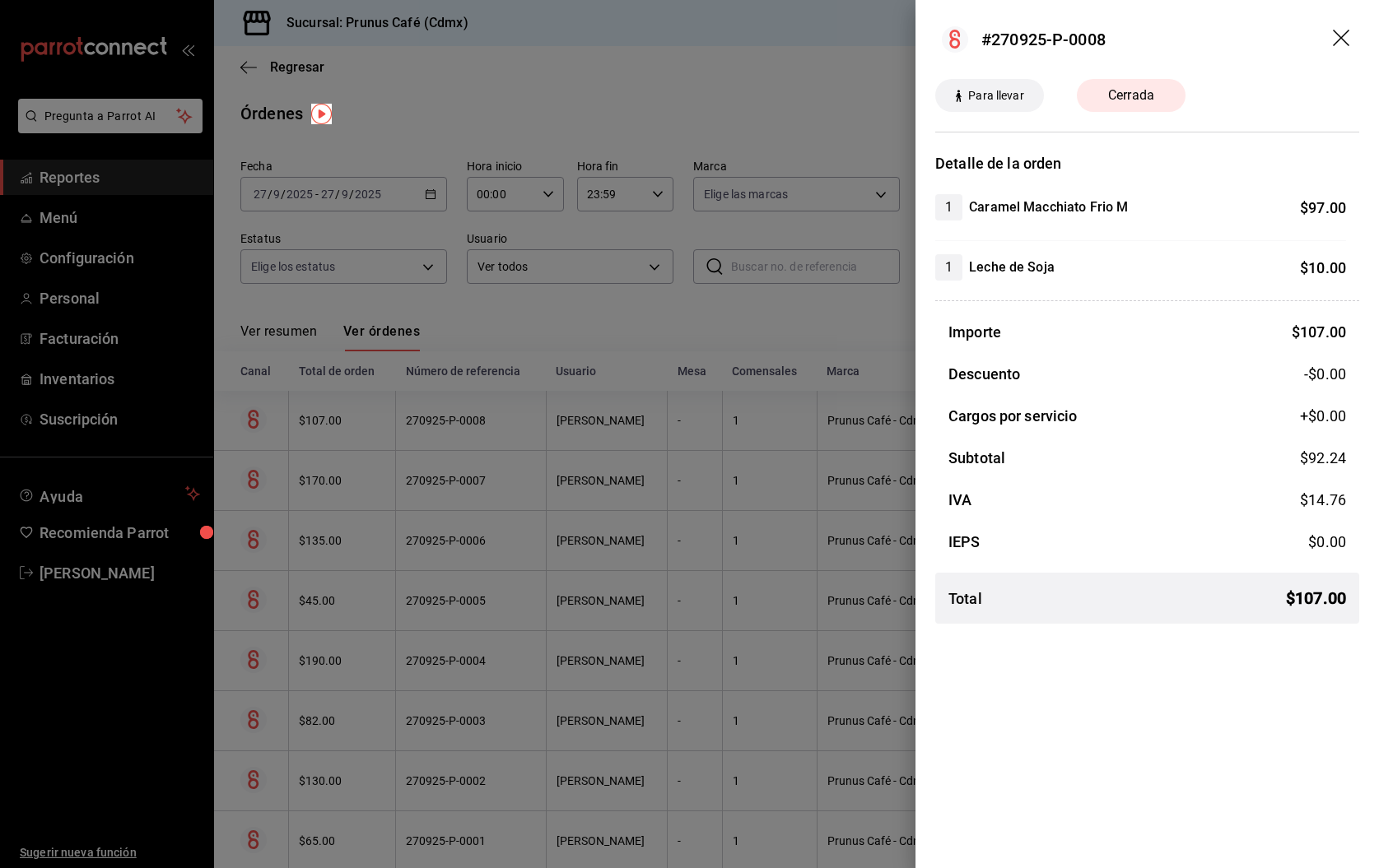
click at [1337, 28] on header "#270925-P-0008" at bounding box center [1147, 40] width 464 height 79
click at [1338, 34] on icon "drag" at bounding box center [1343, 40] width 20 height 20
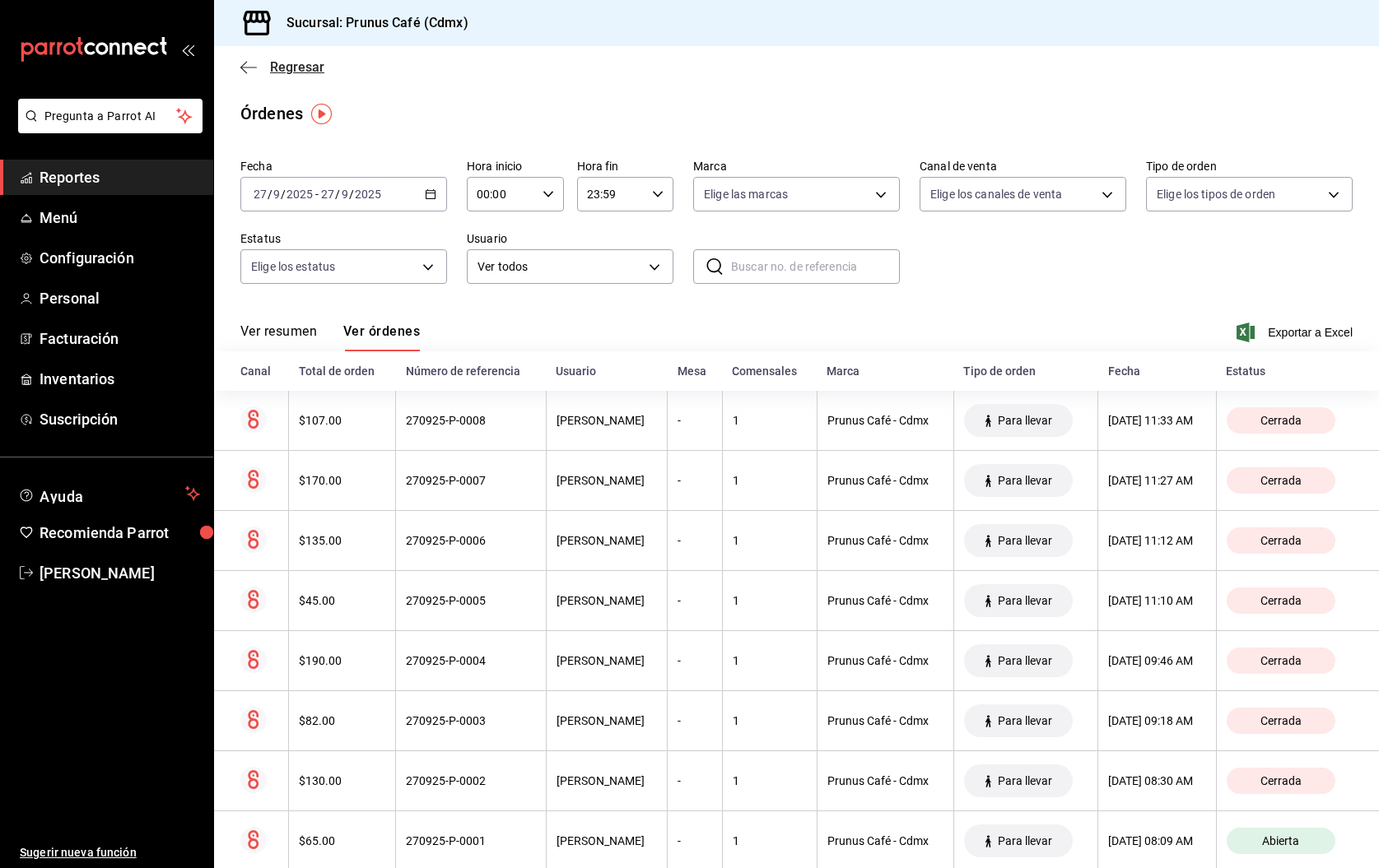
click at [246, 70] on icon "button" at bounding box center [248, 67] width 17 height 15
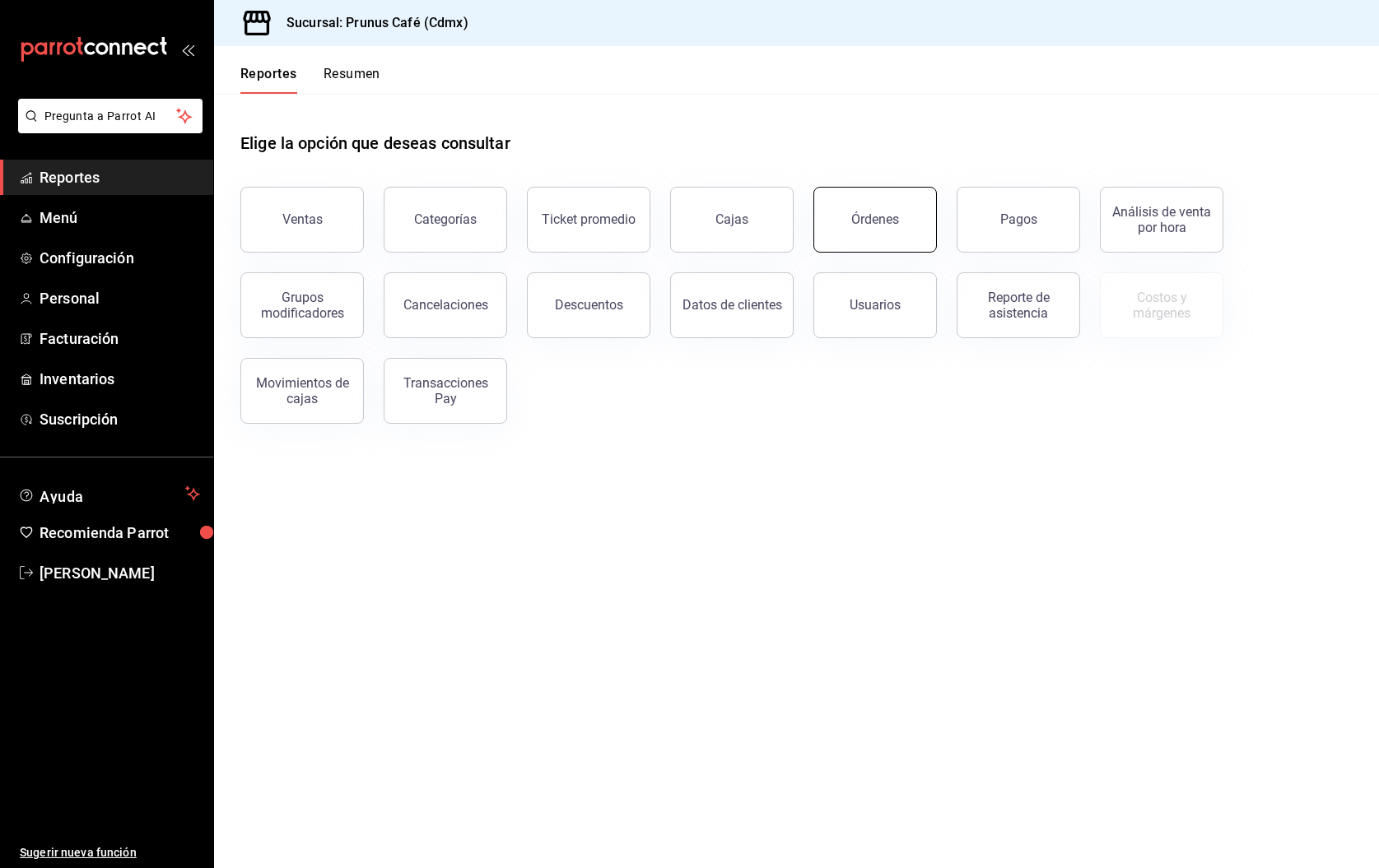
click at [908, 210] on button "Órdenes" at bounding box center [875, 219] width 123 height 66
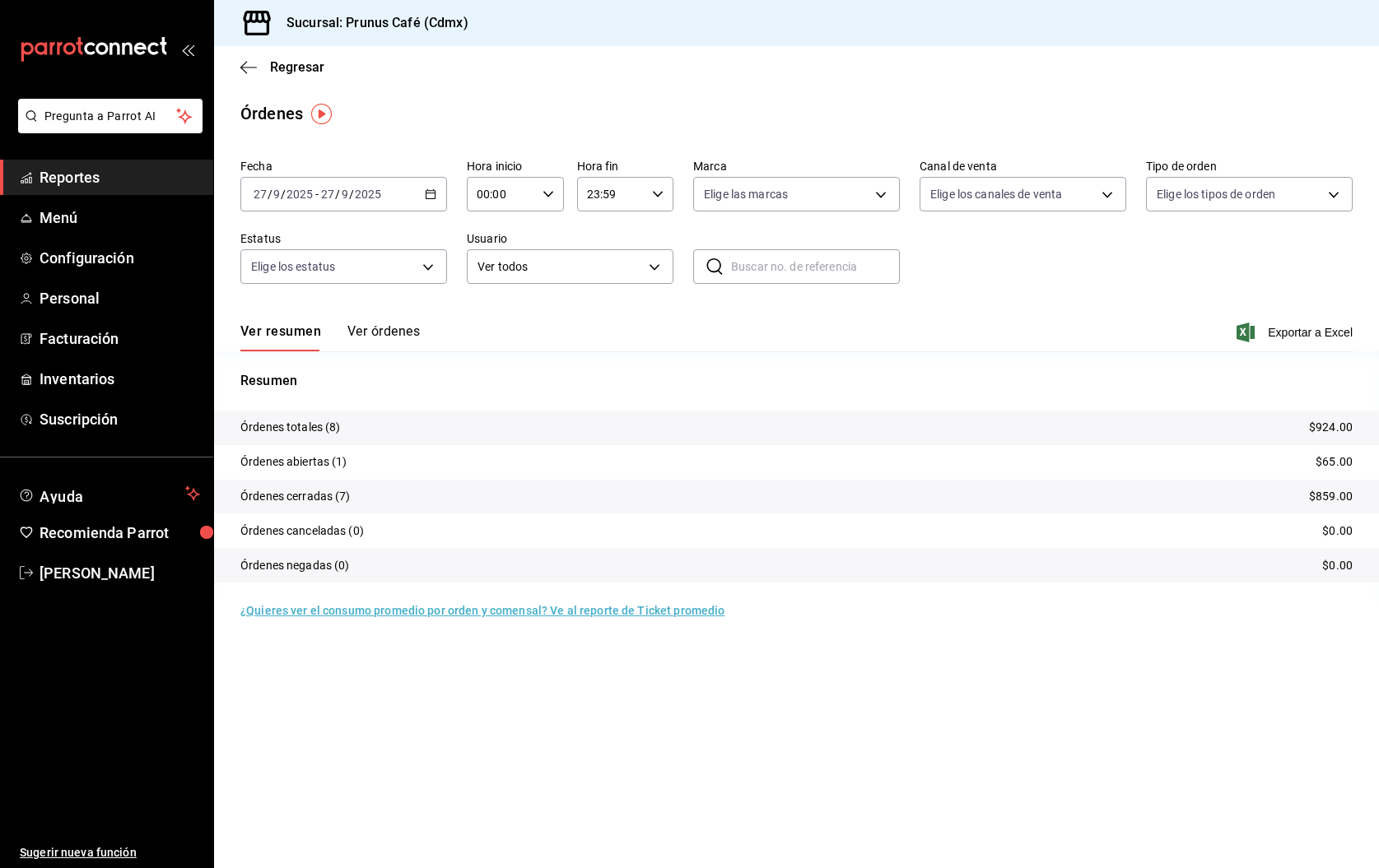
click at [360, 330] on button "Ver órdenes" at bounding box center [383, 338] width 73 height 28
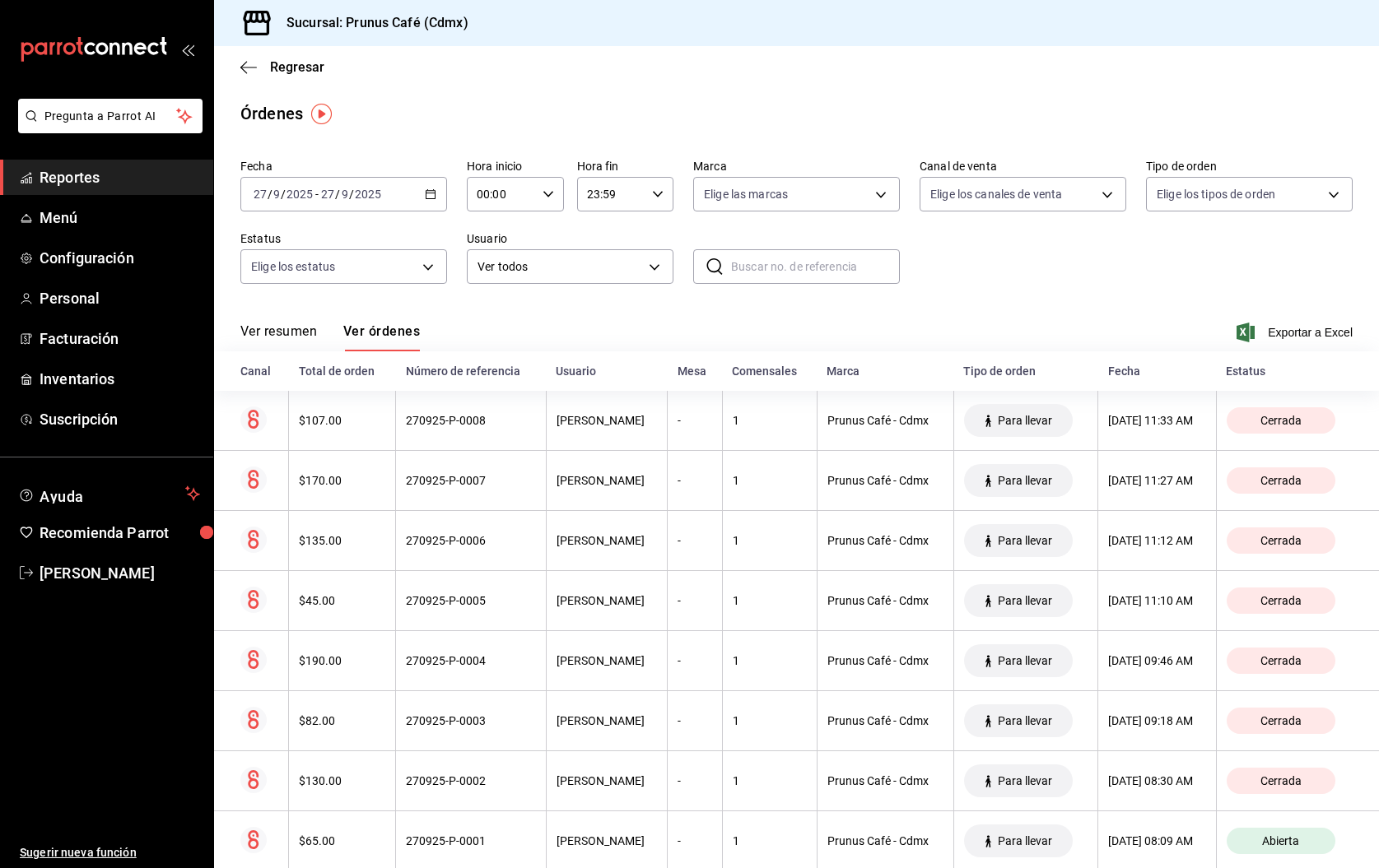
click at [291, 331] on button "Ver resumen" at bounding box center [278, 338] width 77 height 28
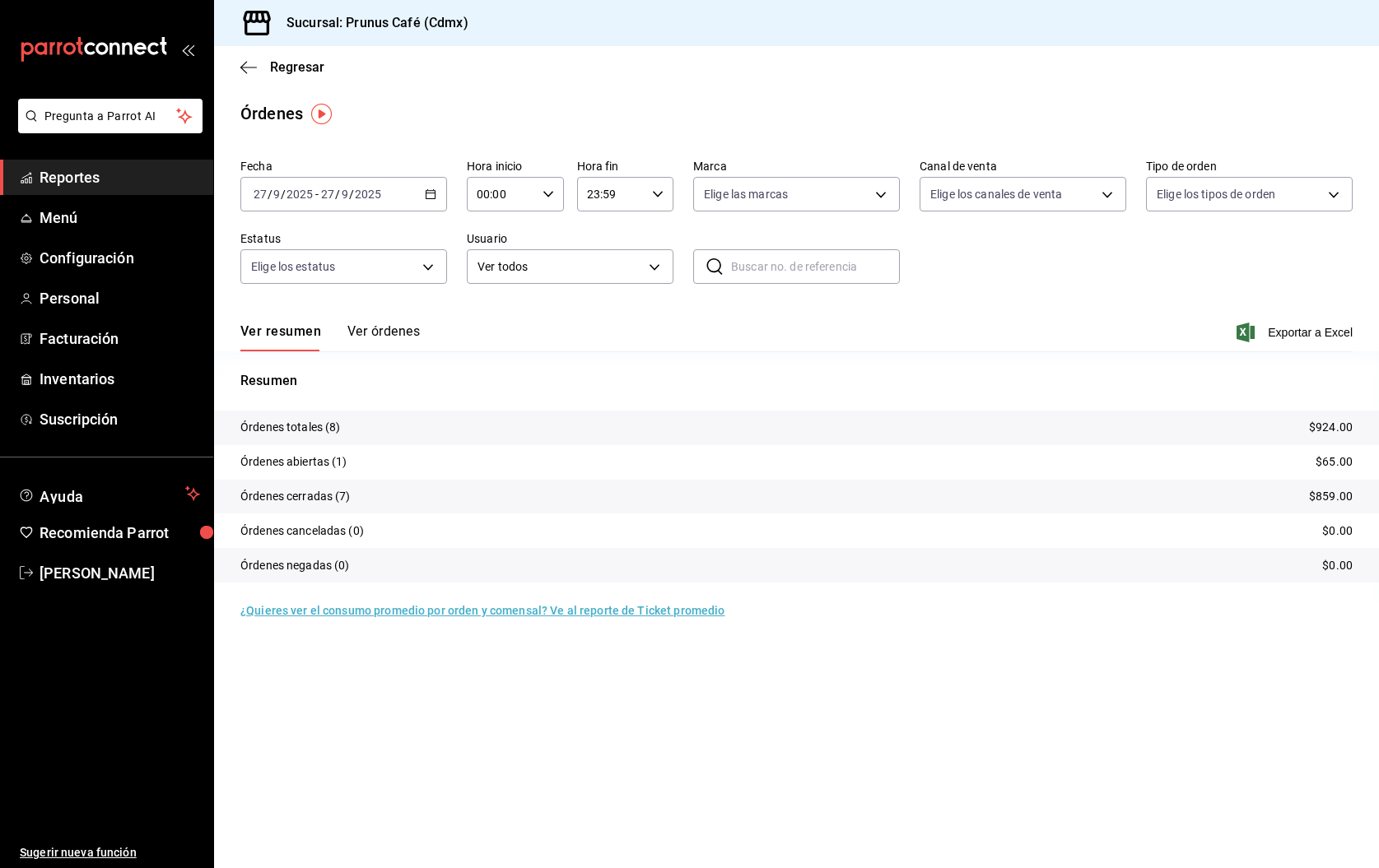
click at [239, 66] on div "Regresar" at bounding box center [796, 67] width 1165 height 42
click at [240, 66] on icon "button" at bounding box center [248, 67] width 17 height 15
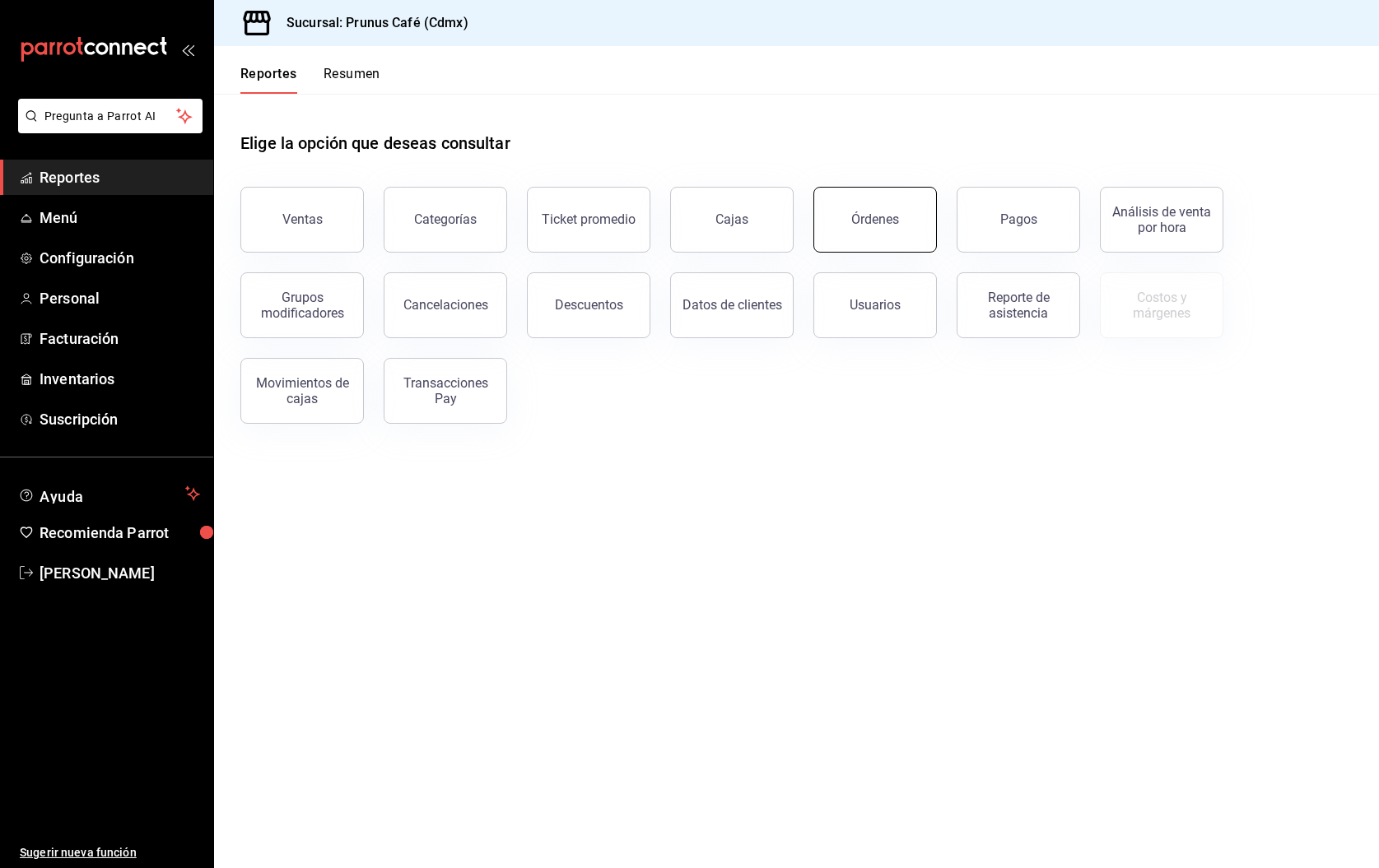
click at [895, 230] on button "Órdenes" at bounding box center [875, 219] width 123 height 66
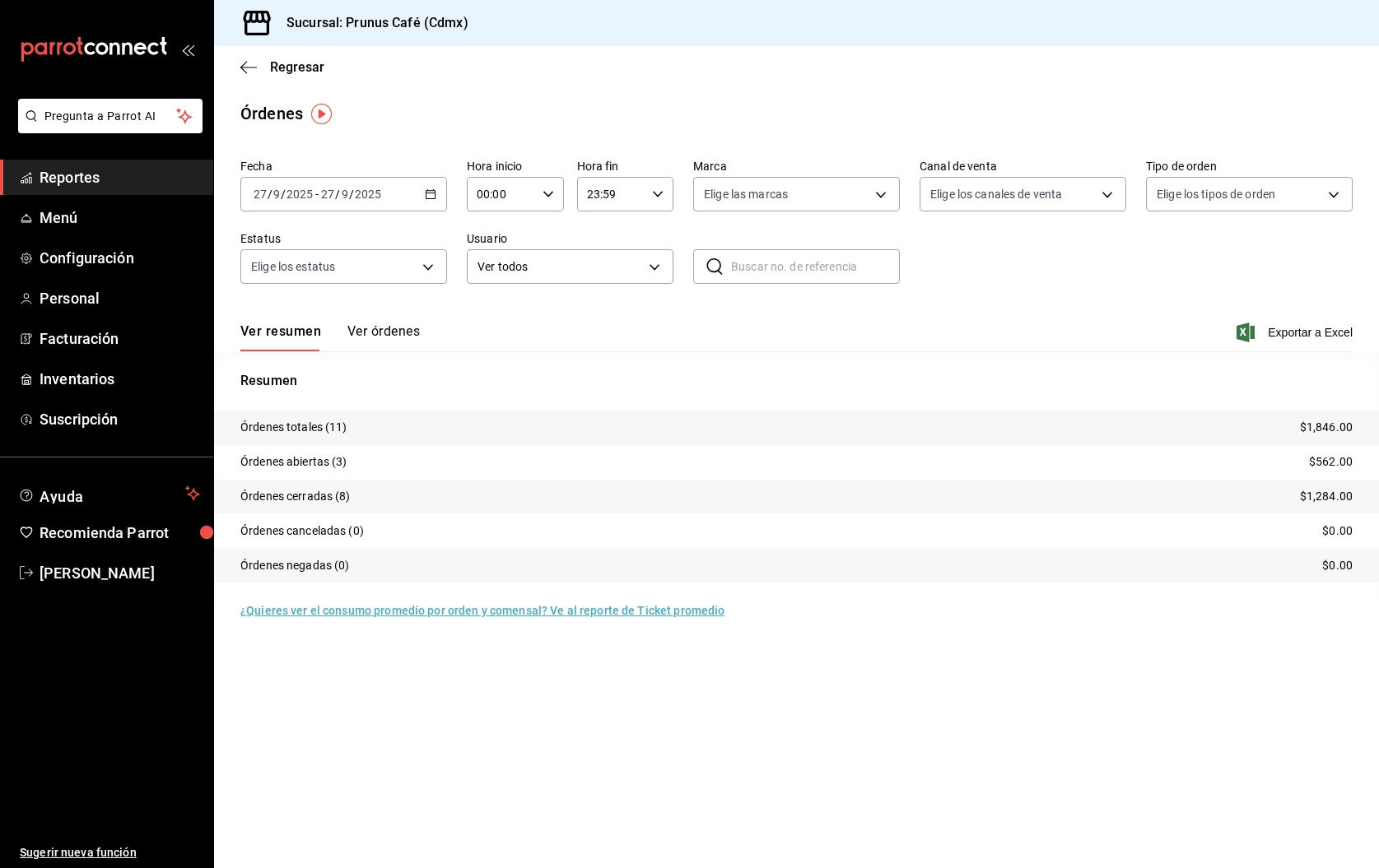
click at [401, 329] on button "Ver órdenes" at bounding box center [383, 338] width 73 height 28
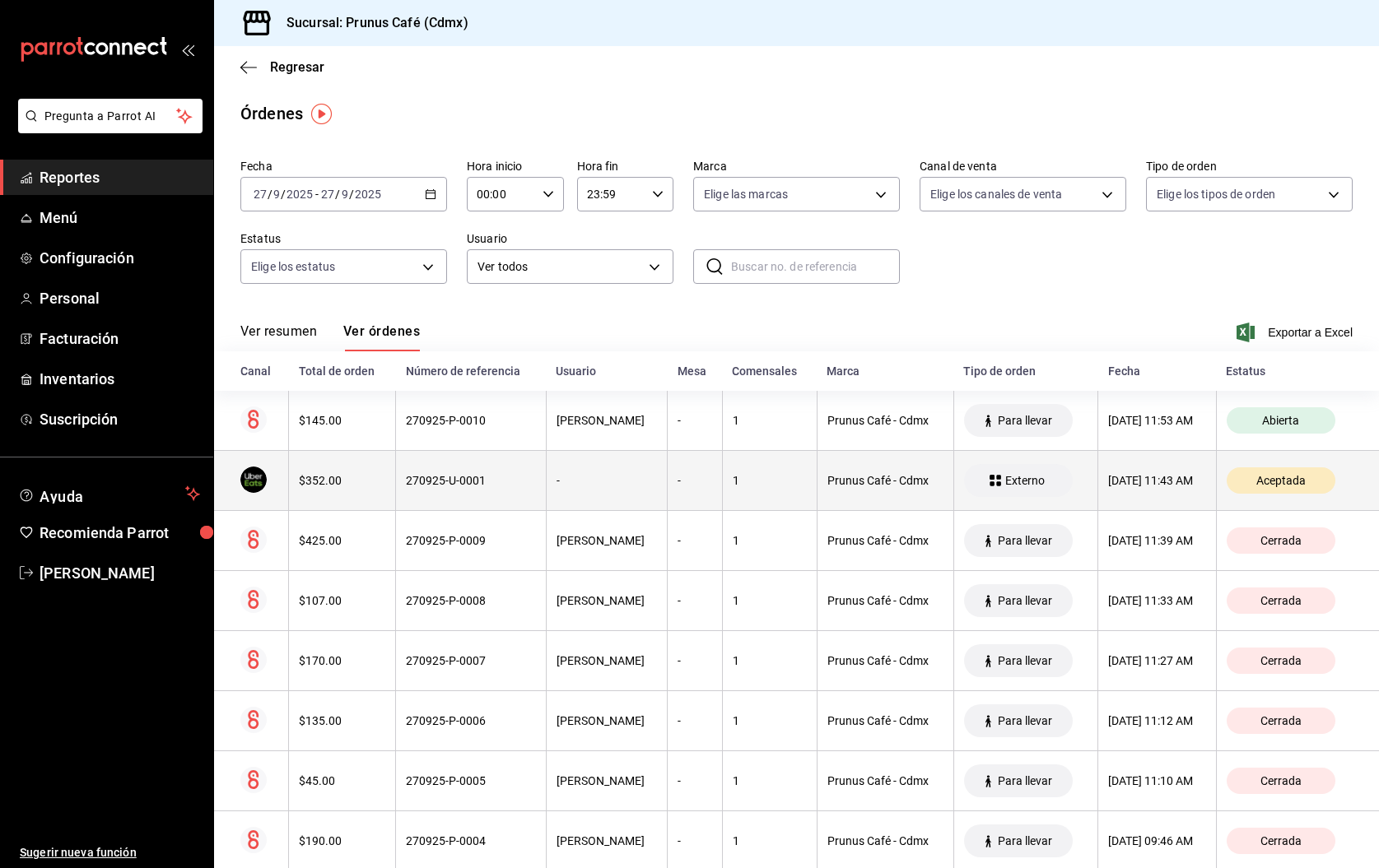
click at [344, 489] on th "$352.00" at bounding box center [343, 481] width 107 height 60
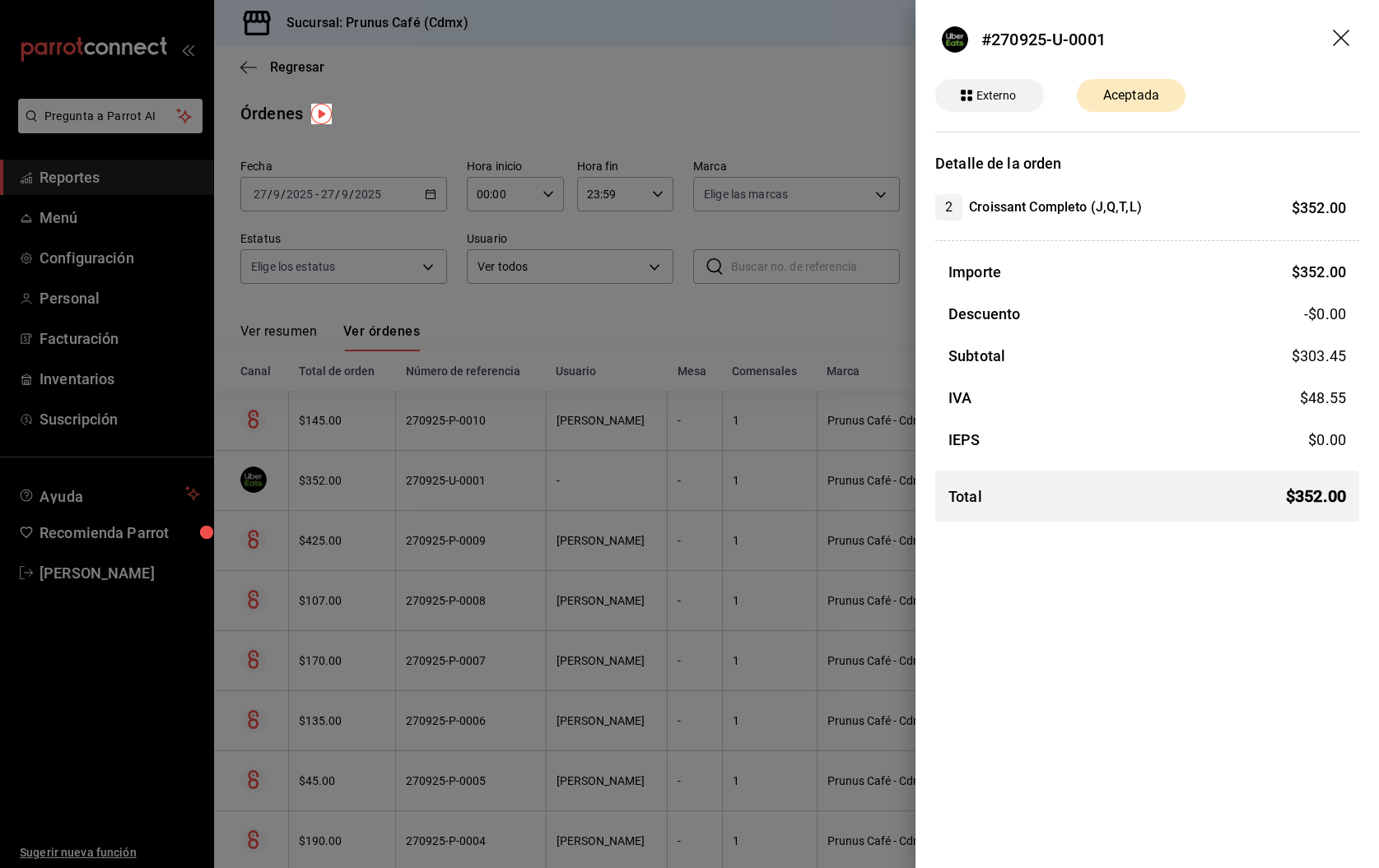
click at [646, 393] on div at bounding box center [690, 434] width 1379 height 868
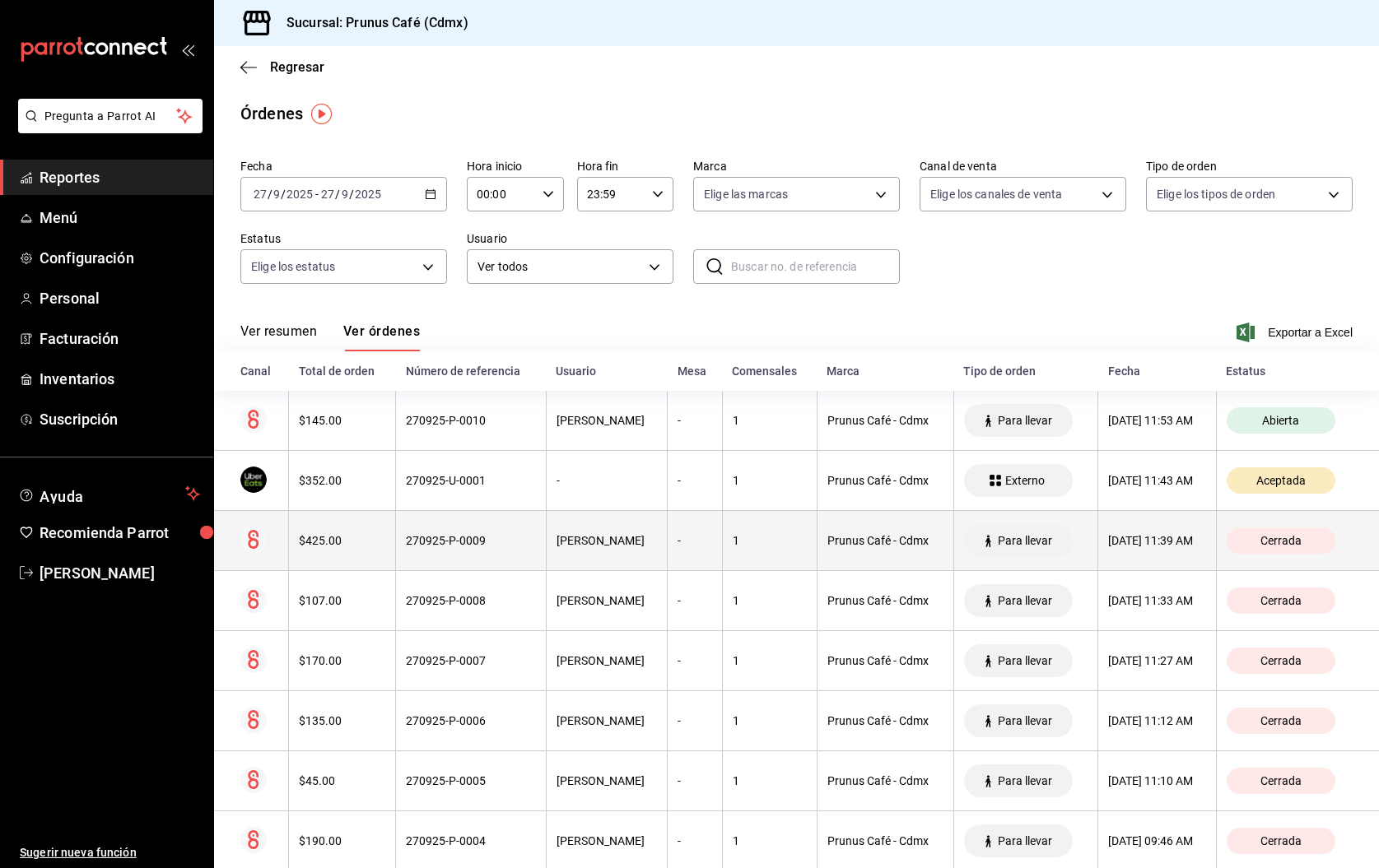
click at [349, 533] on th "$425.00" at bounding box center [343, 541] width 107 height 60
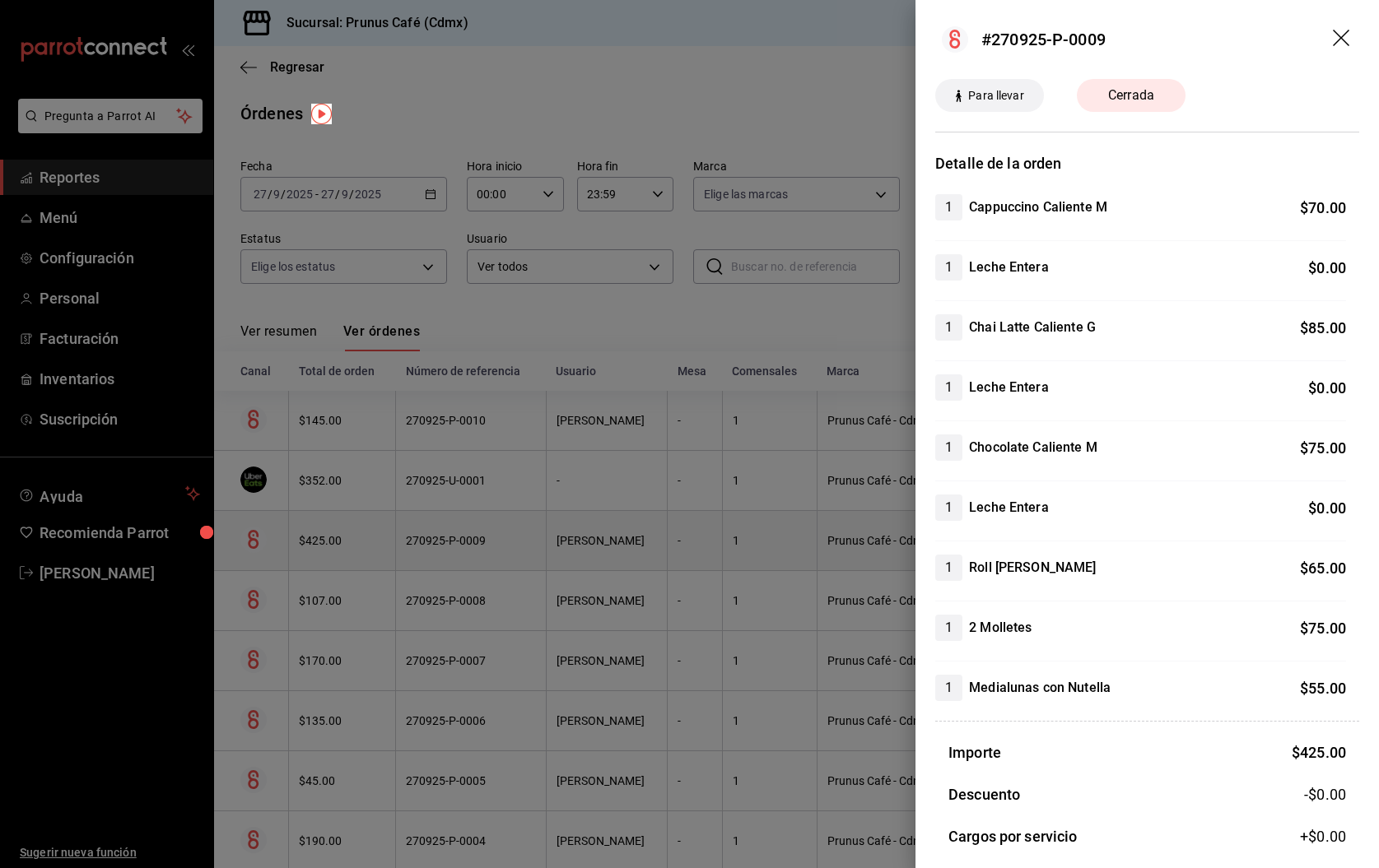
click at [349, 533] on div at bounding box center [690, 434] width 1379 height 868
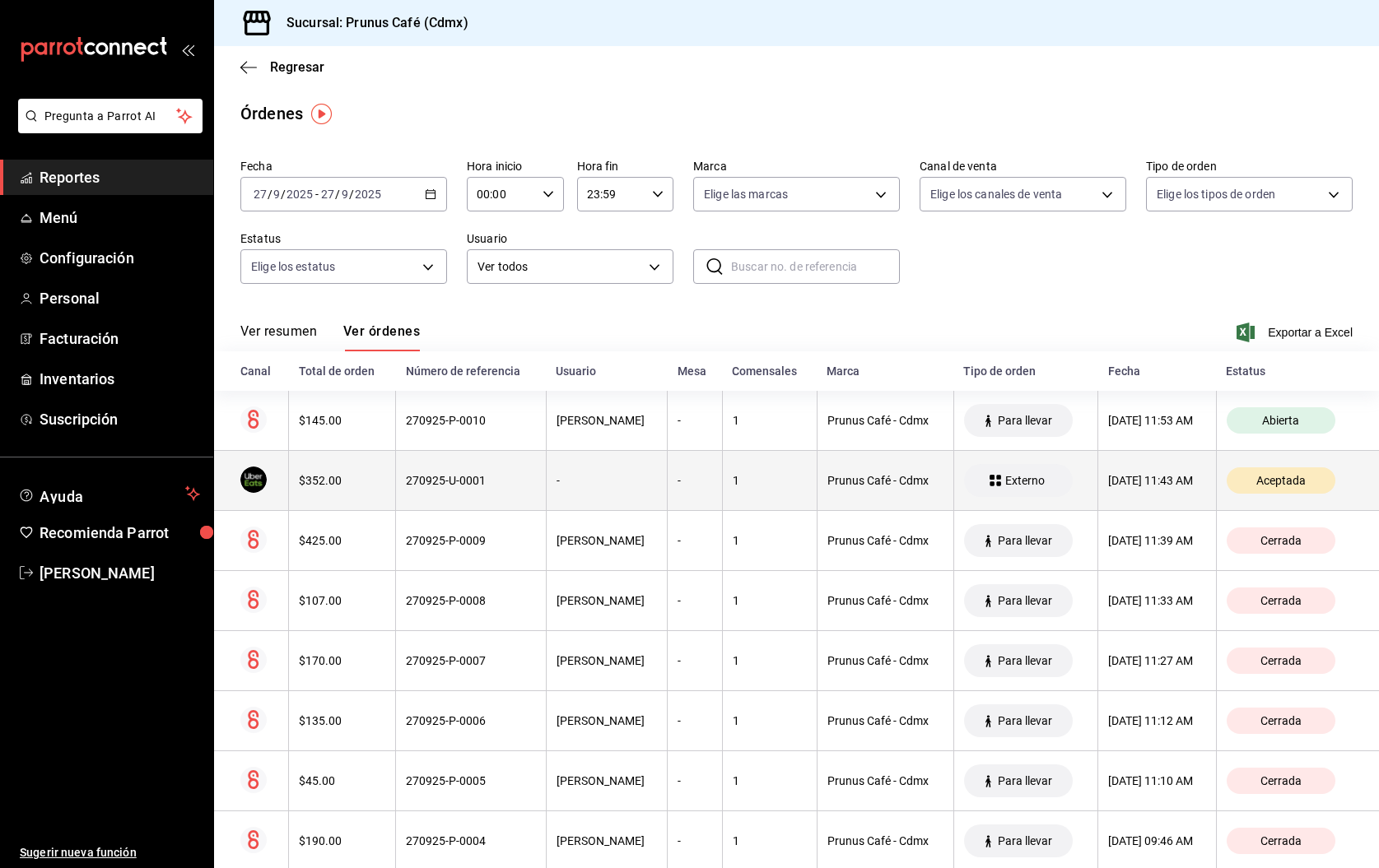
click at [346, 483] on div "$352.00" at bounding box center [342, 480] width 86 height 13
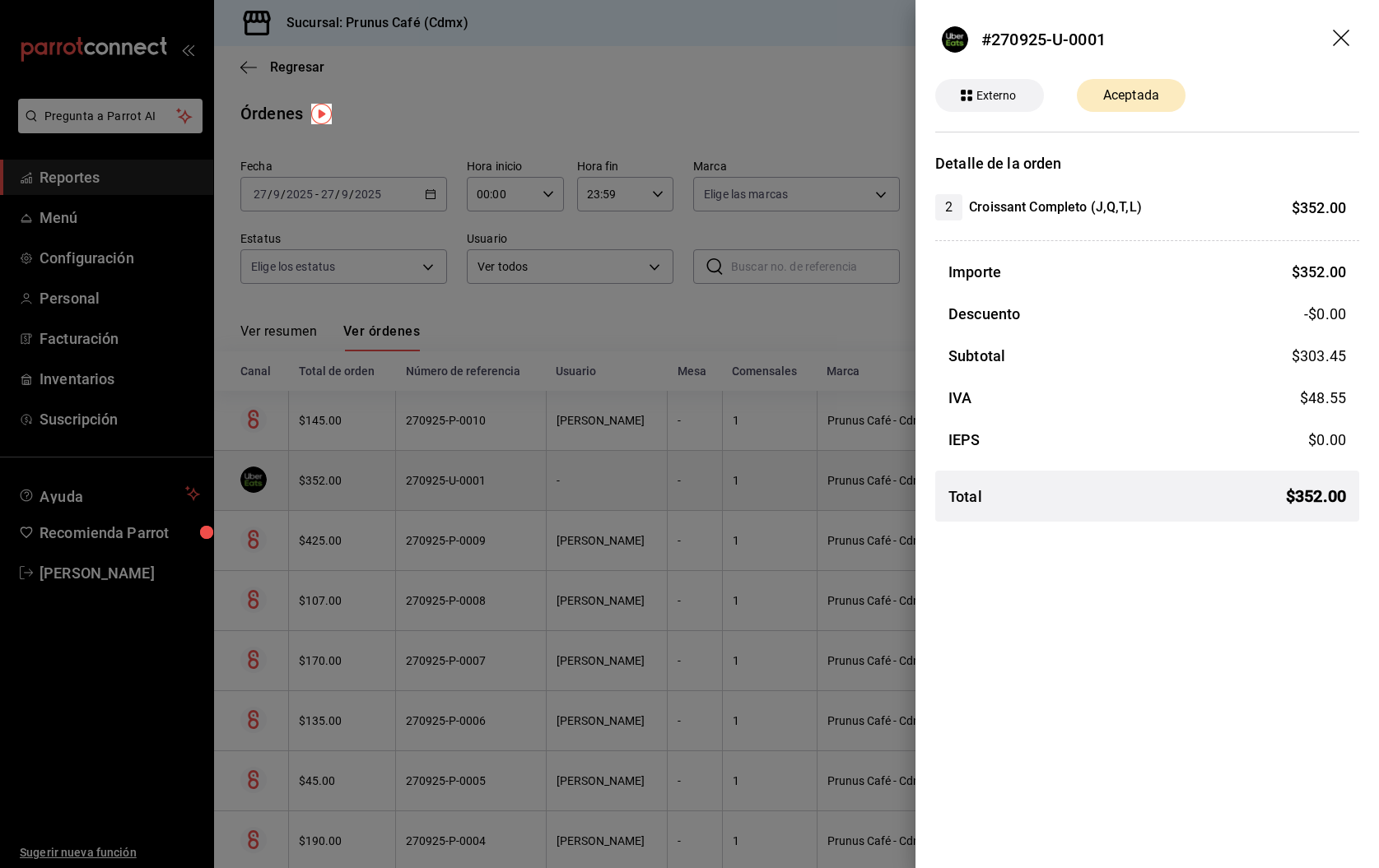
click at [346, 483] on div at bounding box center [690, 434] width 1379 height 868
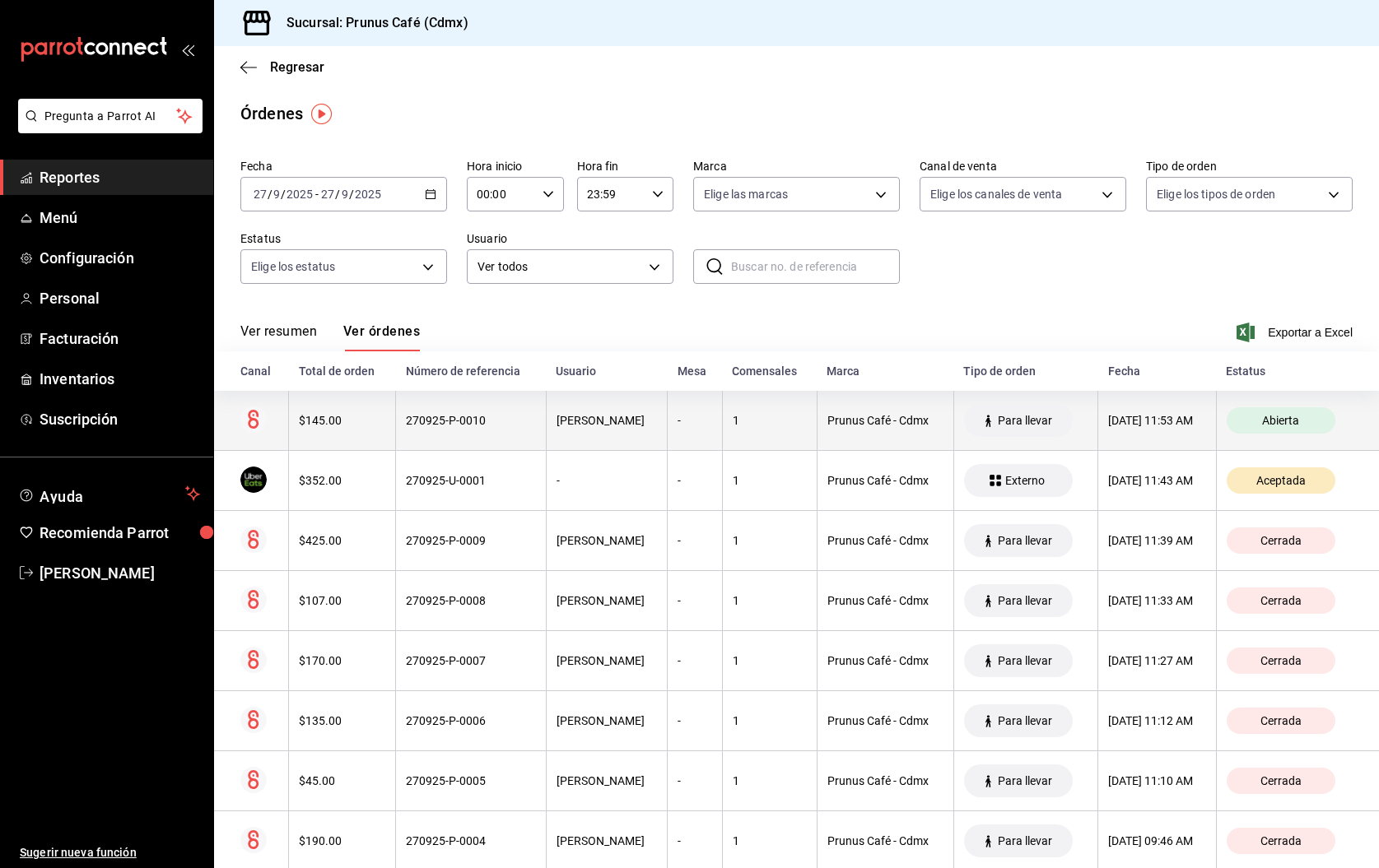
scroll to position [1, 0]
click at [479, 426] on th "270925-P-0010" at bounding box center [472, 421] width 151 height 60
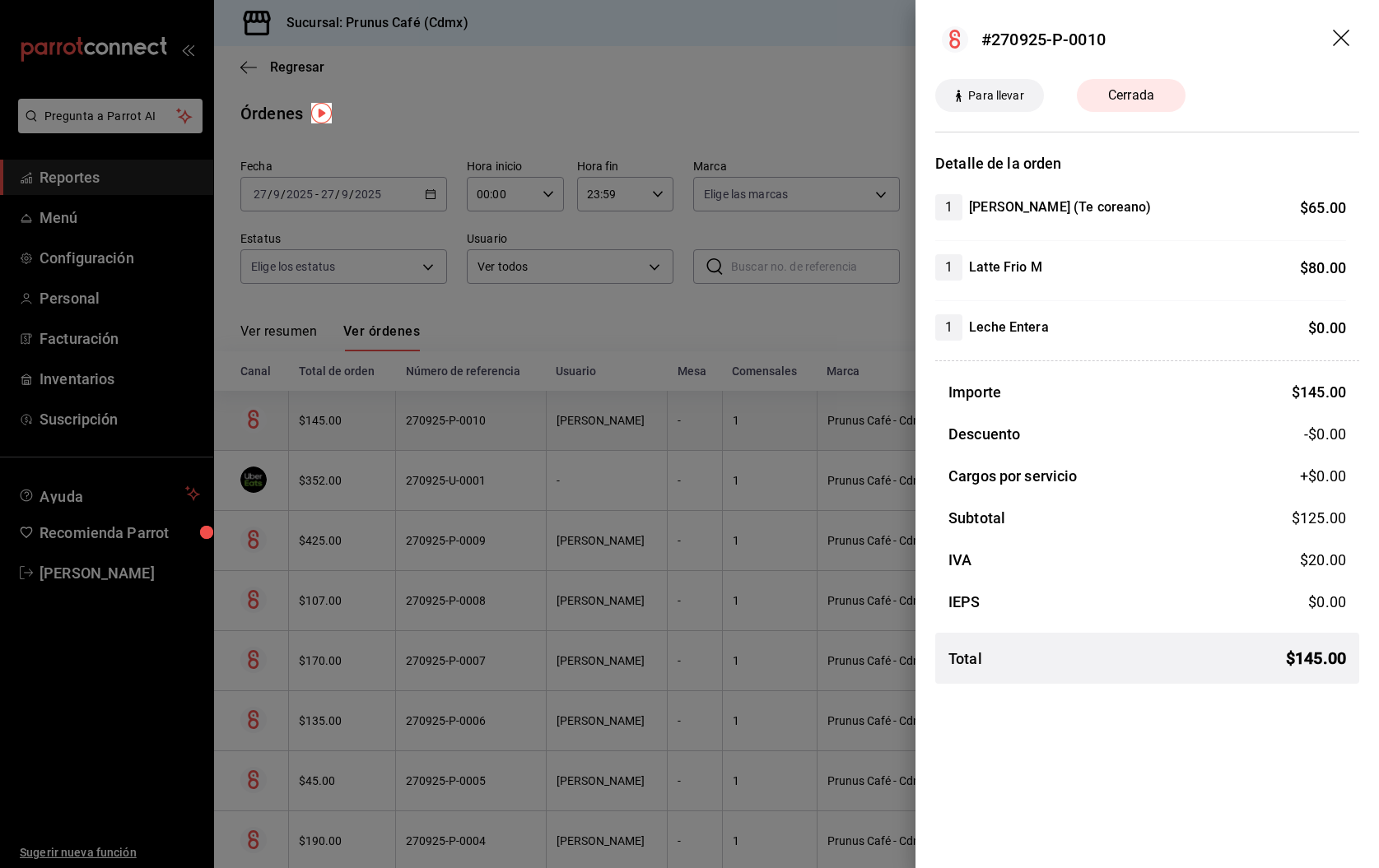
click at [479, 426] on div at bounding box center [690, 434] width 1379 height 868
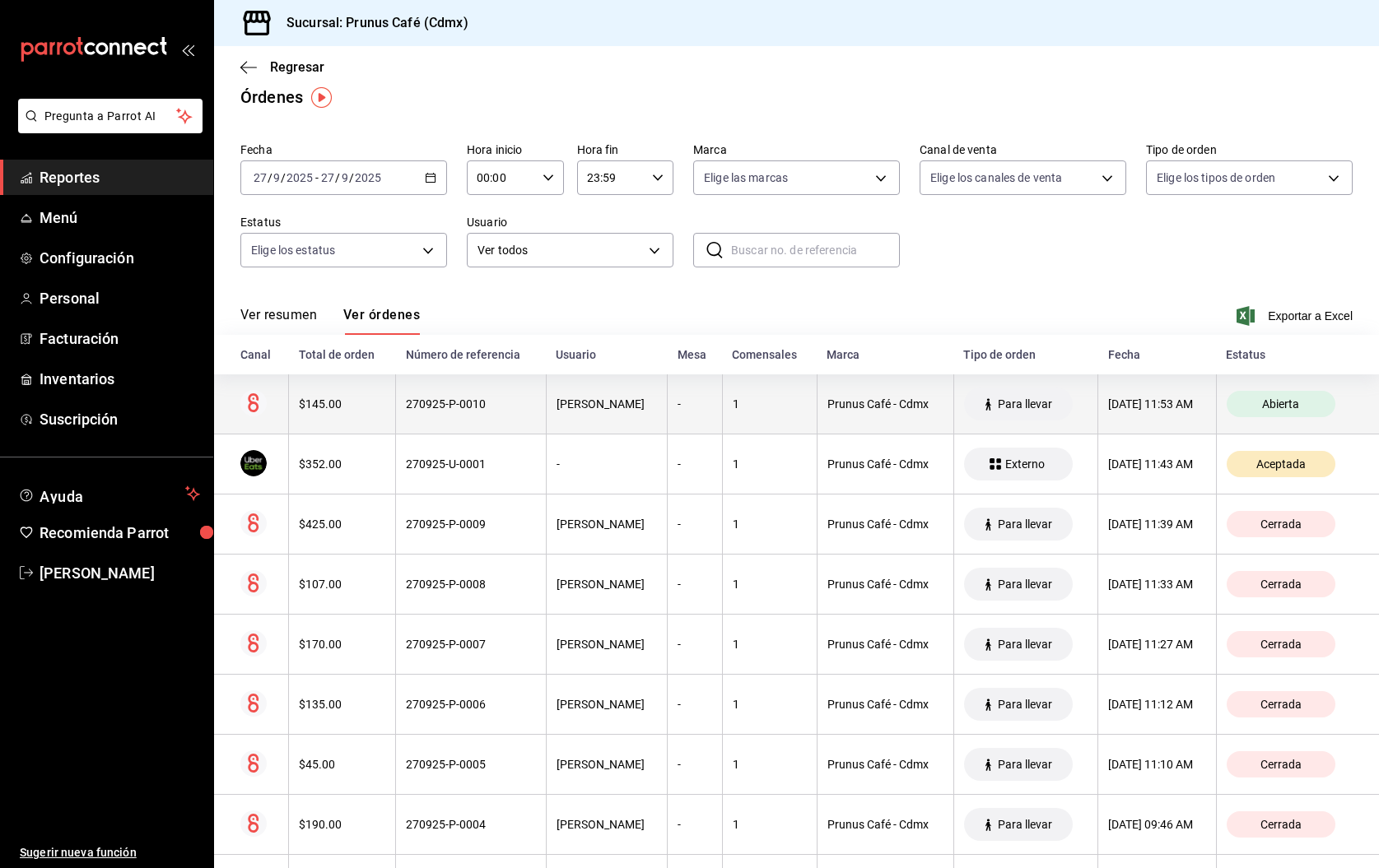
click at [405, 418] on th "270925-P-0010" at bounding box center [472, 404] width 151 height 60
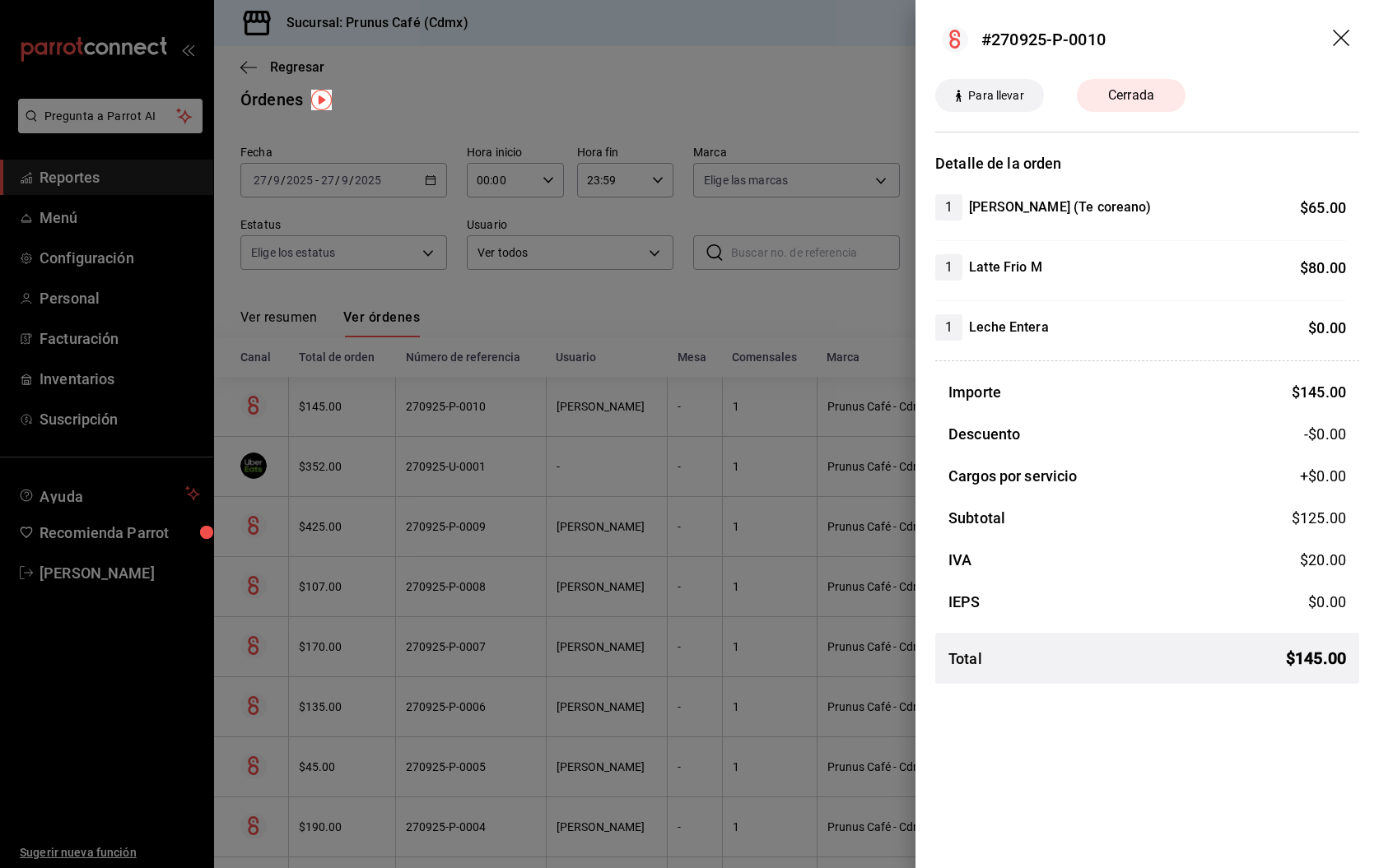
click at [405, 418] on div at bounding box center [690, 434] width 1379 height 868
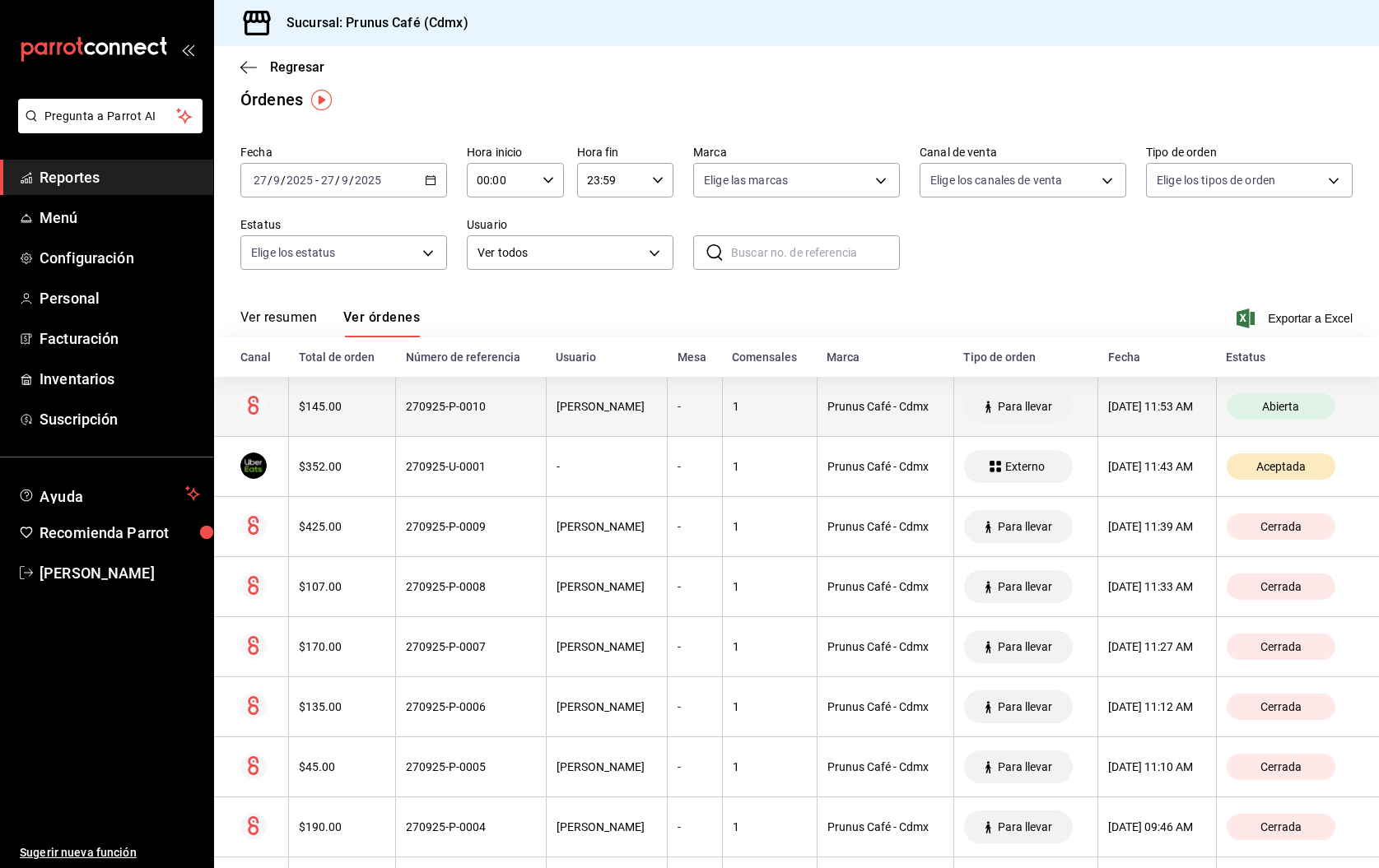
scroll to position [0, 0]
click at [358, 400] on div "$145.00" at bounding box center [342, 406] width 86 height 13
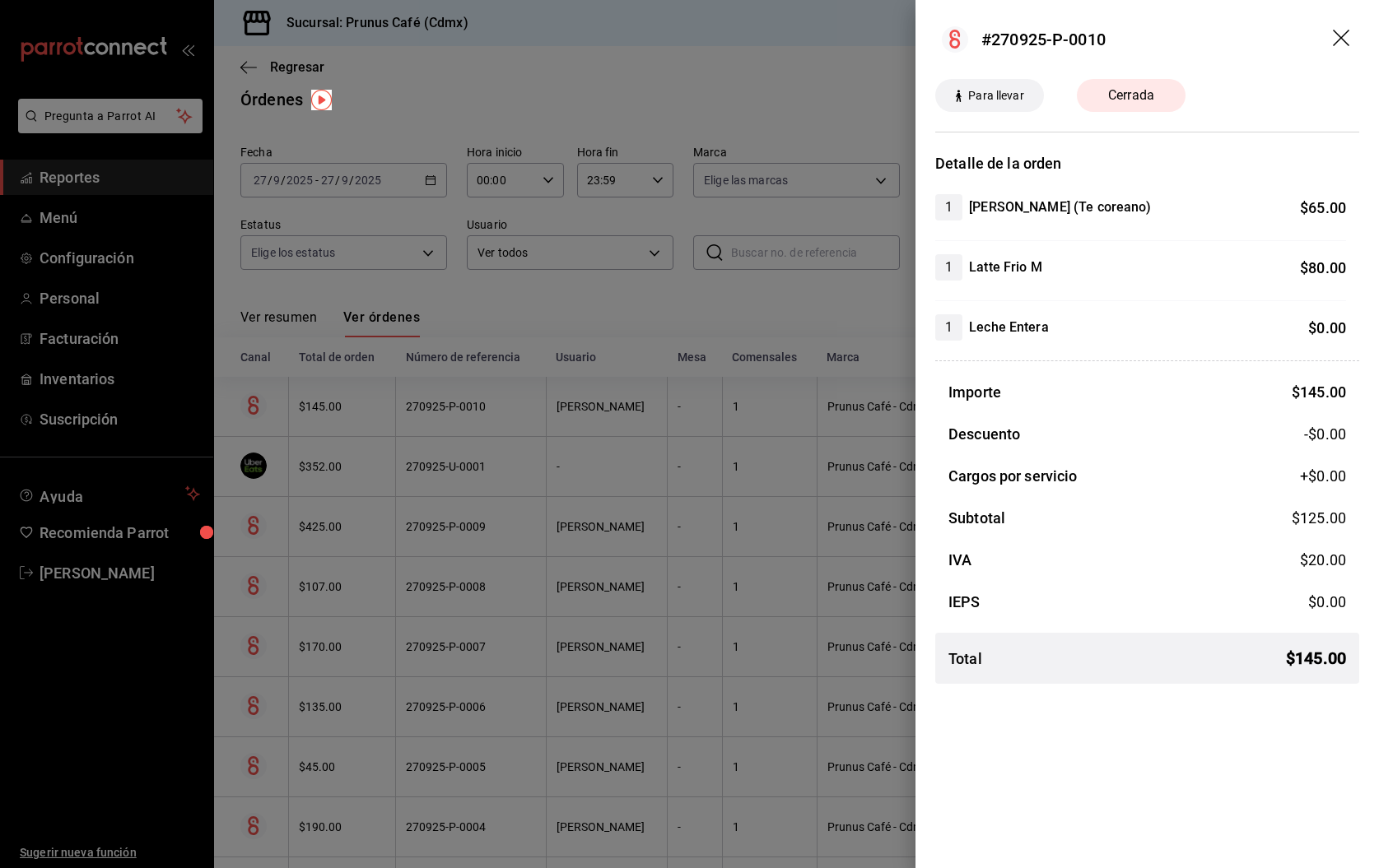
click at [1339, 34] on icon "drag" at bounding box center [1343, 40] width 20 height 20
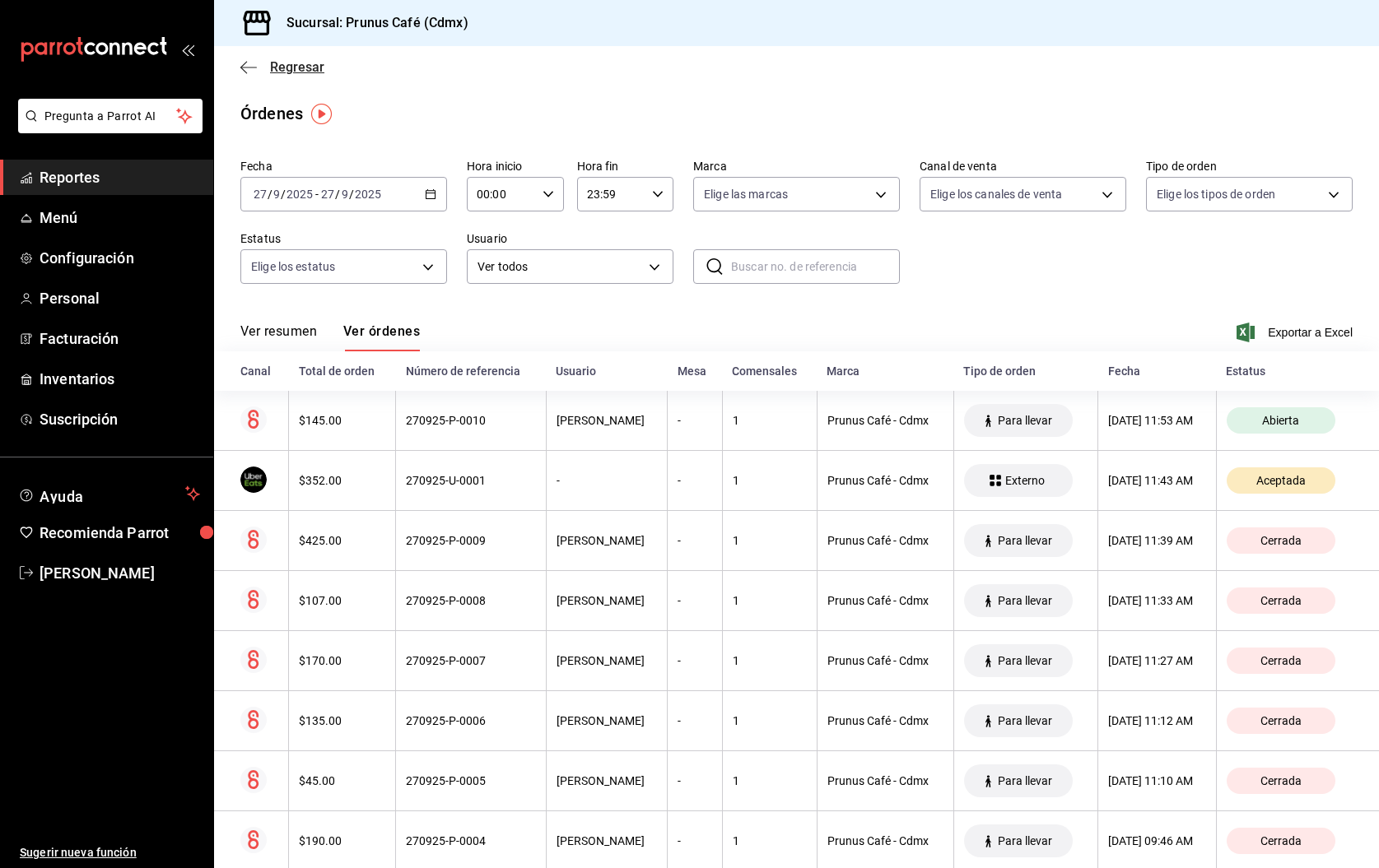
click at [243, 65] on icon "button" at bounding box center [243, 67] width 7 height 12
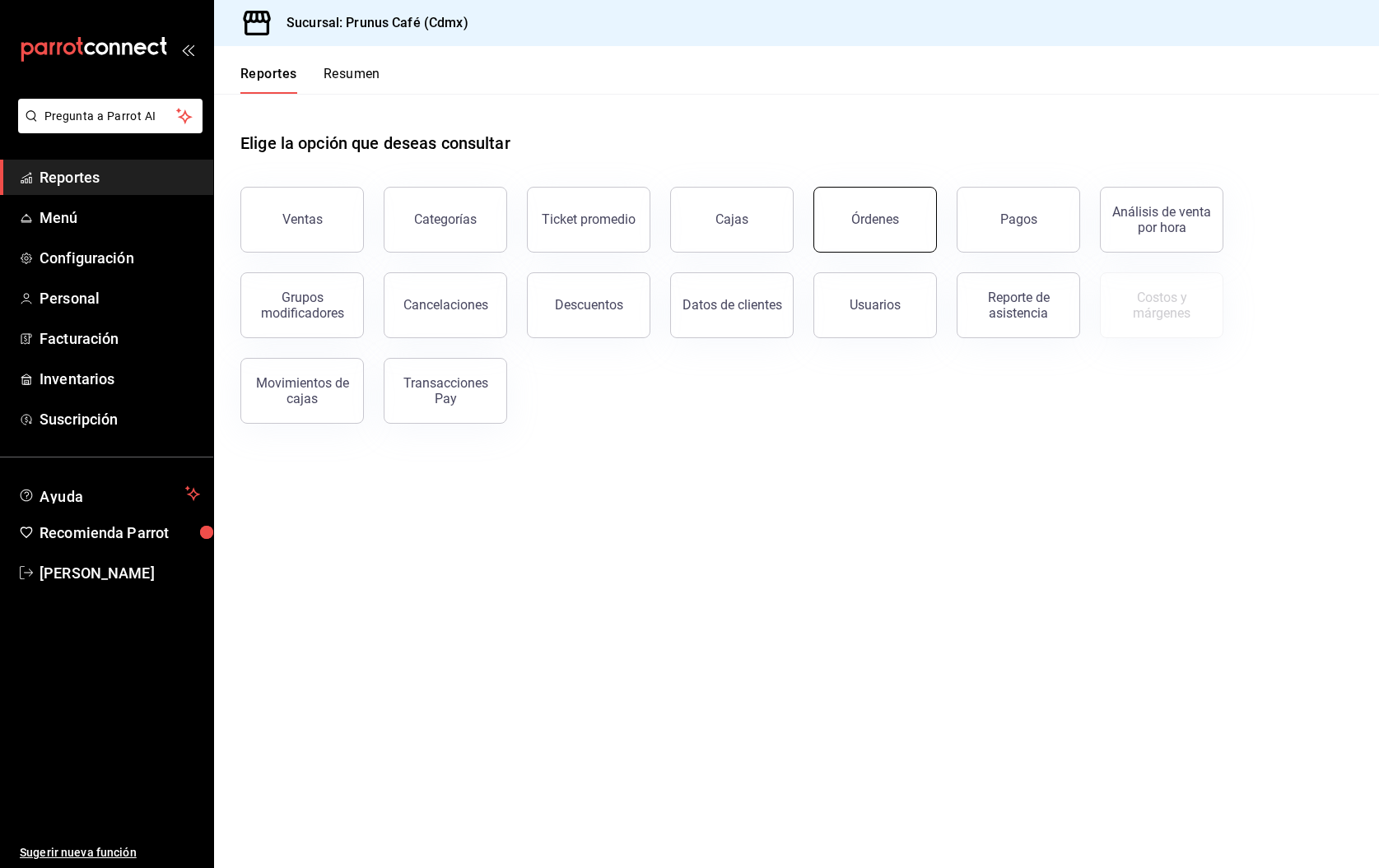
click at [891, 218] on div "Órdenes" at bounding box center [875, 219] width 48 height 16
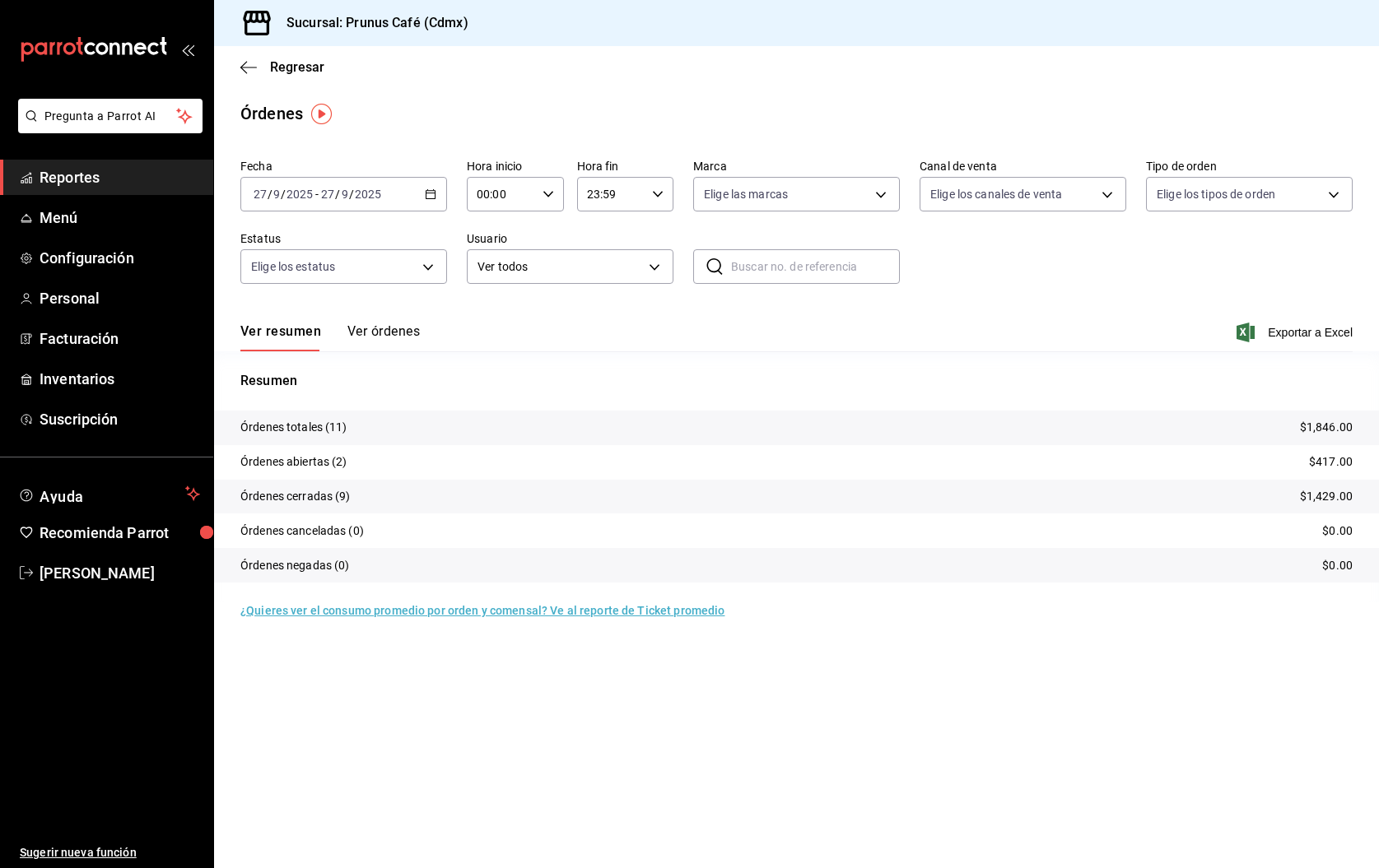
click at [383, 332] on button "Ver órdenes" at bounding box center [383, 338] width 73 height 28
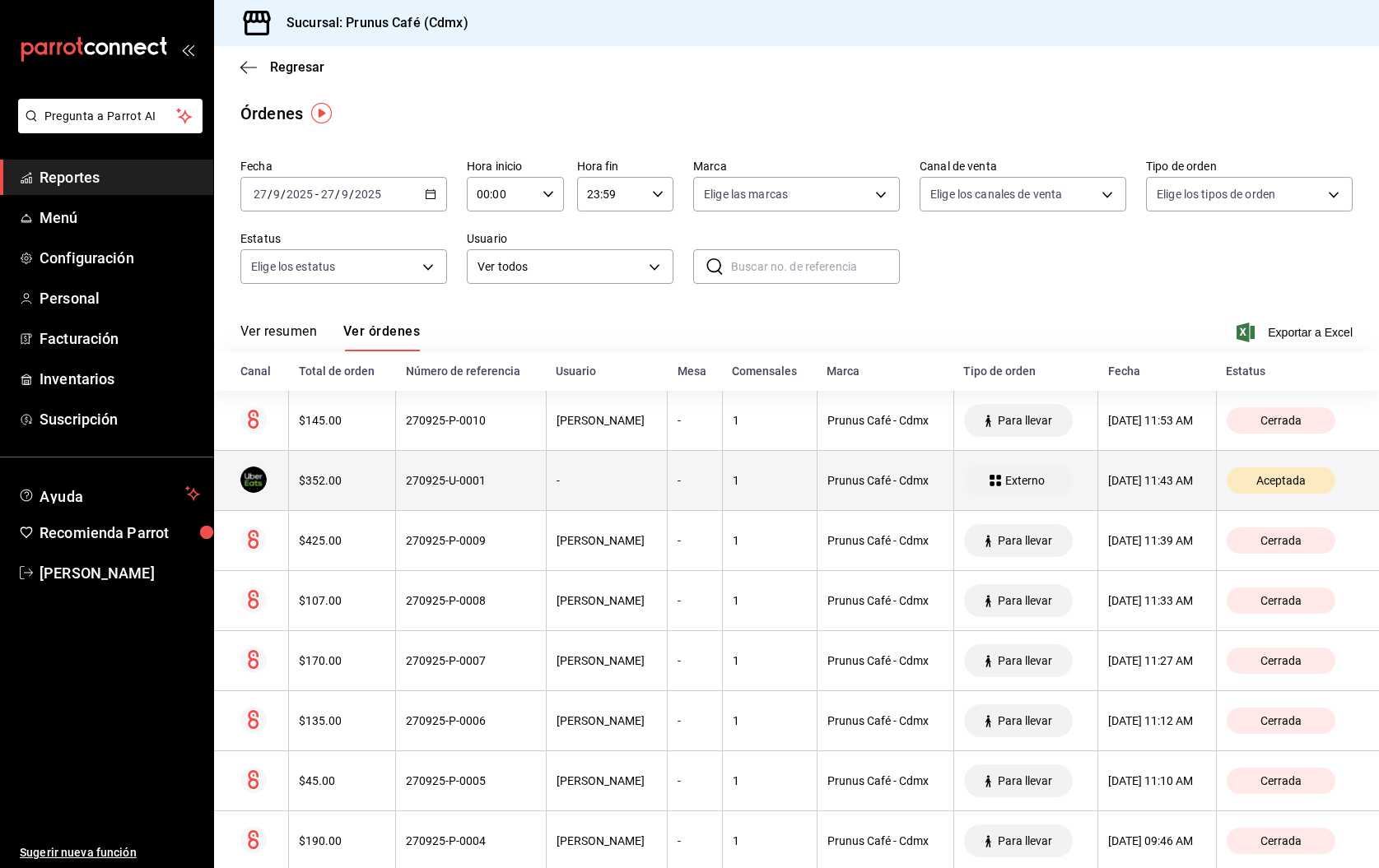
scroll to position [3, 0]
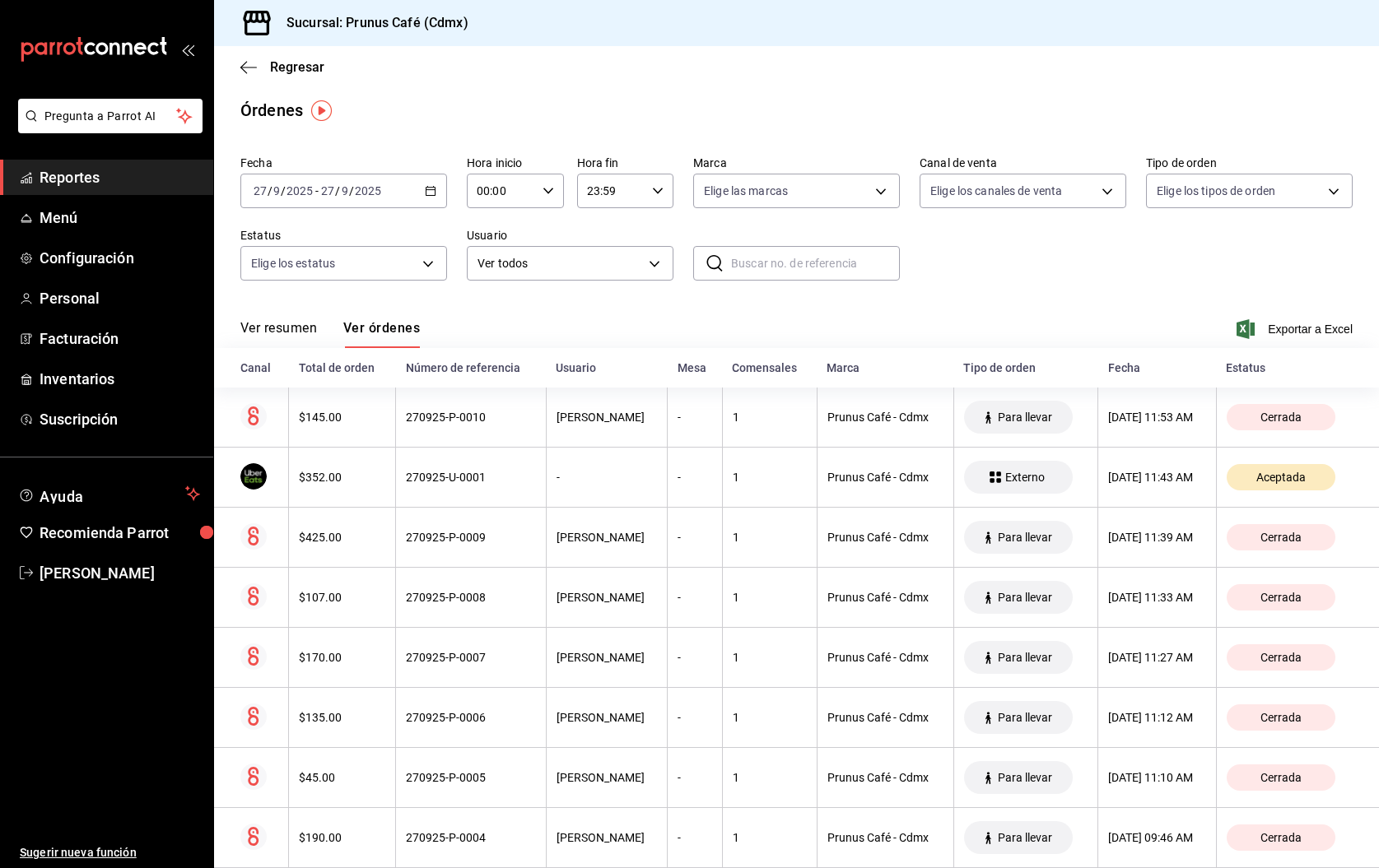
click at [291, 331] on button "Ver resumen" at bounding box center [278, 334] width 77 height 28
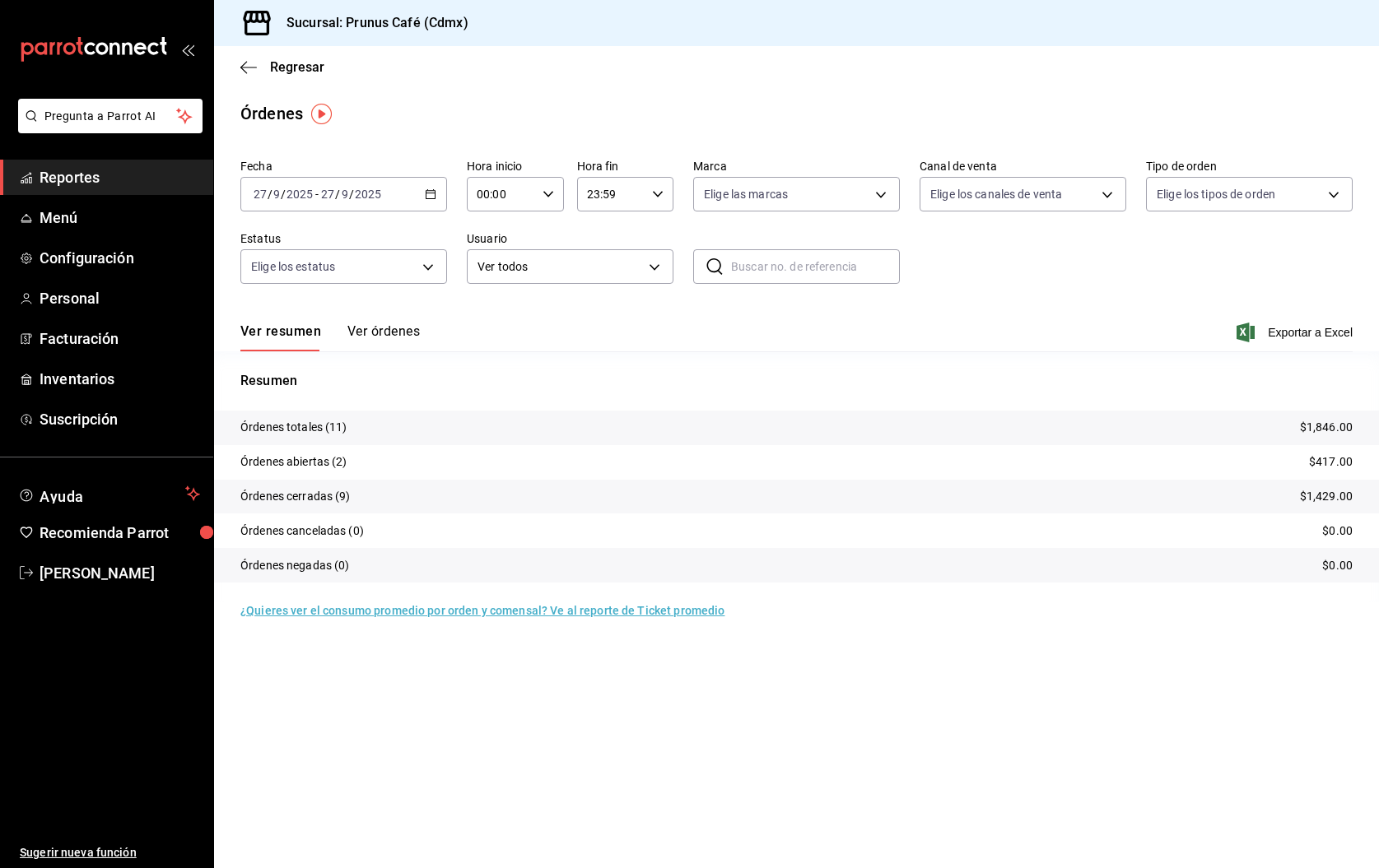
click at [379, 334] on button "Ver órdenes" at bounding box center [383, 338] width 73 height 28
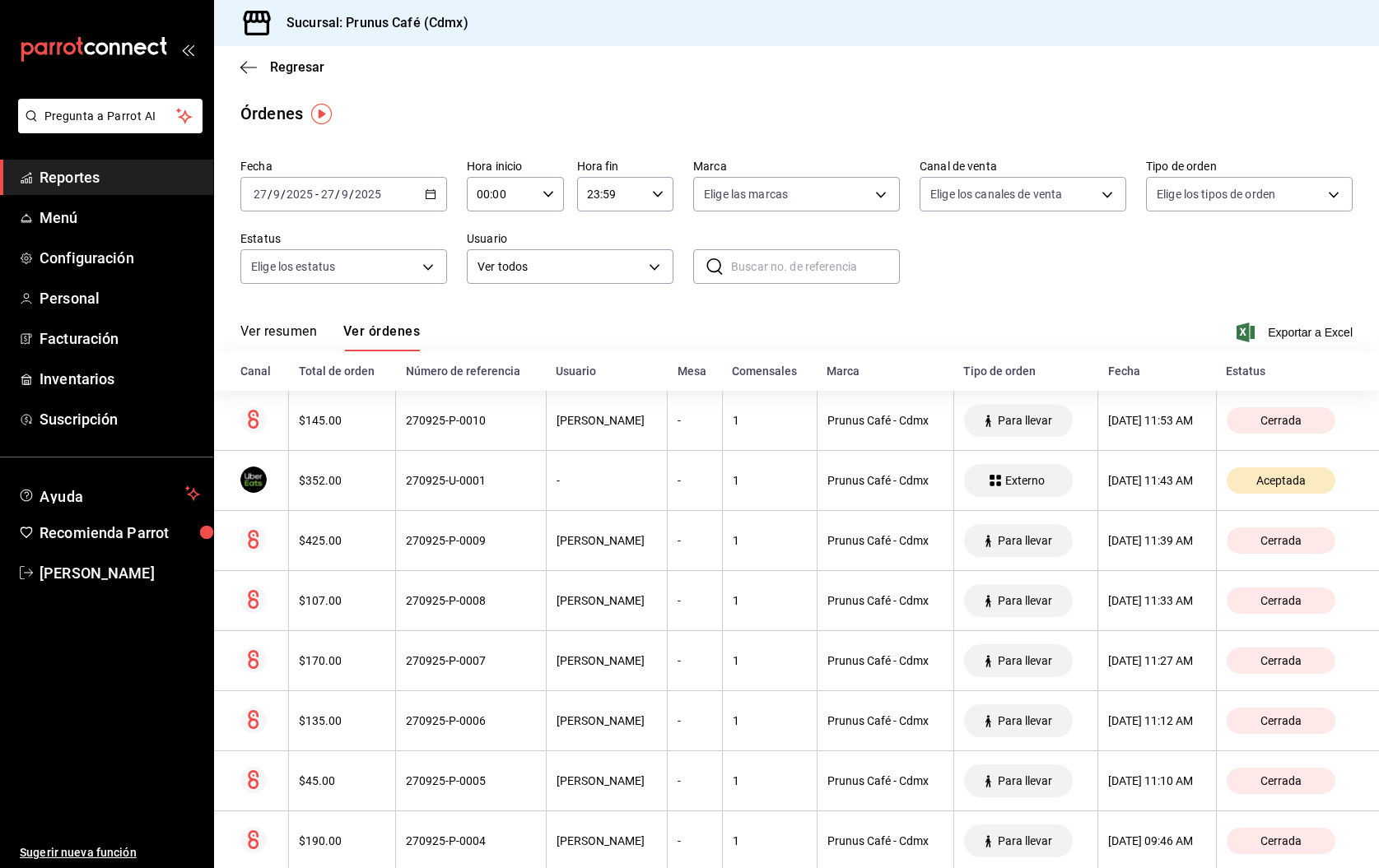
click at [293, 334] on button "Ver resumen" at bounding box center [278, 338] width 77 height 28
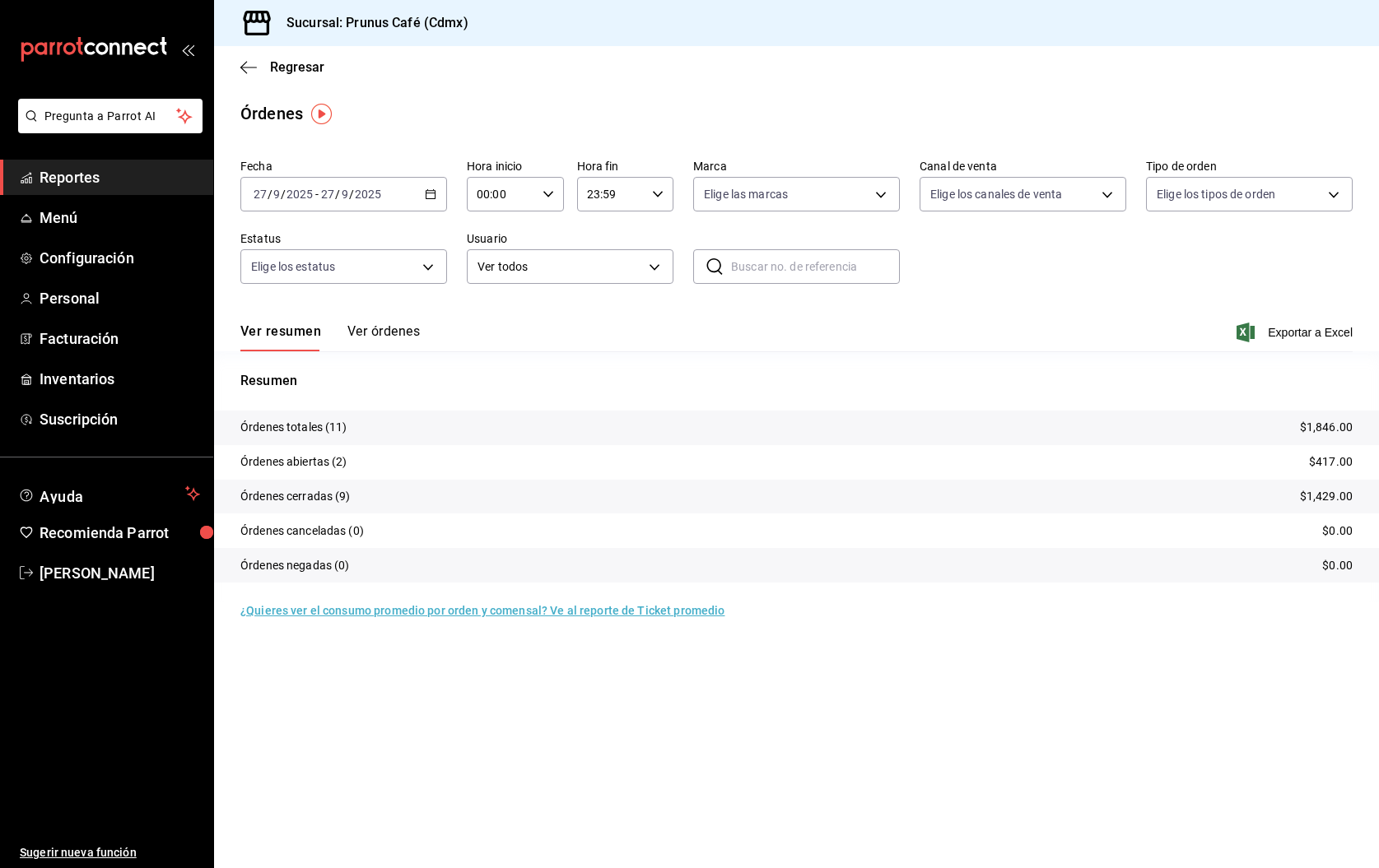
click at [401, 334] on button "Ver órdenes" at bounding box center [383, 338] width 73 height 28
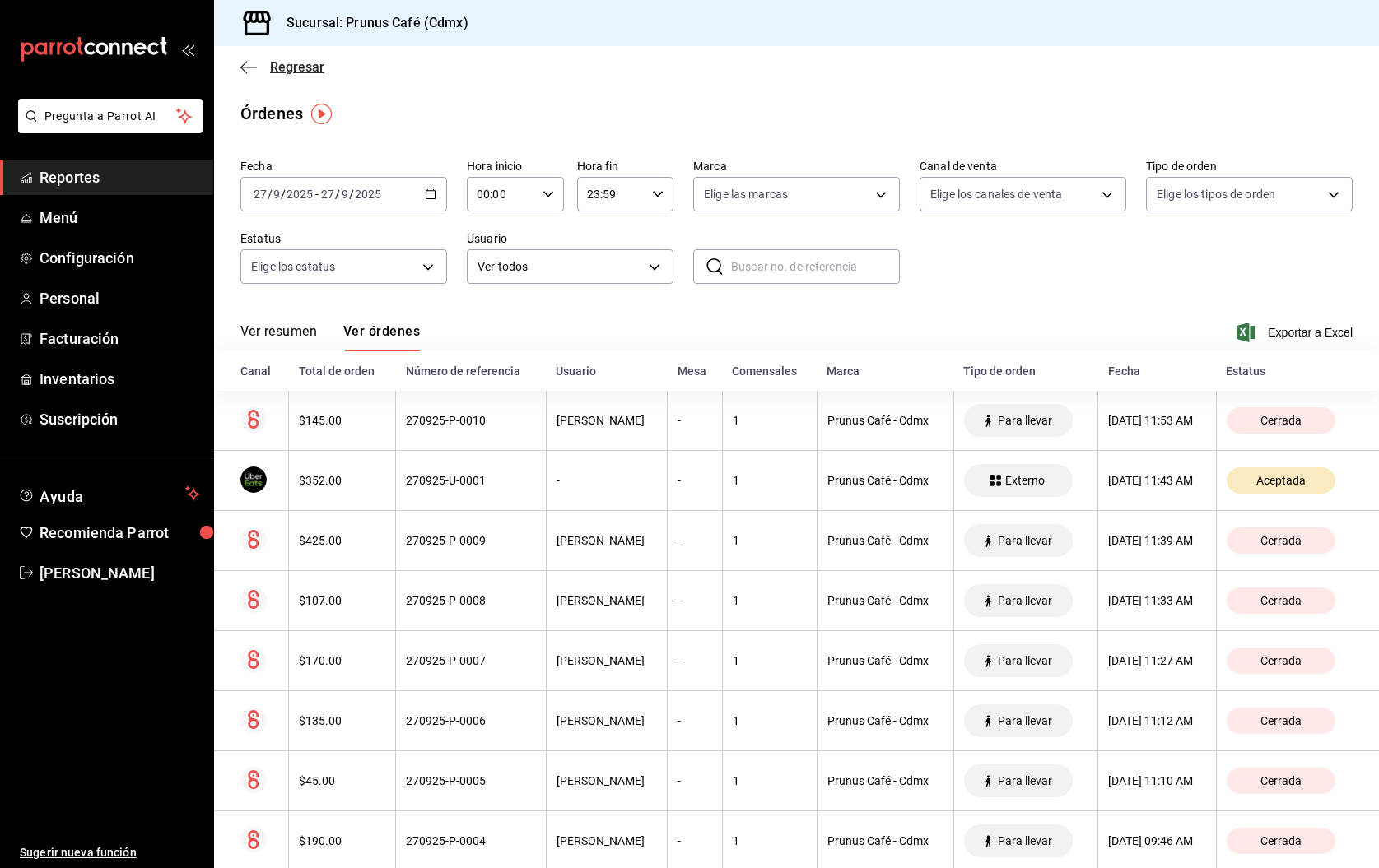
click at [246, 67] on icon "button" at bounding box center [248, 67] width 17 height 1
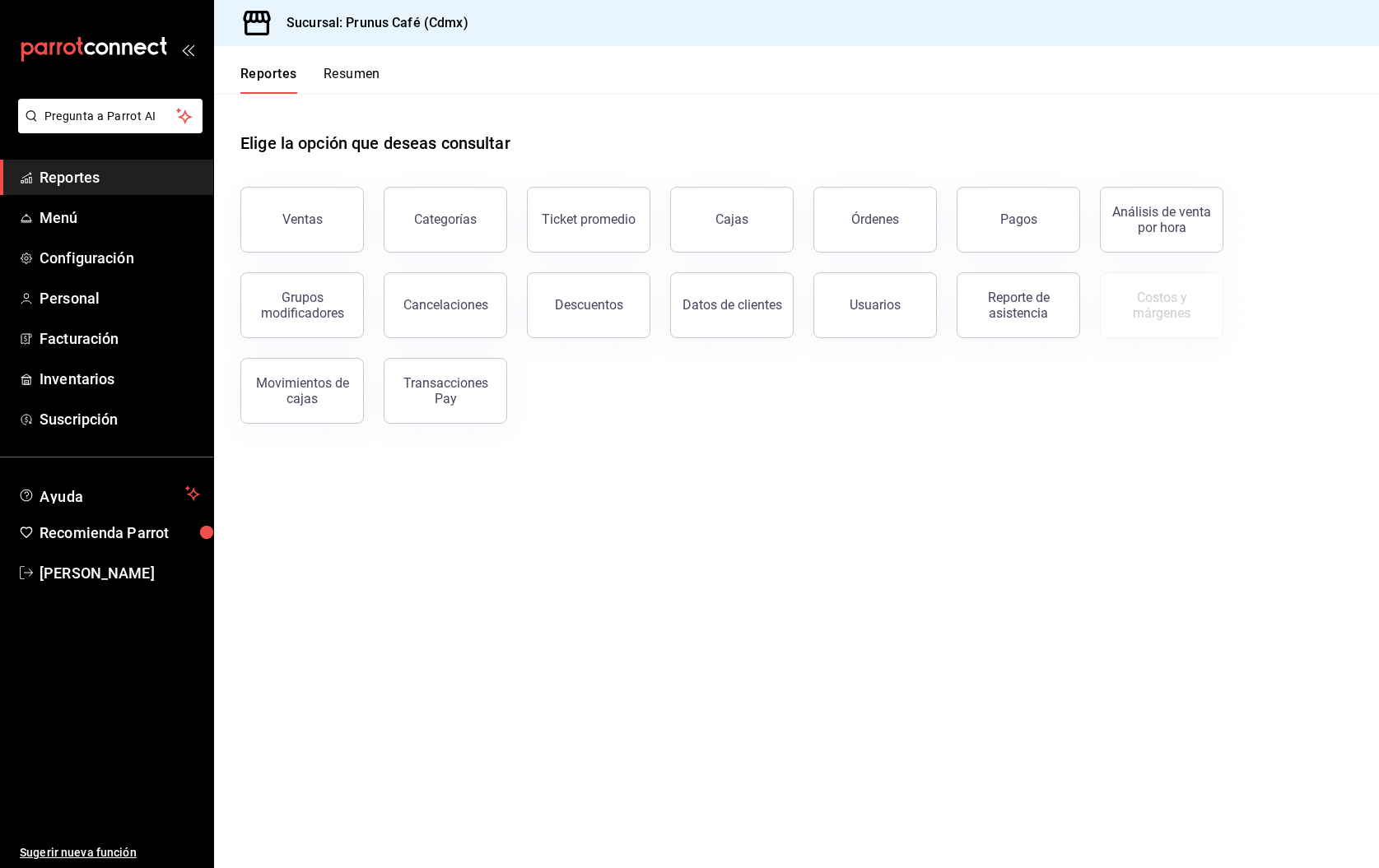
click at [949, 217] on div "Pagos" at bounding box center [1008, 210] width 143 height 85
click at [909, 218] on button "Órdenes" at bounding box center [875, 219] width 123 height 66
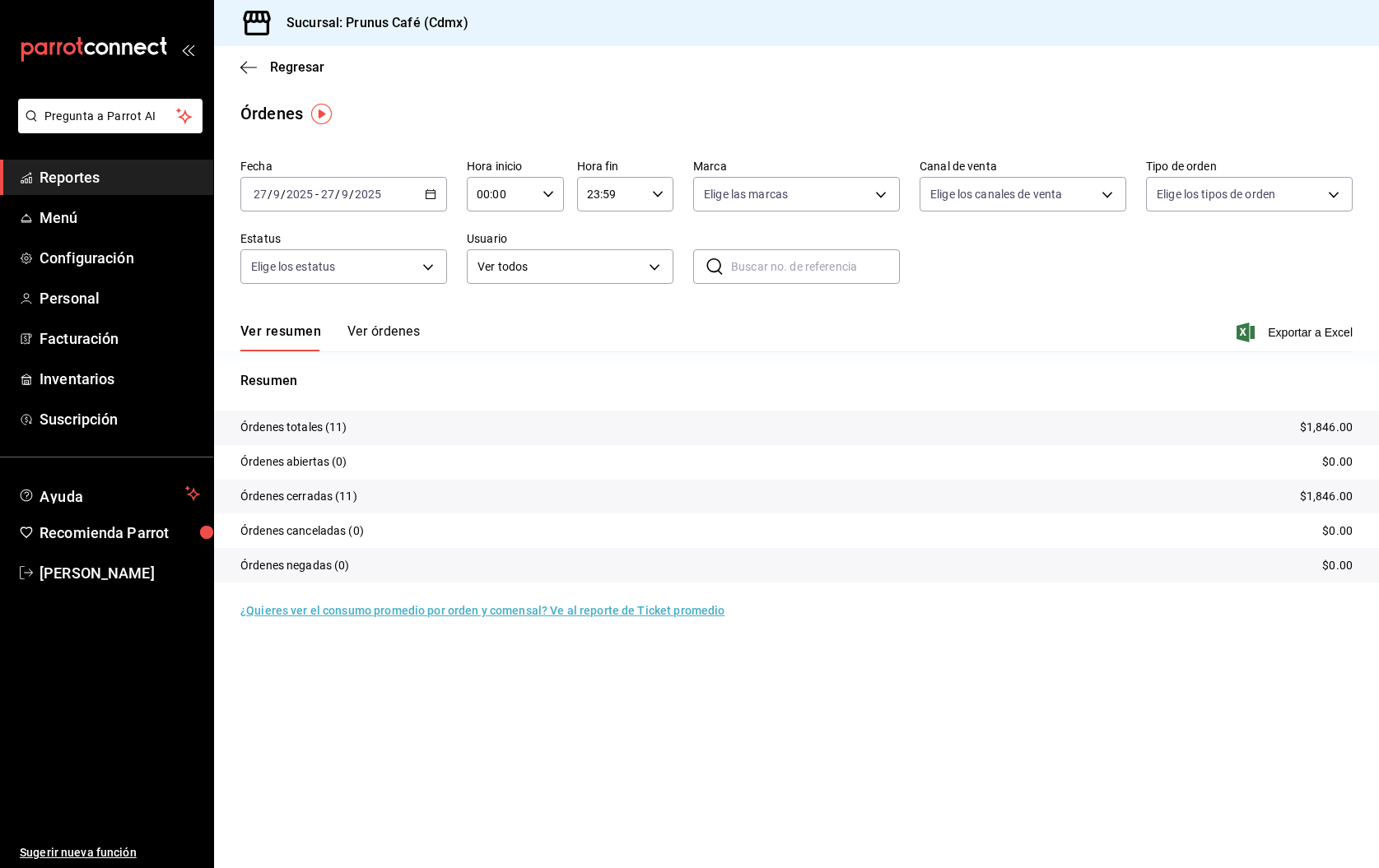
click at [363, 334] on button "Ver órdenes" at bounding box center [383, 338] width 73 height 28
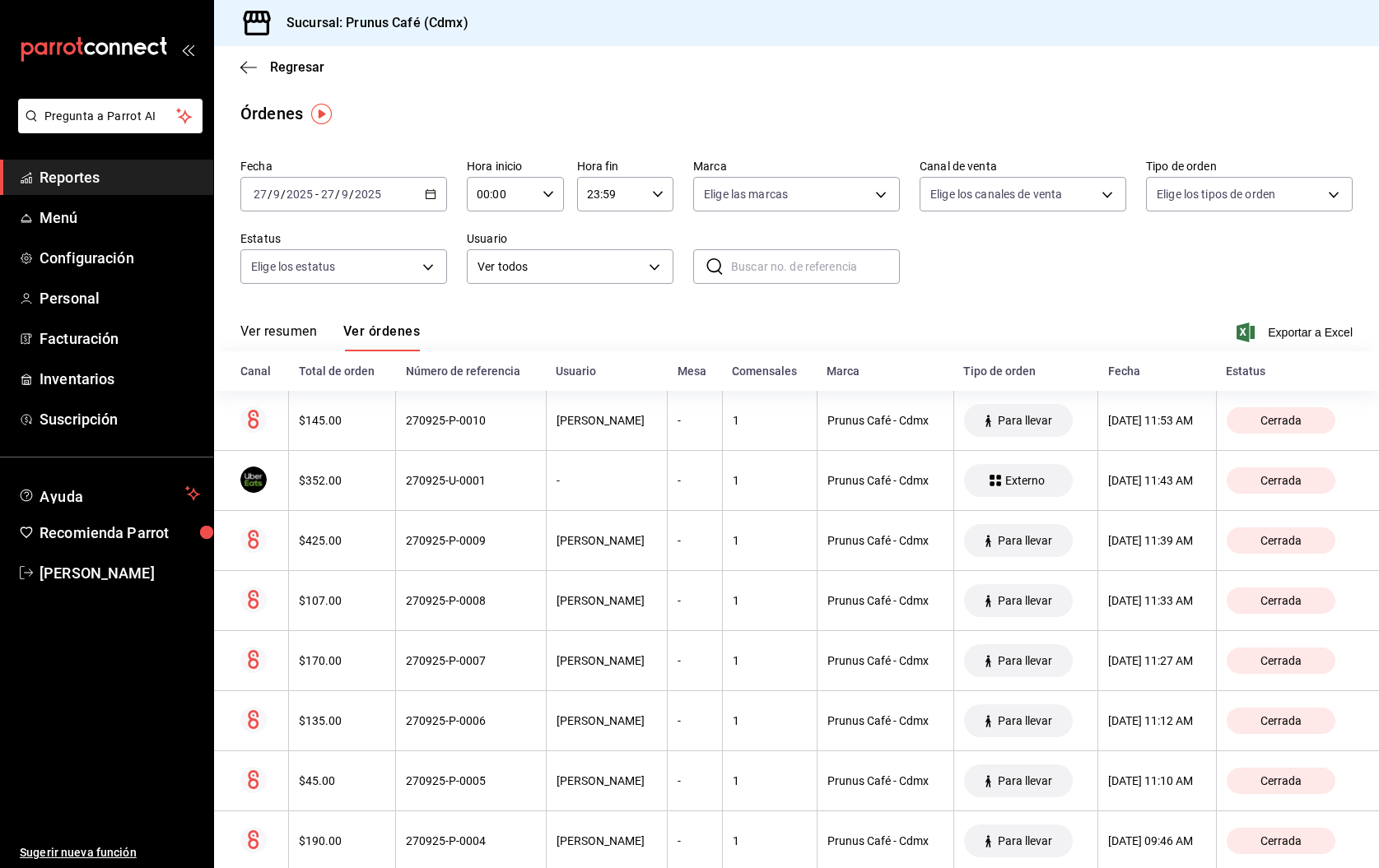
click at [246, 331] on button "Ver resumen" at bounding box center [278, 338] width 77 height 28
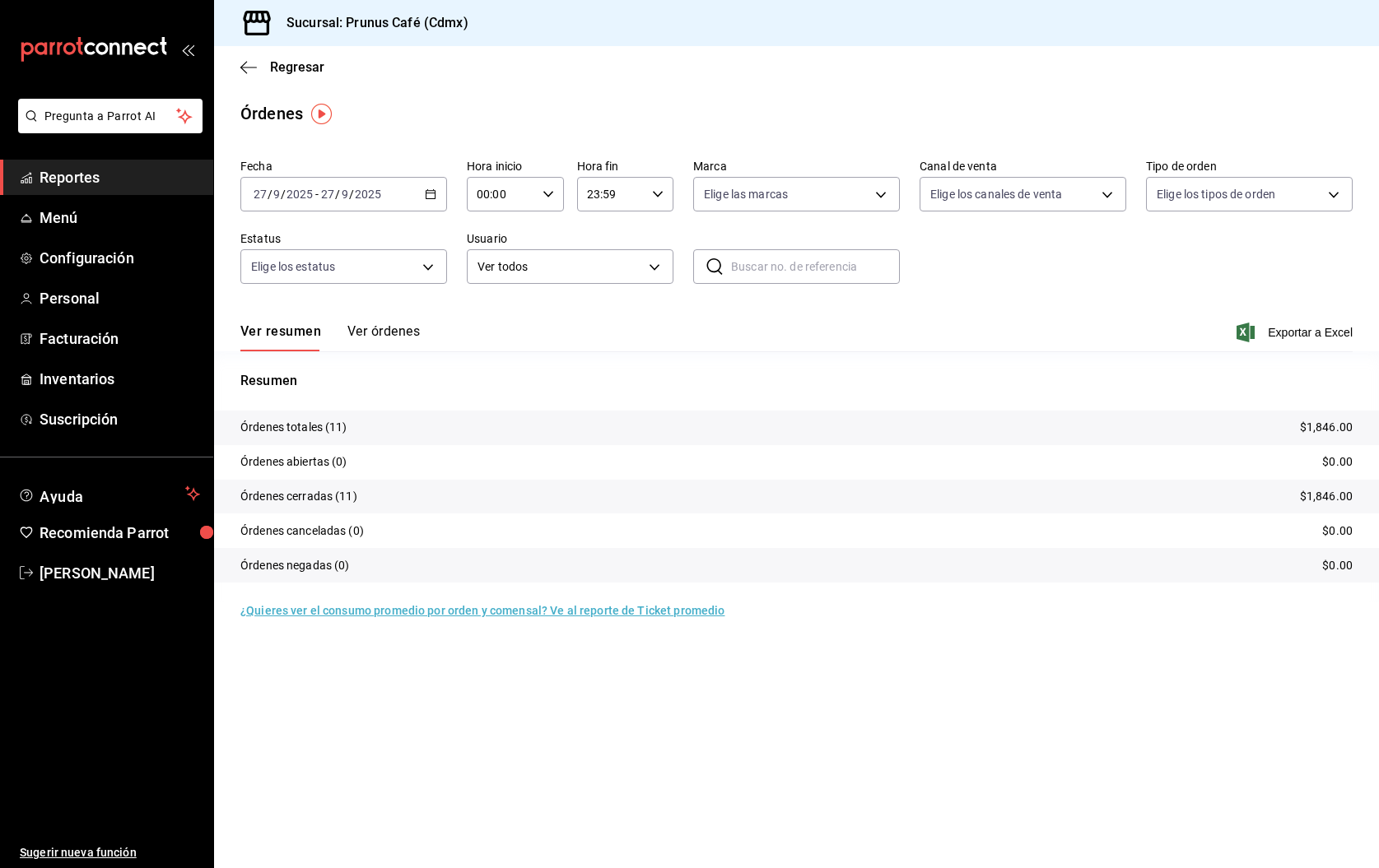
click at [369, 324] on button "Ver órdenes" at bounding box center [383, 338] width 73 height 28
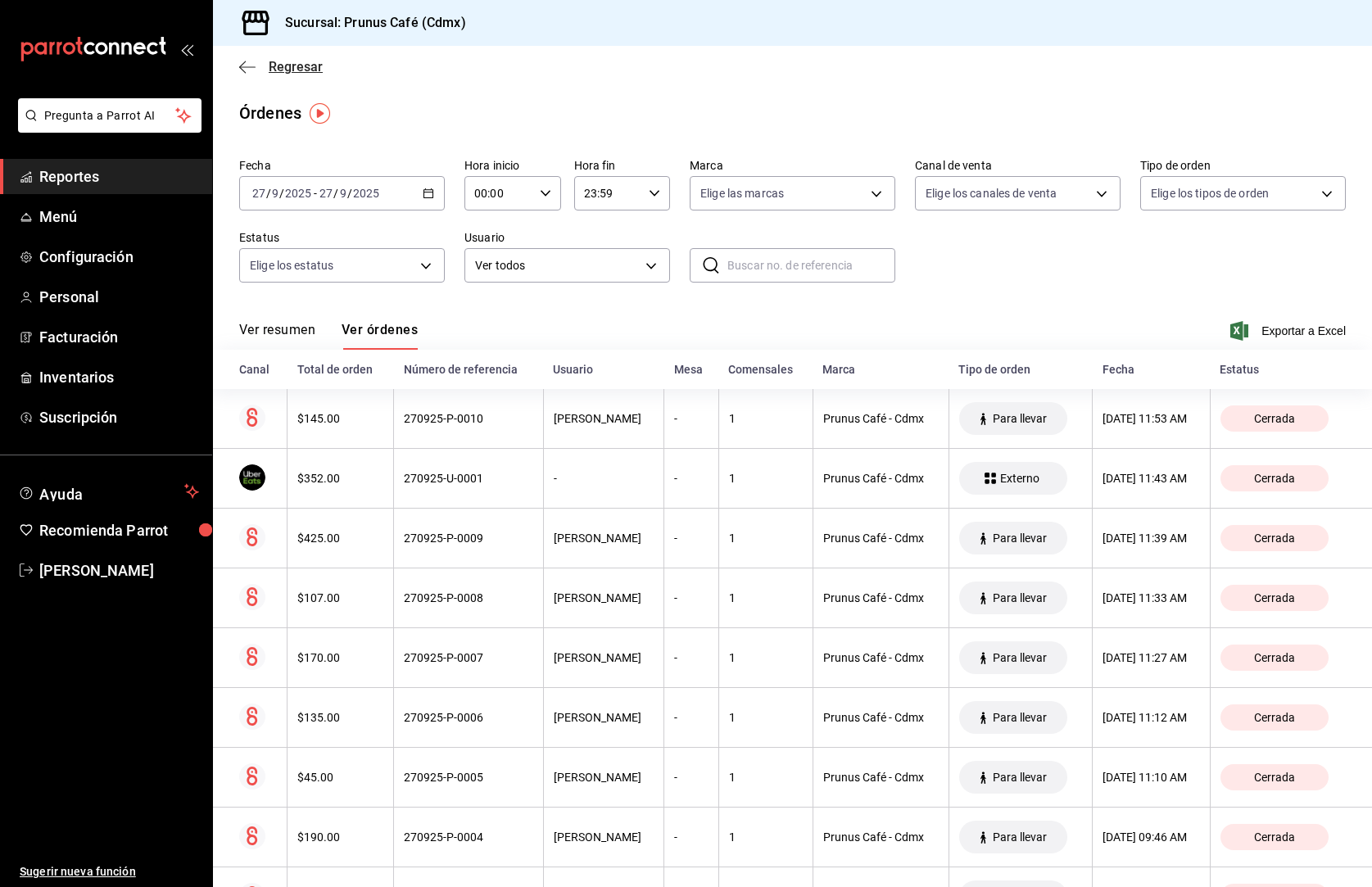
click at [242, 64] on icon "button" at bounding box center [247, 66] width 17 height 15
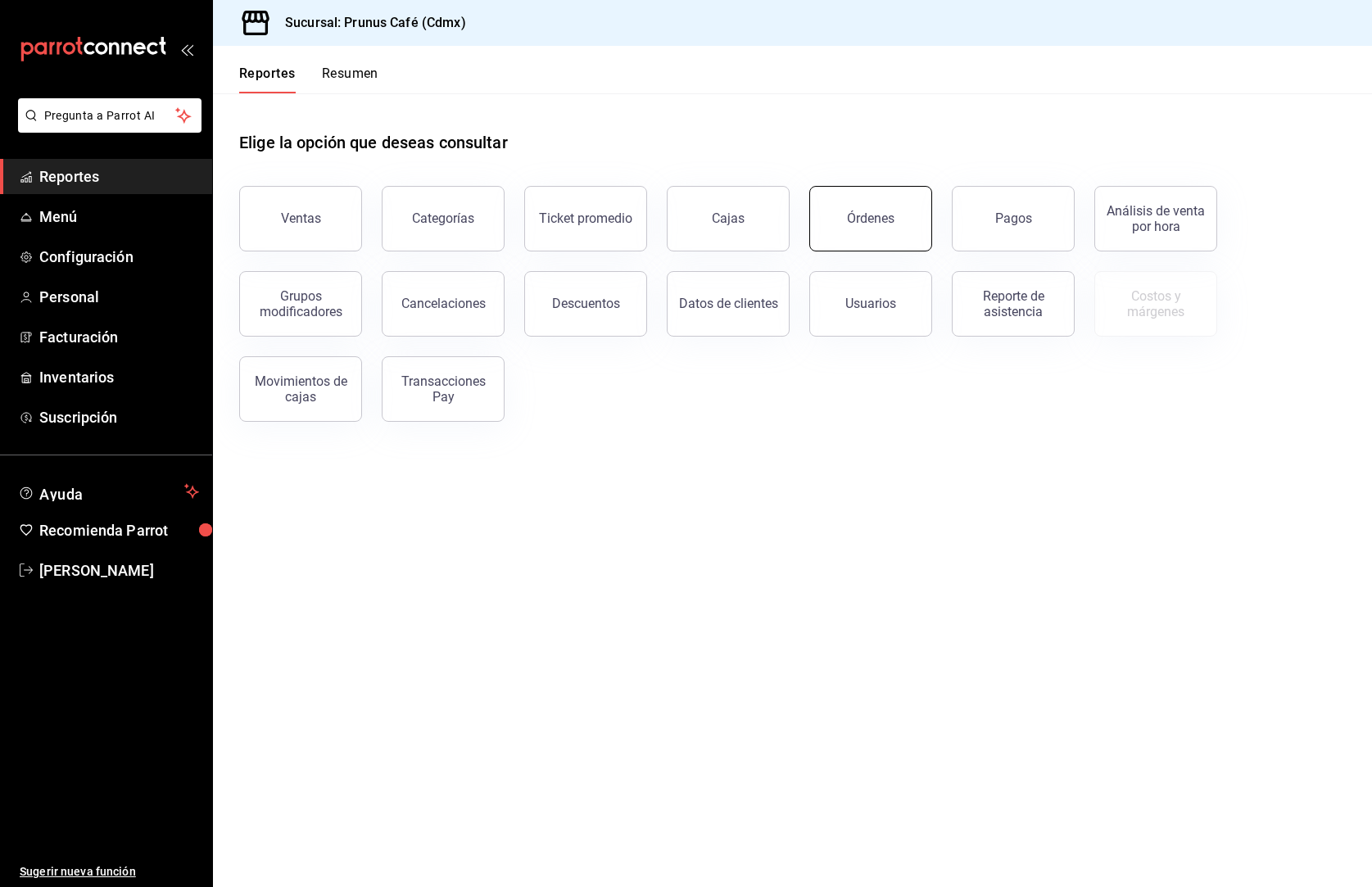
click at [858, 223] on div "Órdenes" at bounding box center [871, 219] width 47 height 16
